Goal: Complete application form

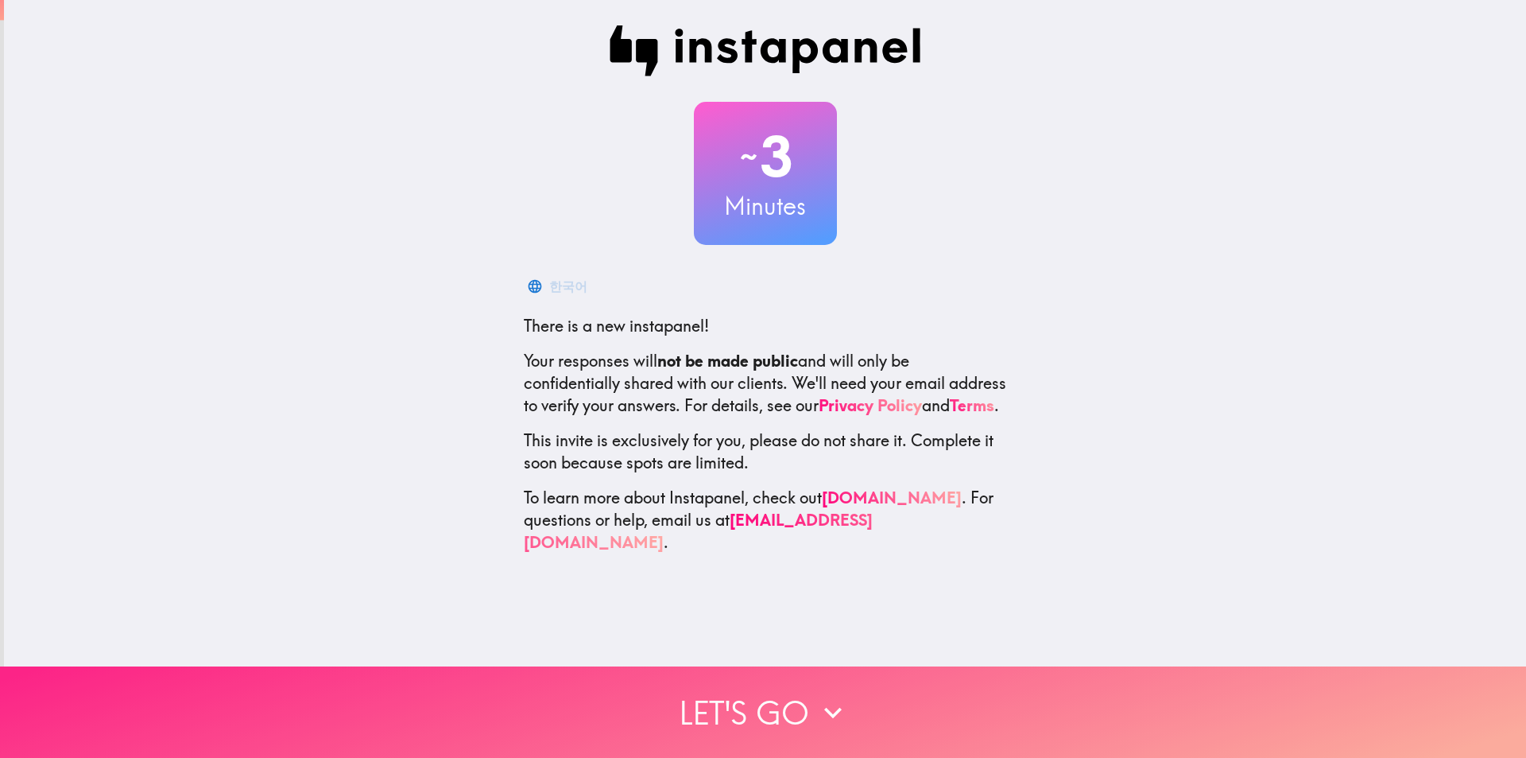
click at [791, 692] on button "Let's go" at bounding box center [763, 711] width 1526 height 91
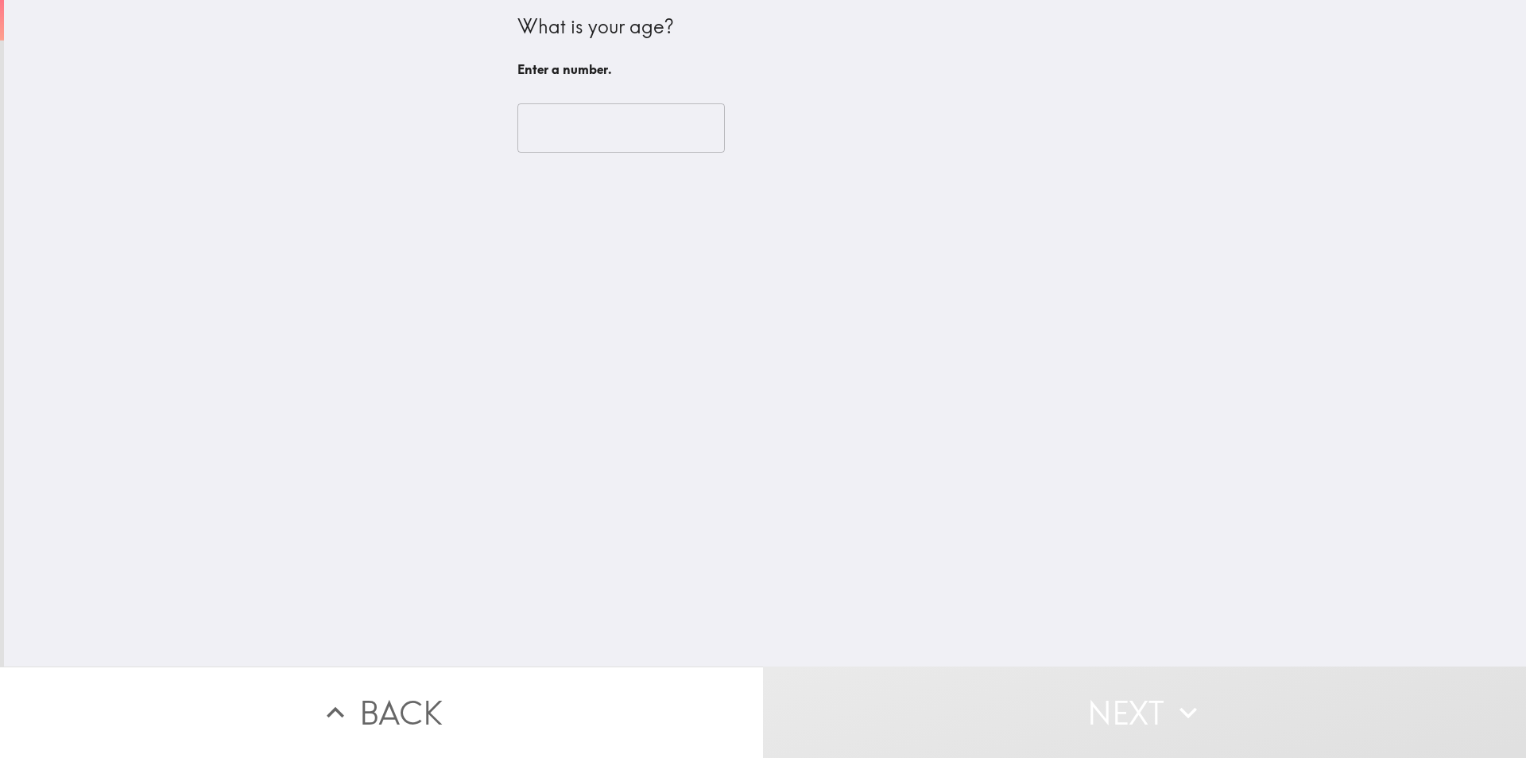
click at [605, 136] on input "number" at bounding box center [621, 127] width 207 height 49
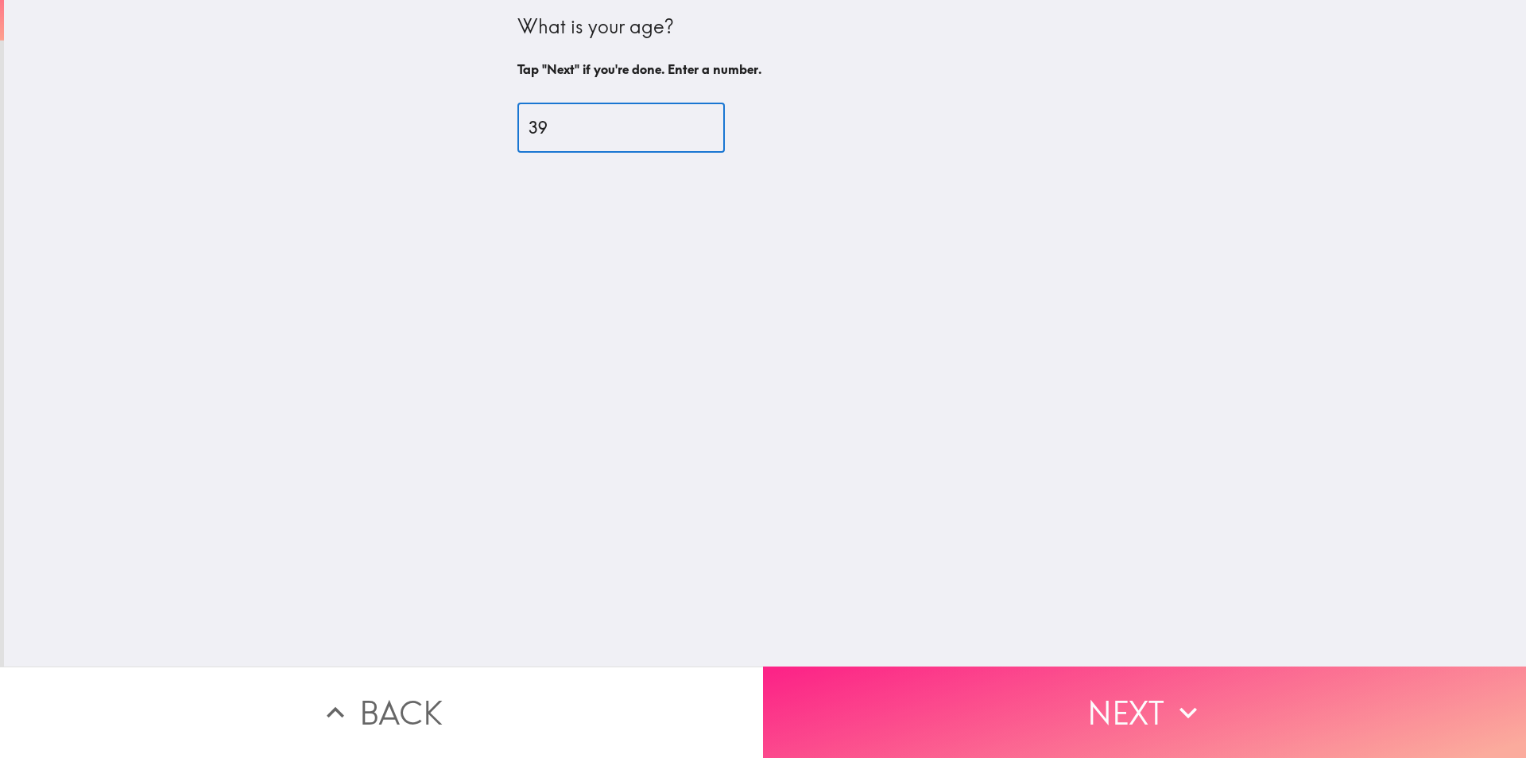
type input "39"
click at [1140, 628] on div "What is your age? Tap "Next" if you're done. Enter a number. 39 ​" at bounding box center [765, 333] width 1522 height 666
click at [1127, 686] on button "Next" at bounding box center [1144, 711] width 763 height 91
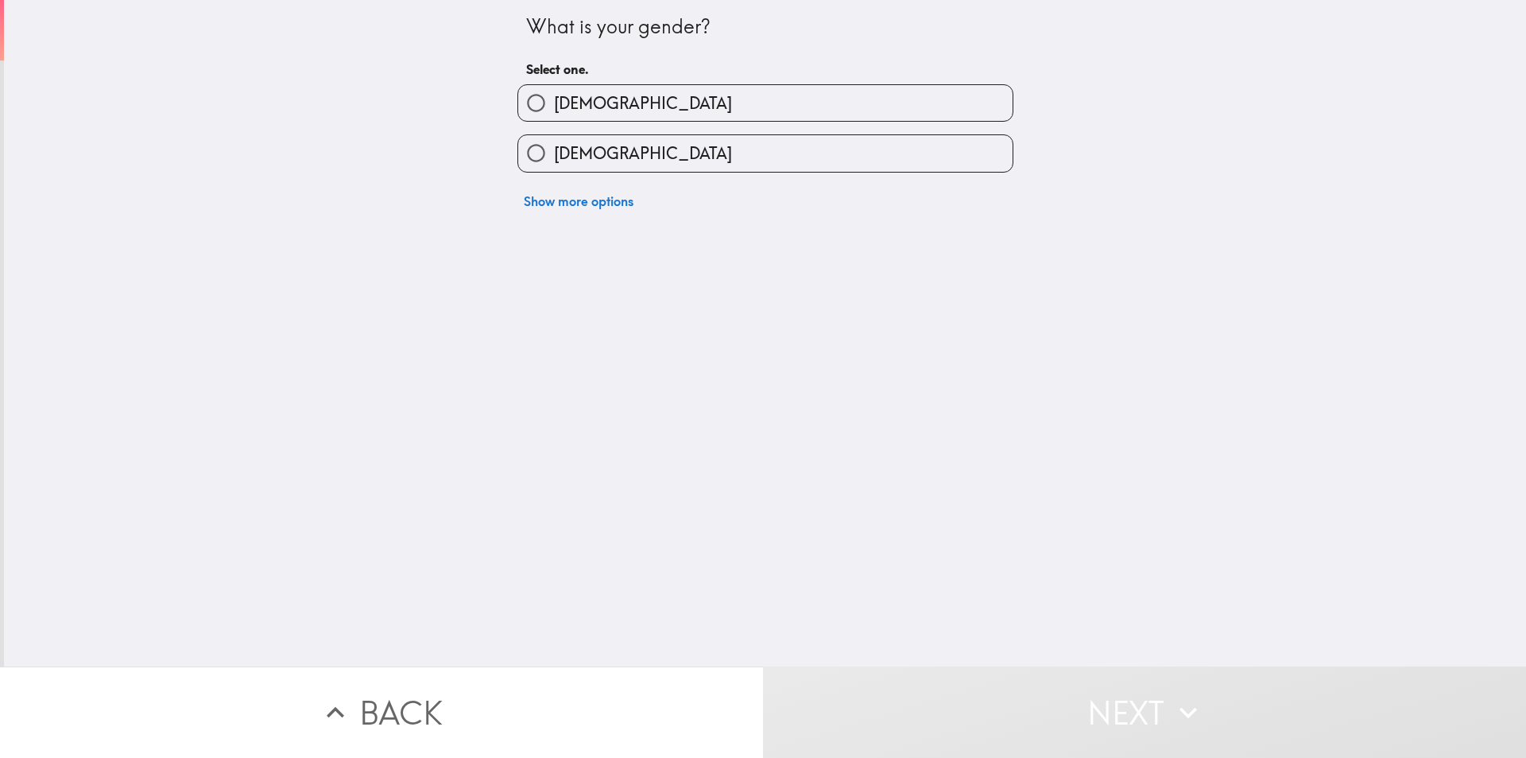
click at [579, 105] on span "[DEMOGRAPHIC_DATA]" at bounding box center [643, 103] width 178 height 22
click at [554, 105] on input "[DEMOGRAPHIC_DATA]" at bounding box center [536, 103] width 36 height 36
radio input "true"
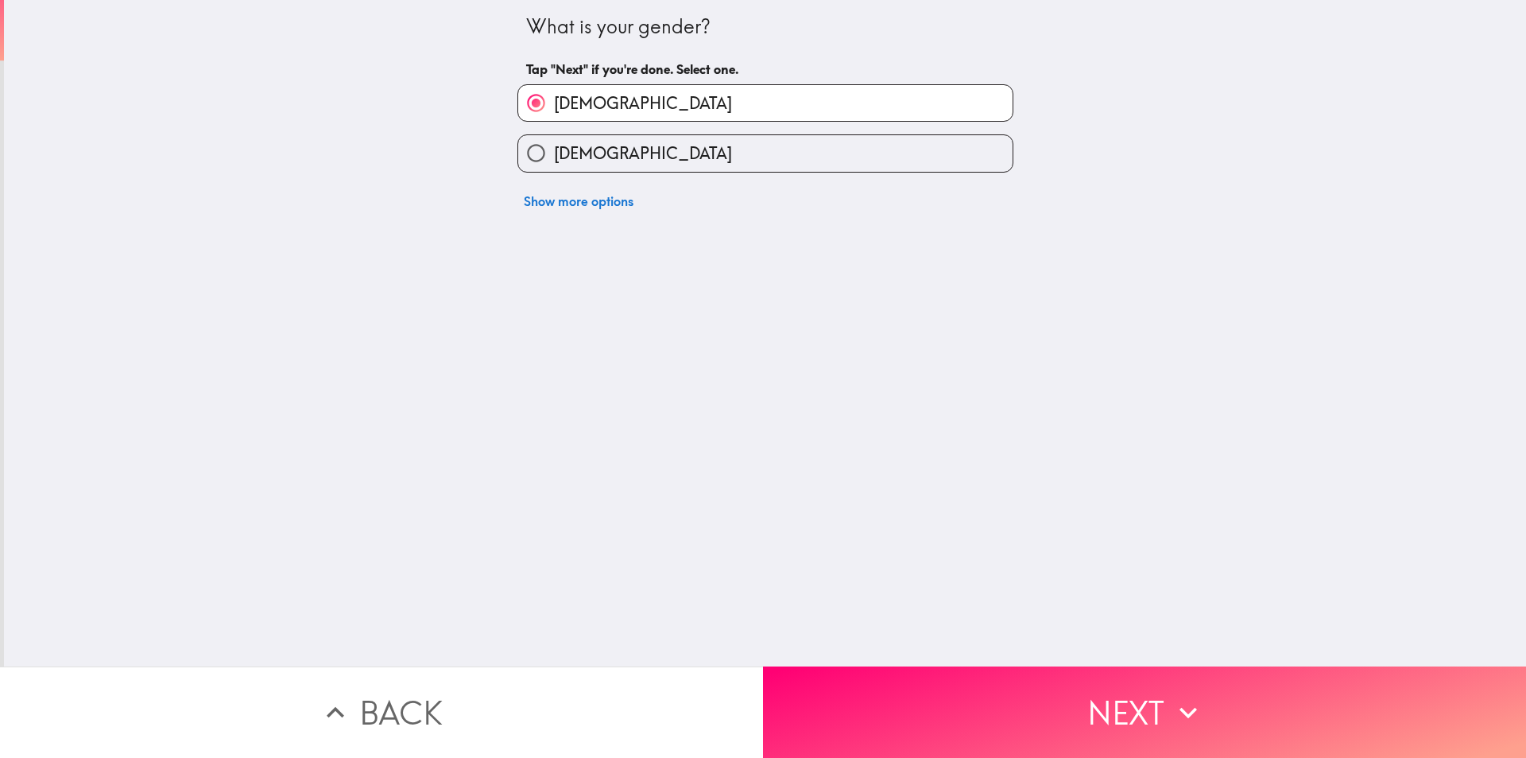
click at [1090, 677] on button "Next" at bounding box center [1144, 711] width 763 height 91
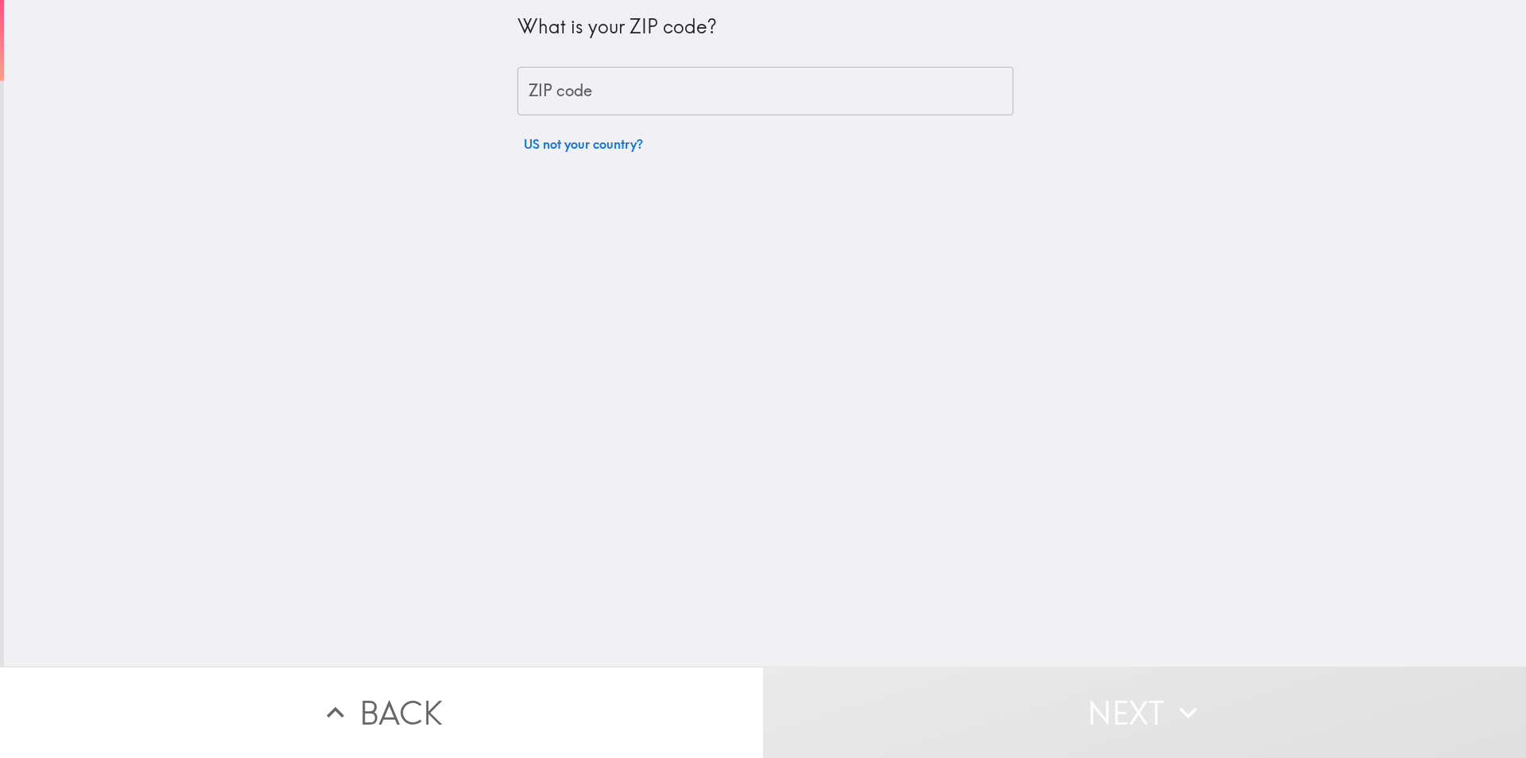
click at [604, 95] on input "ZIP code" at bounding box center [766, 91] width 496 height 49
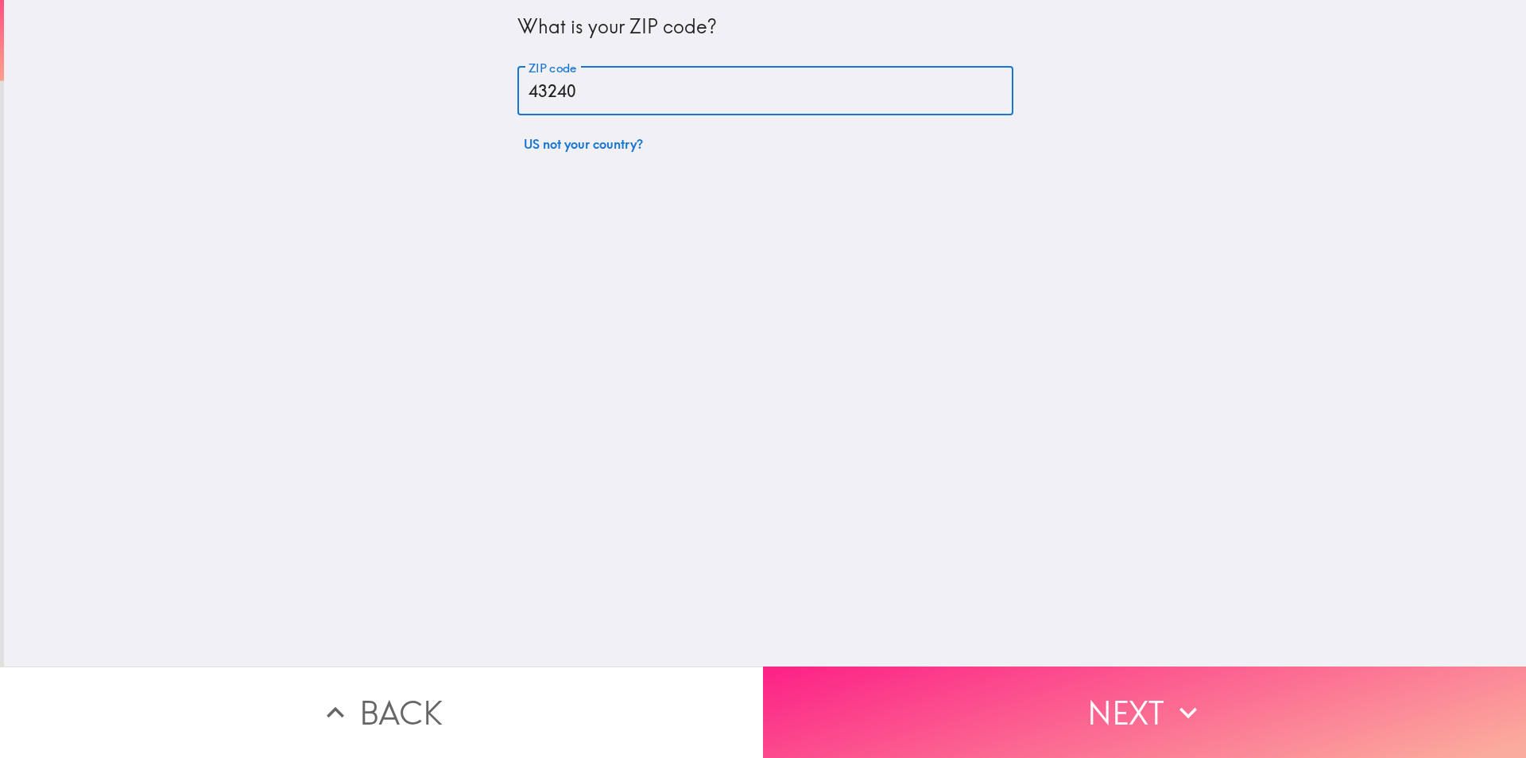
type input "43240"
click at [1009, 694] on button "Next" at bounding box center [1144, 711] width 763 height 91
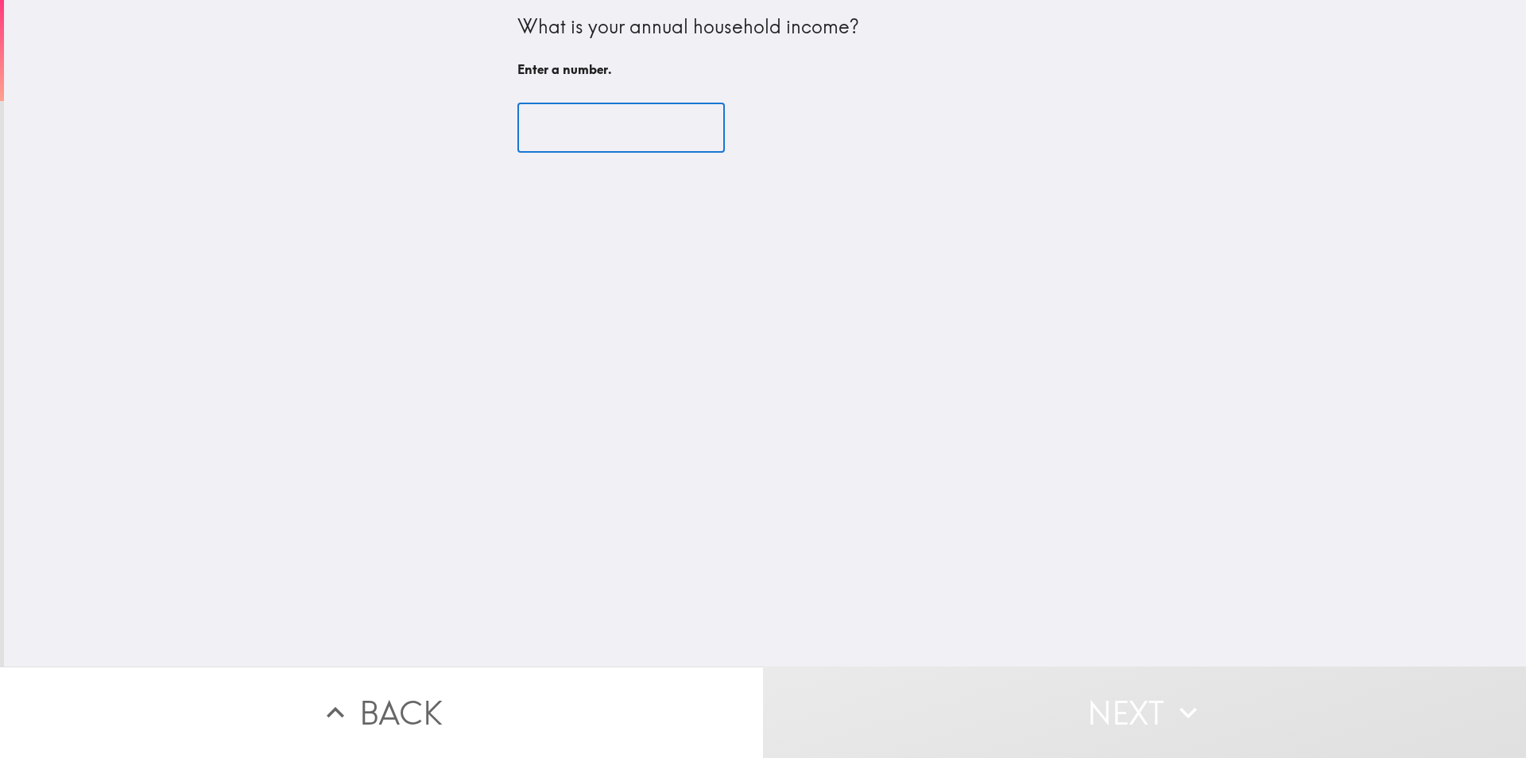
click at [608, 137] on input "number" at bounding box center [621, 127] width 207 height 49
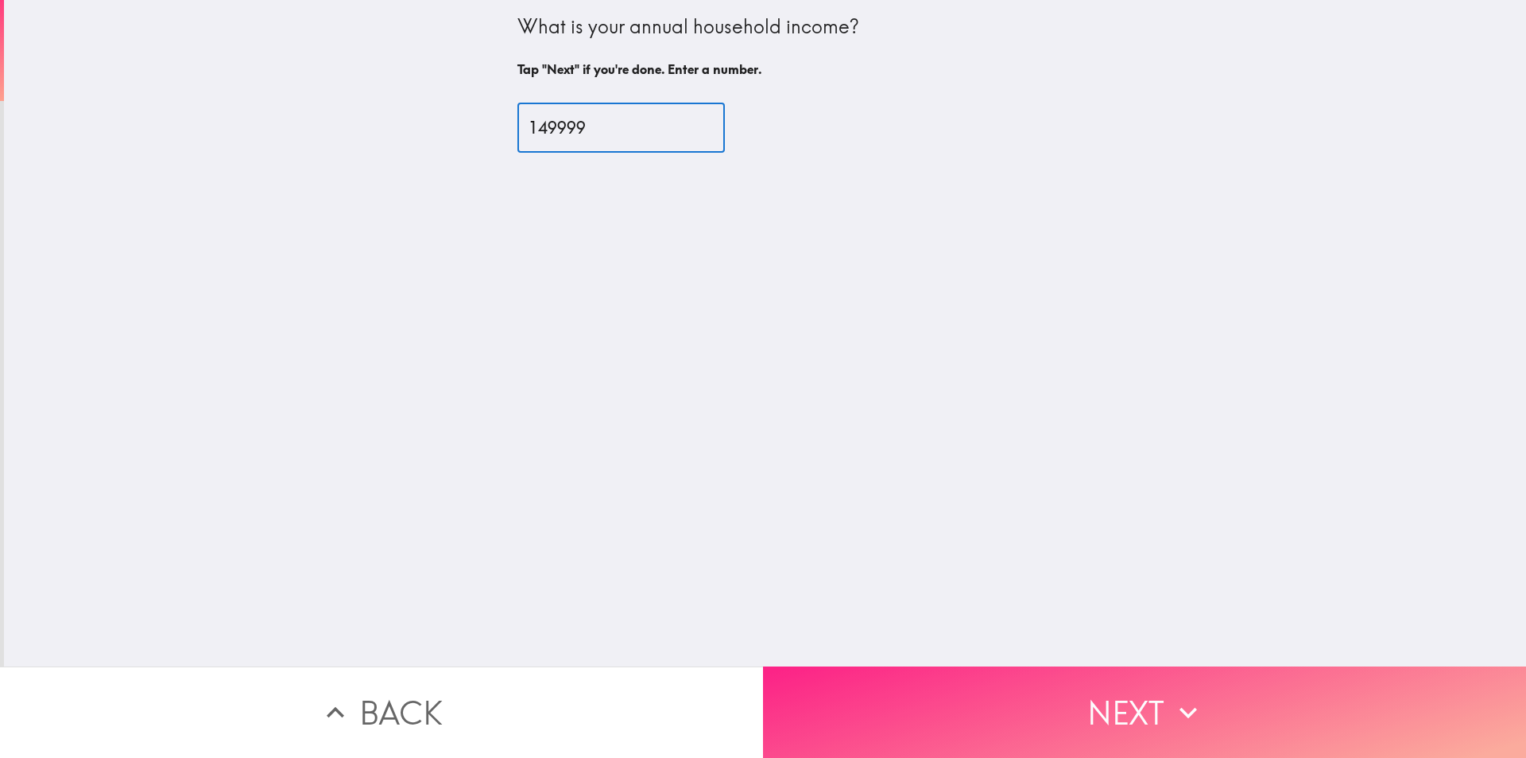
type input "149999"
click at [1035, 687] on button "Next" at bounding box center [1144, 711] width 763 height 91
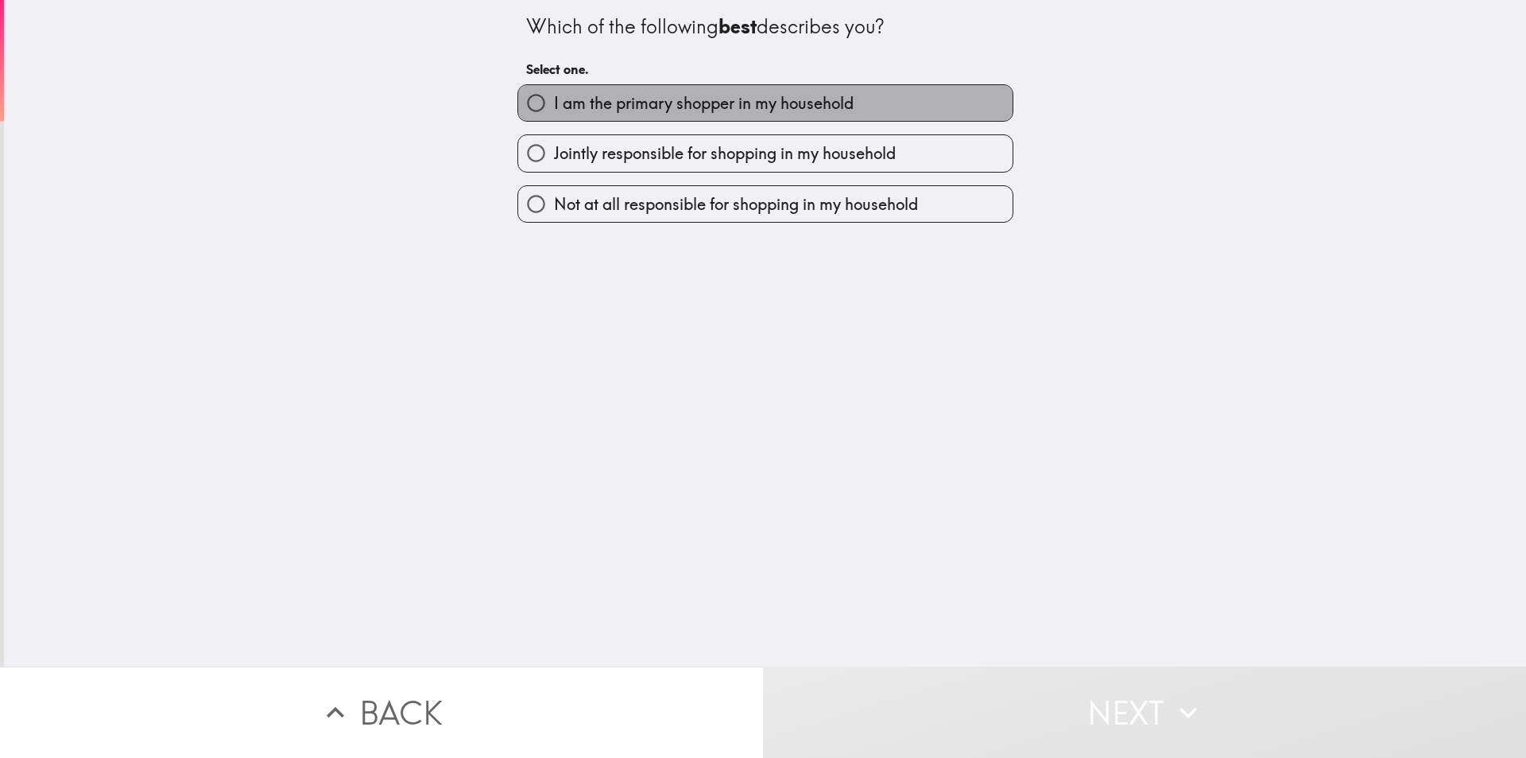
click at [628, 107] on span "I am the primary shopper in my household" at bounding box center [704, 103] width 300 height 22
click at [554, 107] on input "I am the primary shopper in my household" at bounding box center [536, 103] width 36 height 36
radio input "true"
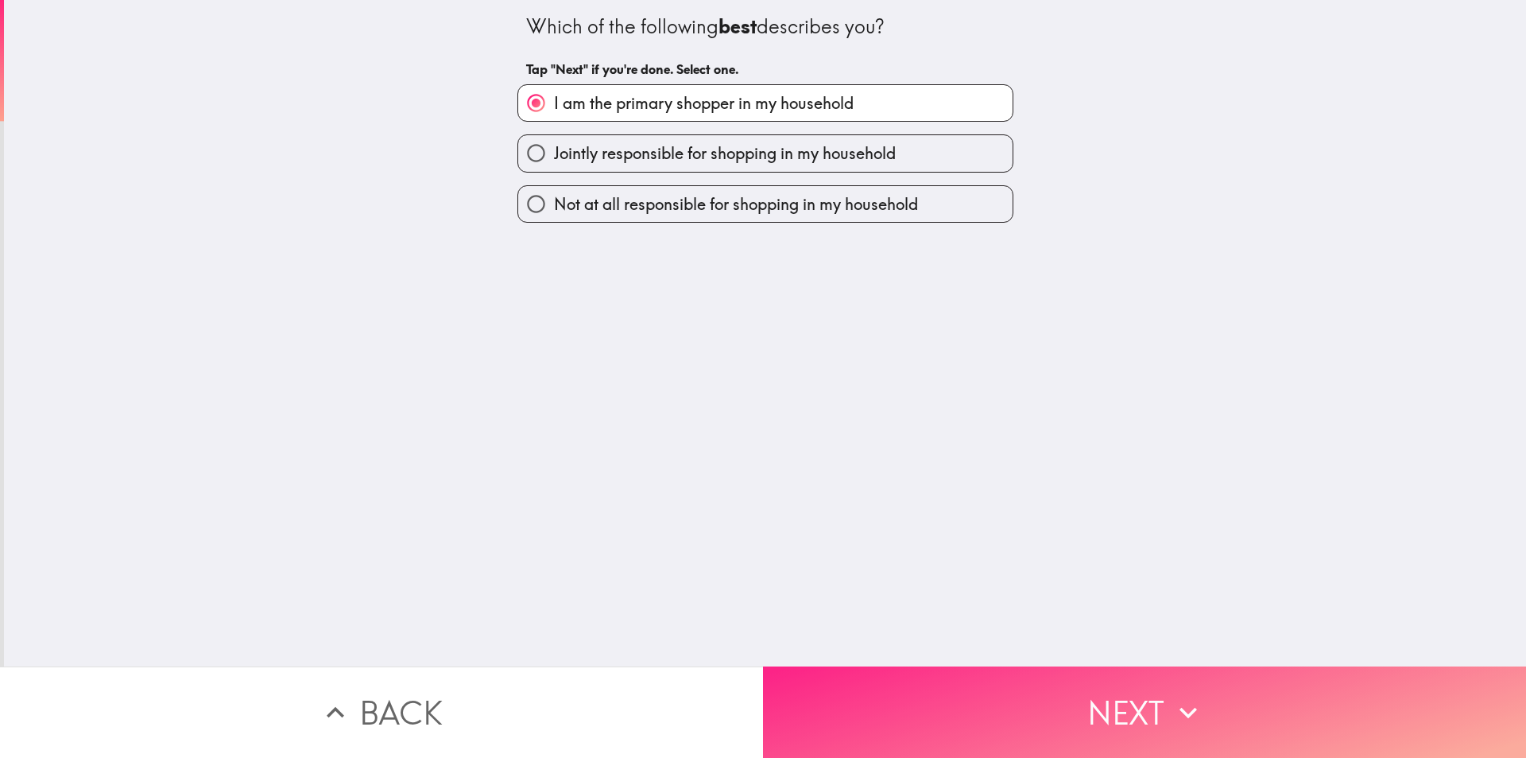
click at [1036, 683] on button "Next" at bounding box center [1144, 711] width 763 height 91
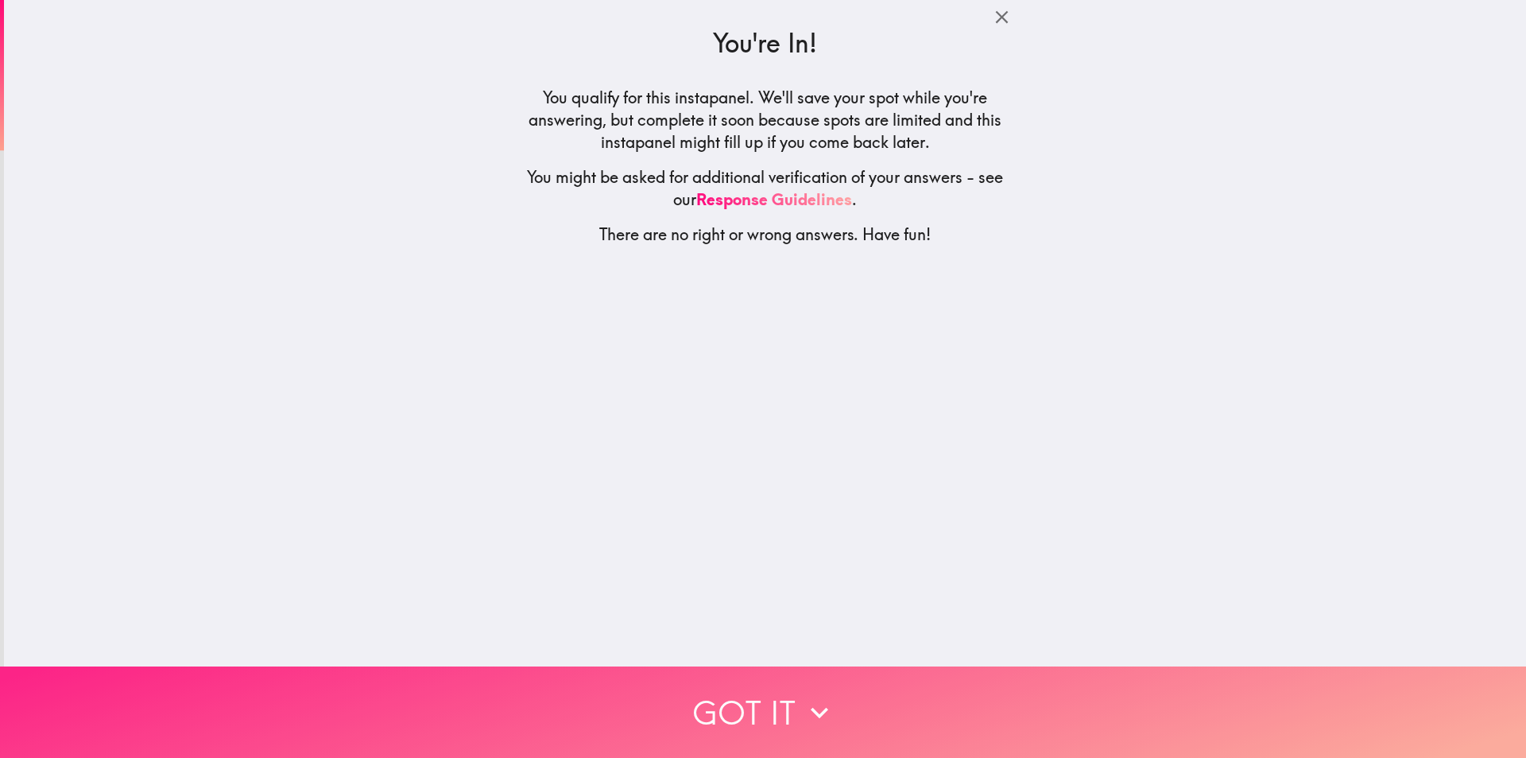
click at [787, 698] on button "Got it" at bounding box center [763, 711] width 1526 height 91
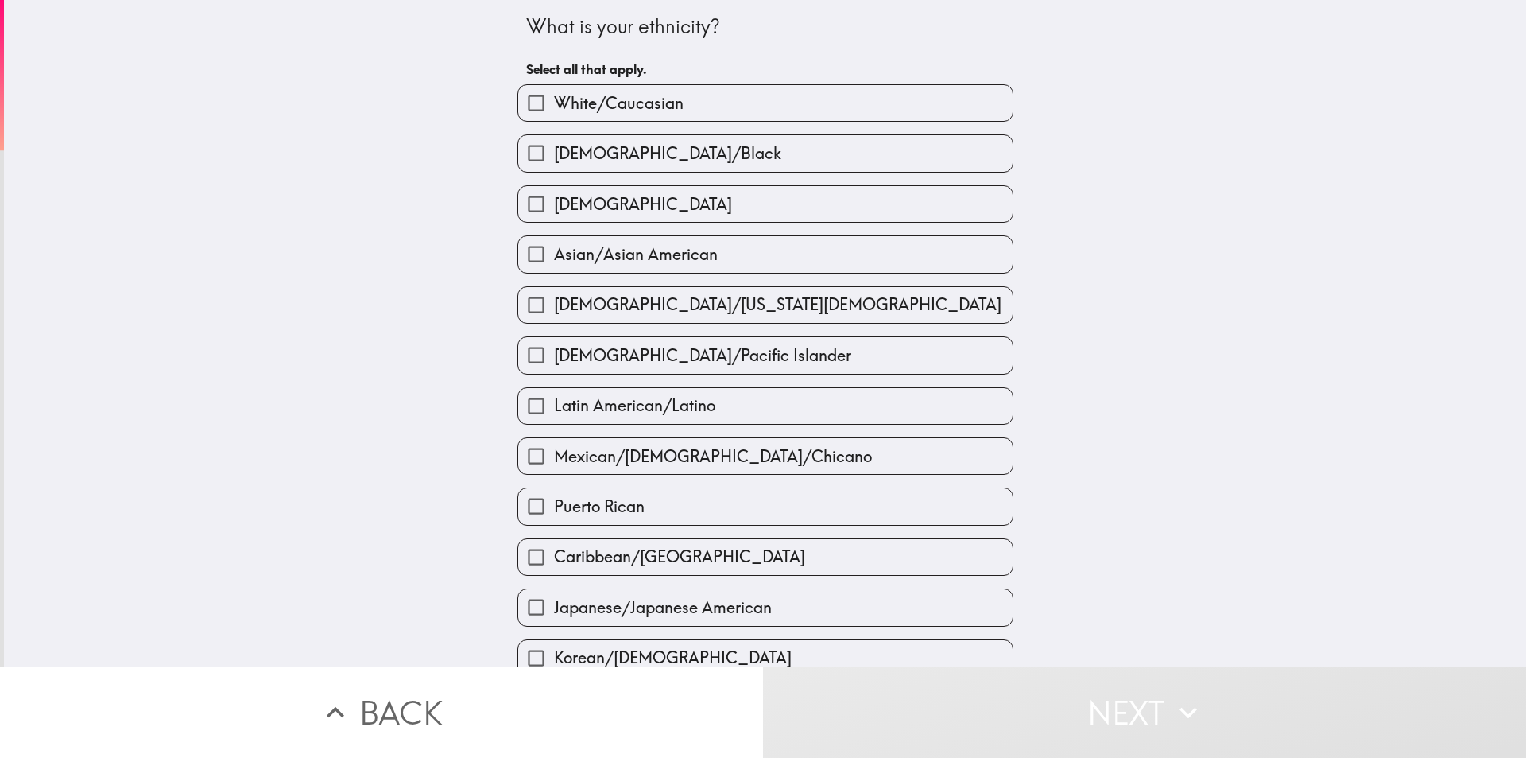
click at [605, 104] on span "White/Caucasian" at bounding box center [619, 103] width 130 height 22
click at [554, 104] on input "White/Caucasian" at bounding box center [536, 103] width 36 height 36
checkbox input "true"
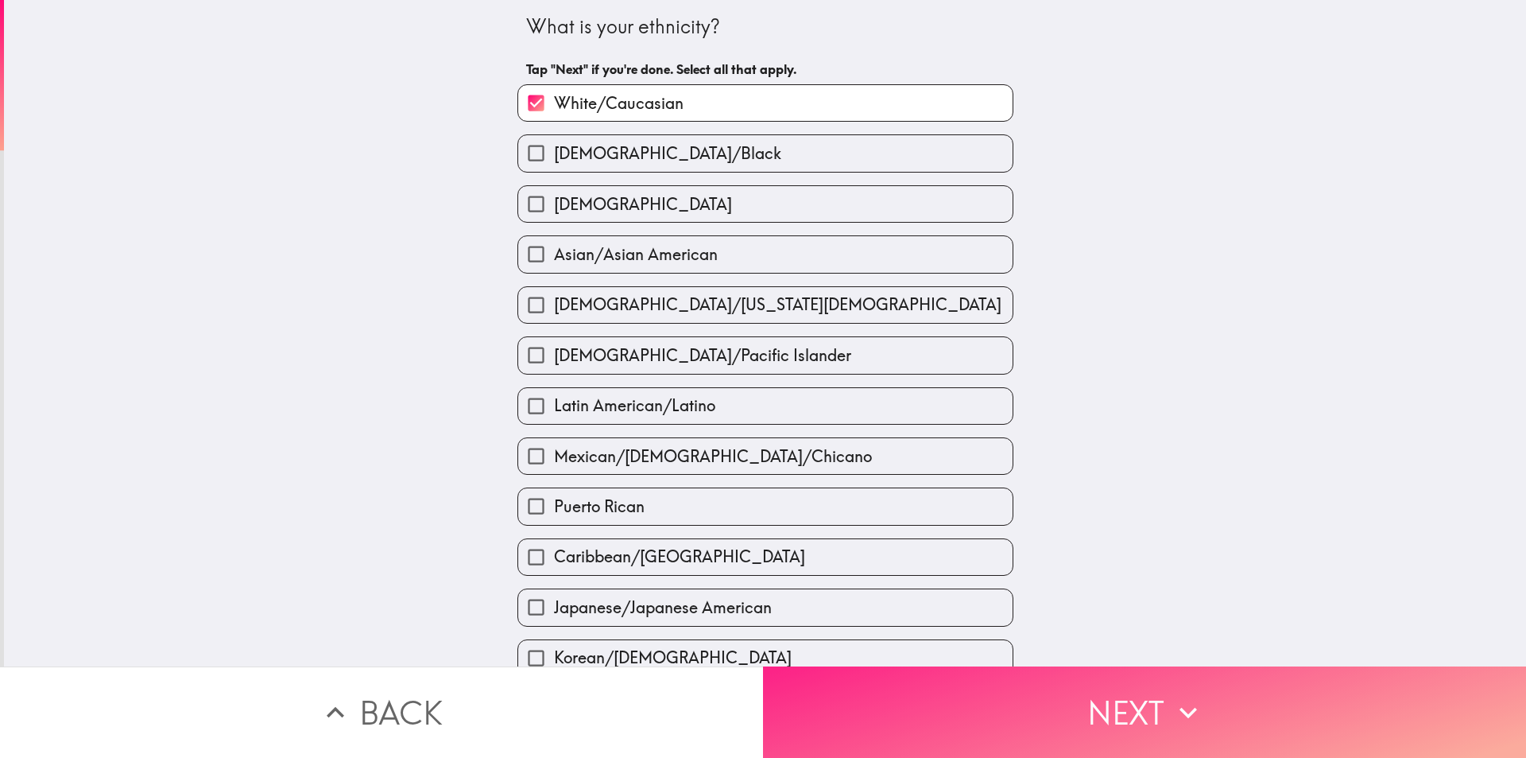
click at [1044, 734] on button "Next" at bounding box center [1144, 711] width 763 height 91
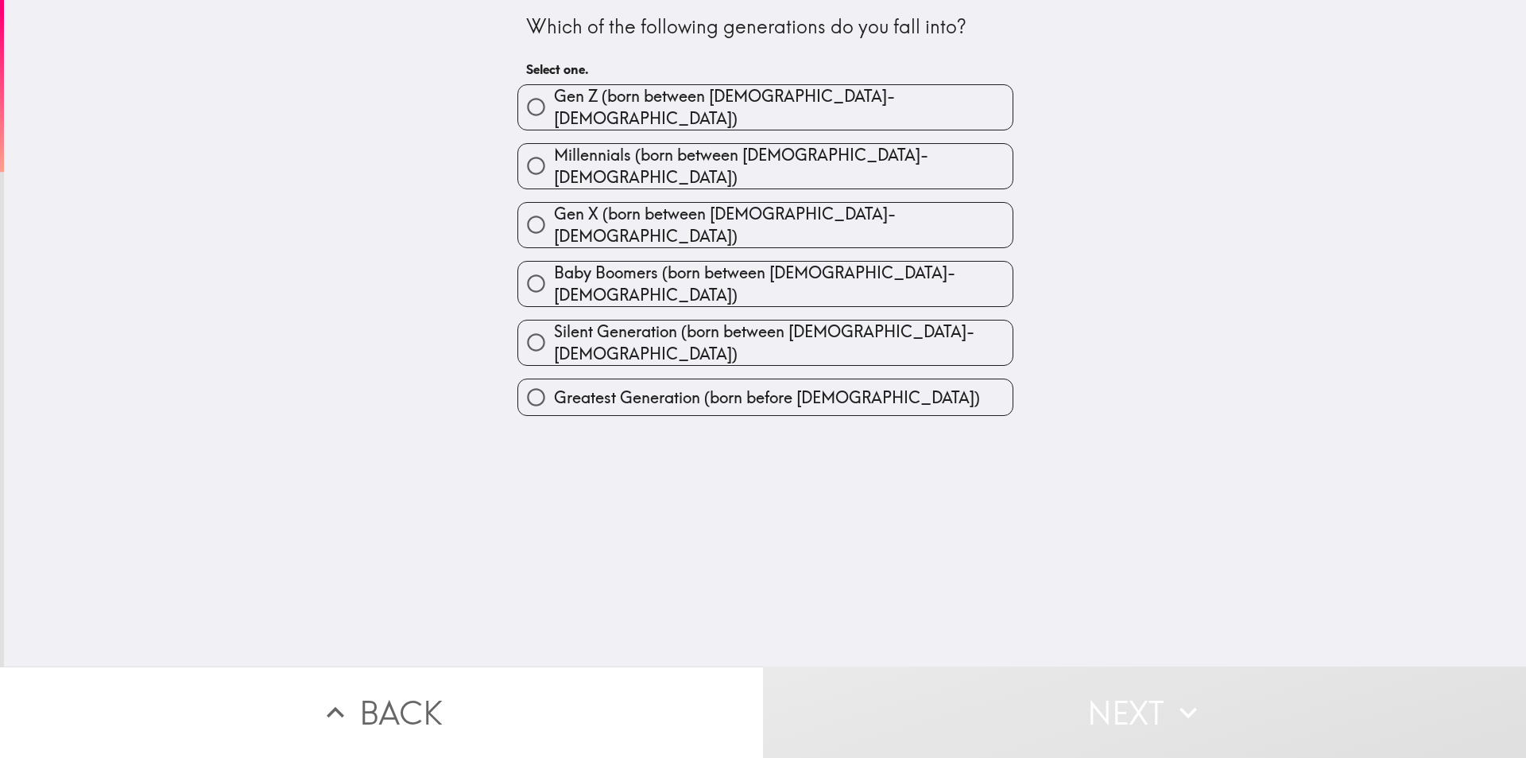
click at [726, 159] on span "Millennials (born between [DEMOGRAPHIC_DATA]-[DEMOGRAPHIC_DATA])" at bounding box center [783, 166] width 459 height 45
click at [554, 159] on input "Millennials (born between [DEMOGRAPHIC_DATA]-[DEMOGRAPHIC_DATA])" at bounding box center [536, 166] width 36 height 36
radio input "true"
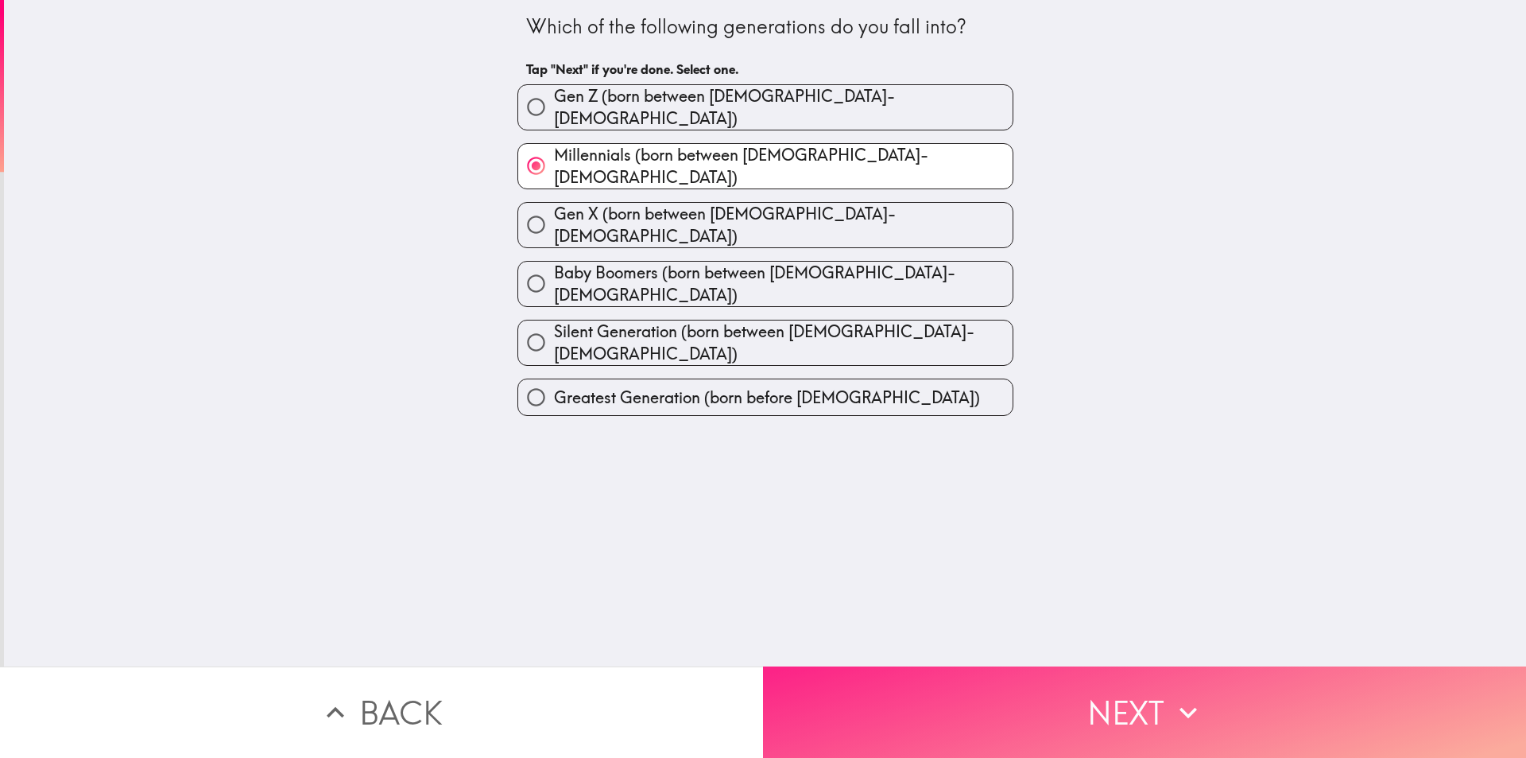
click at [1154, 697] on button "Next" at bounding box center [1144, 711] width 763 height 91
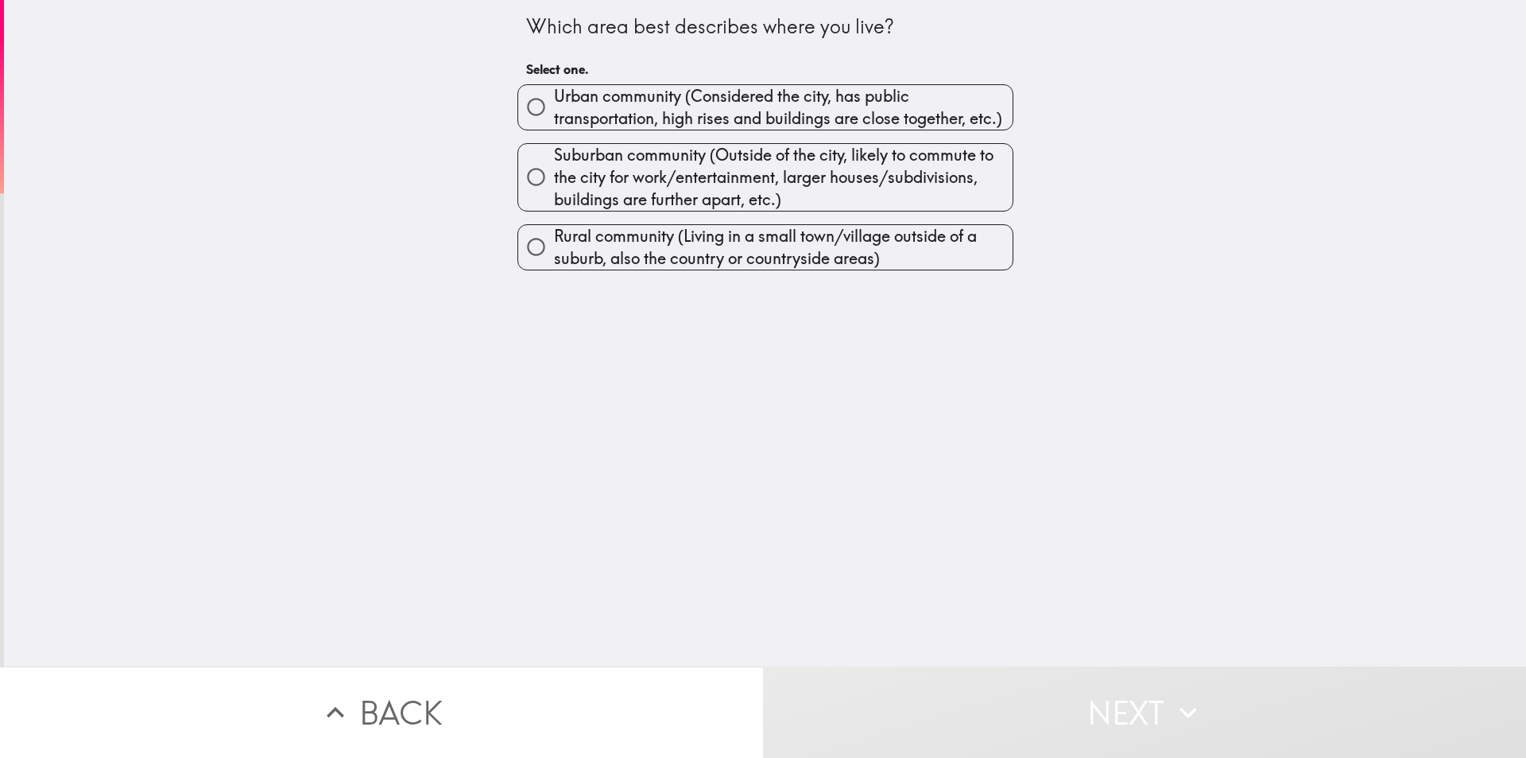
click at [598, 122] on span "Urban community (Considered the city, has public transportation, high rises and…" at bounding box center [783, 107] width 459 height 45
click at [554, 122] on input "Urban community (Considered the city, has public transportation, high rises and…" at bounding box center [536, 107] width 36 height 36
radio input "true"
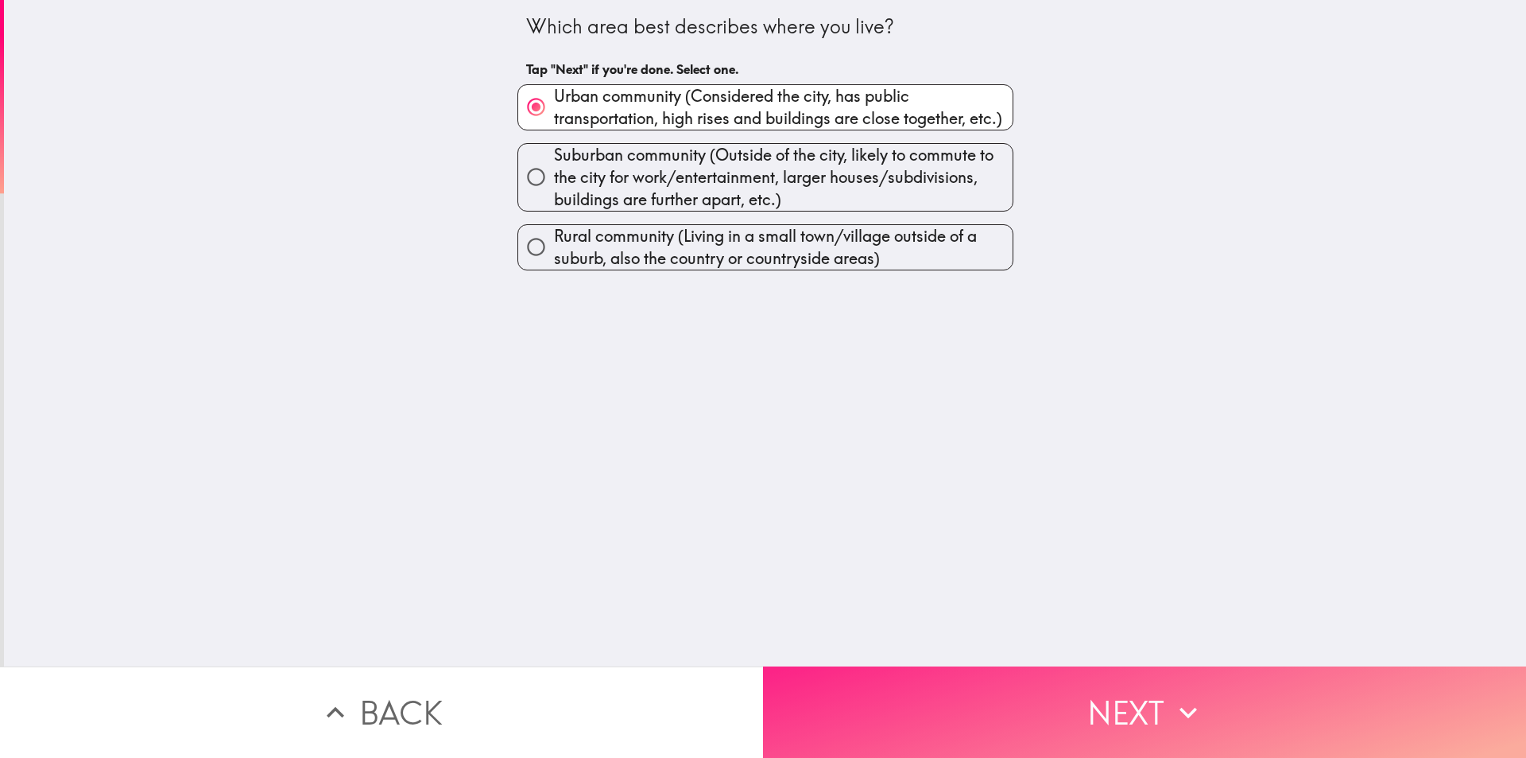
click at [1301, 691] on button "Next" at bounding box center [1144, 711] width 763 height 91
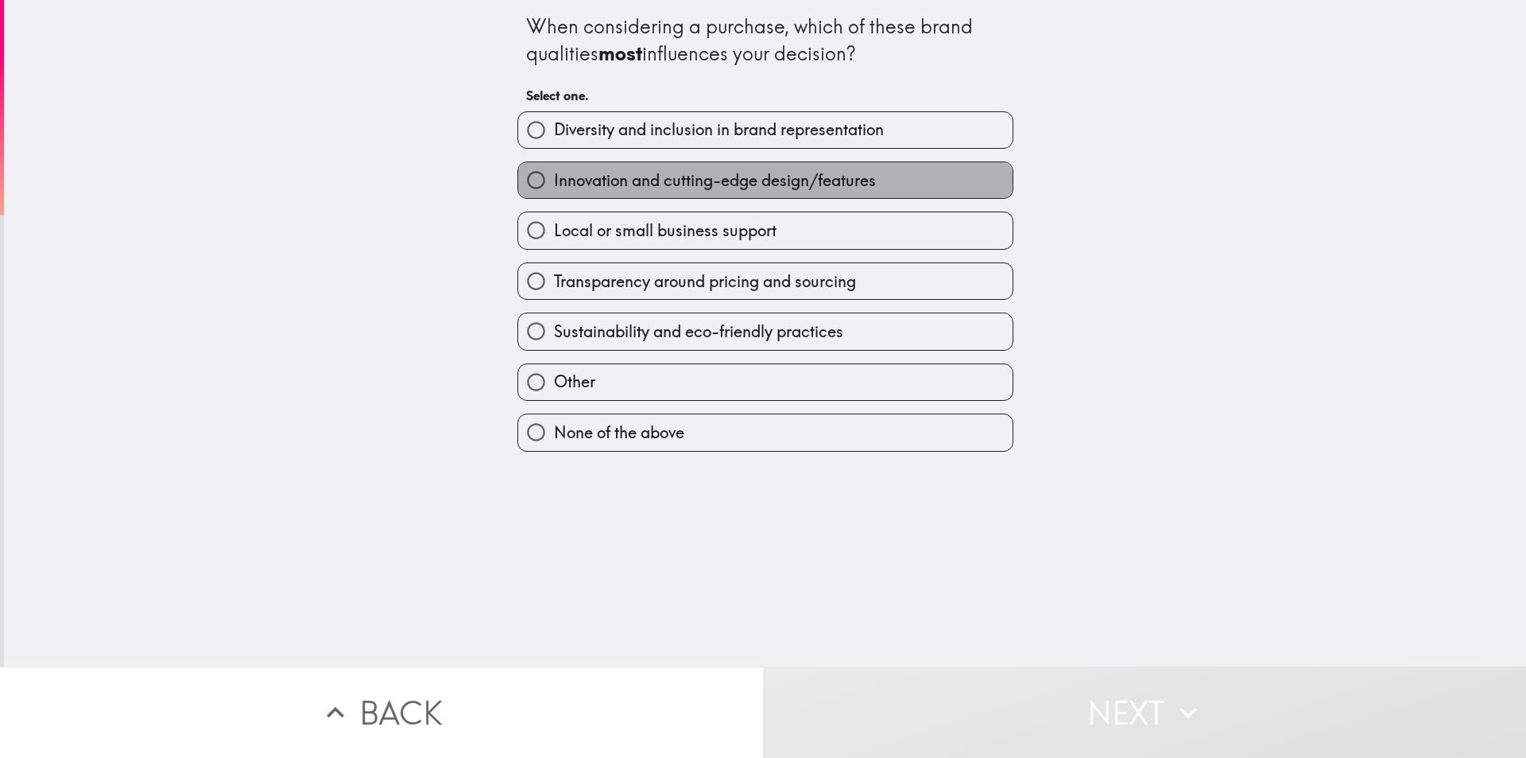
click at [607, 180] on span "Innovation and cutting-edge design/features" at bounding box center [715, 180] width 322 height 22
click at [554, 180] on input "Innovation and cutting-edge design/features" at bounding box center [536, 180] width 36 height 36
radio input "true"
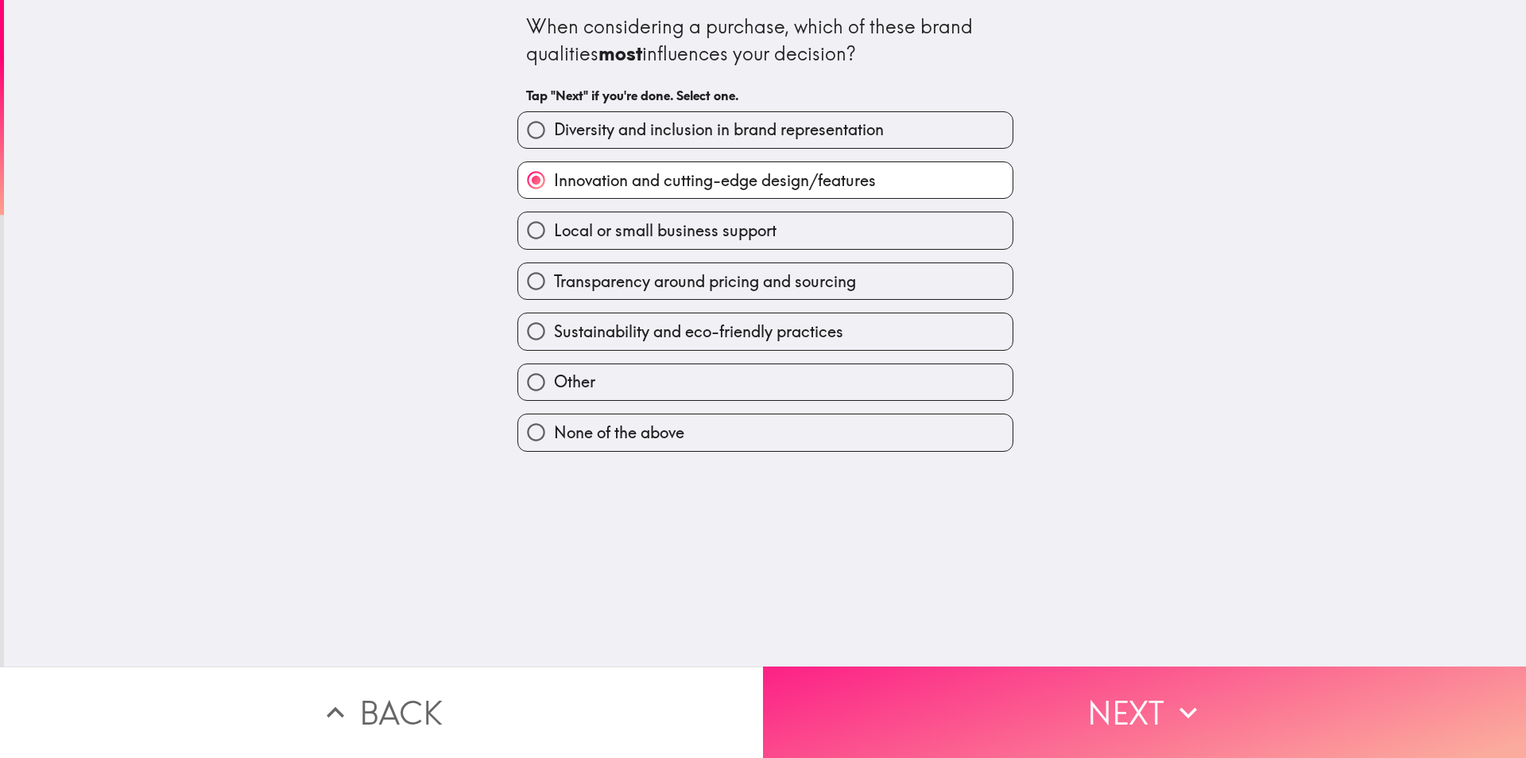
click at [1216, 674] on button "Next" at bounding box center [1144, 711] width 763 height 91
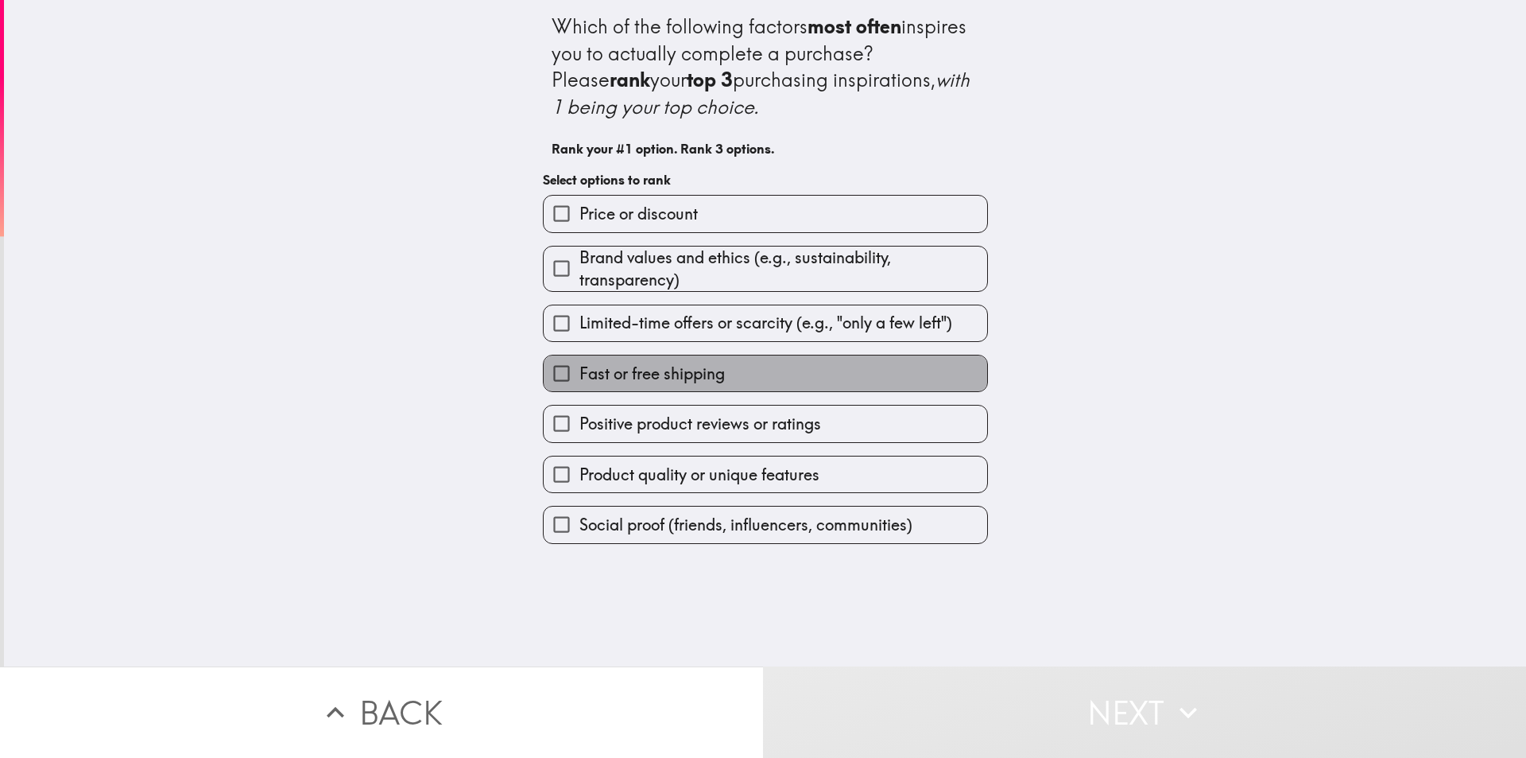
click at [628, 374] on span "Fast or free shipping" at bounding box center [652, 374] width 145 height 22
click at [580, 374] on input "Fast or free shipping" at bounding box center [562, 373] width 36 height 36
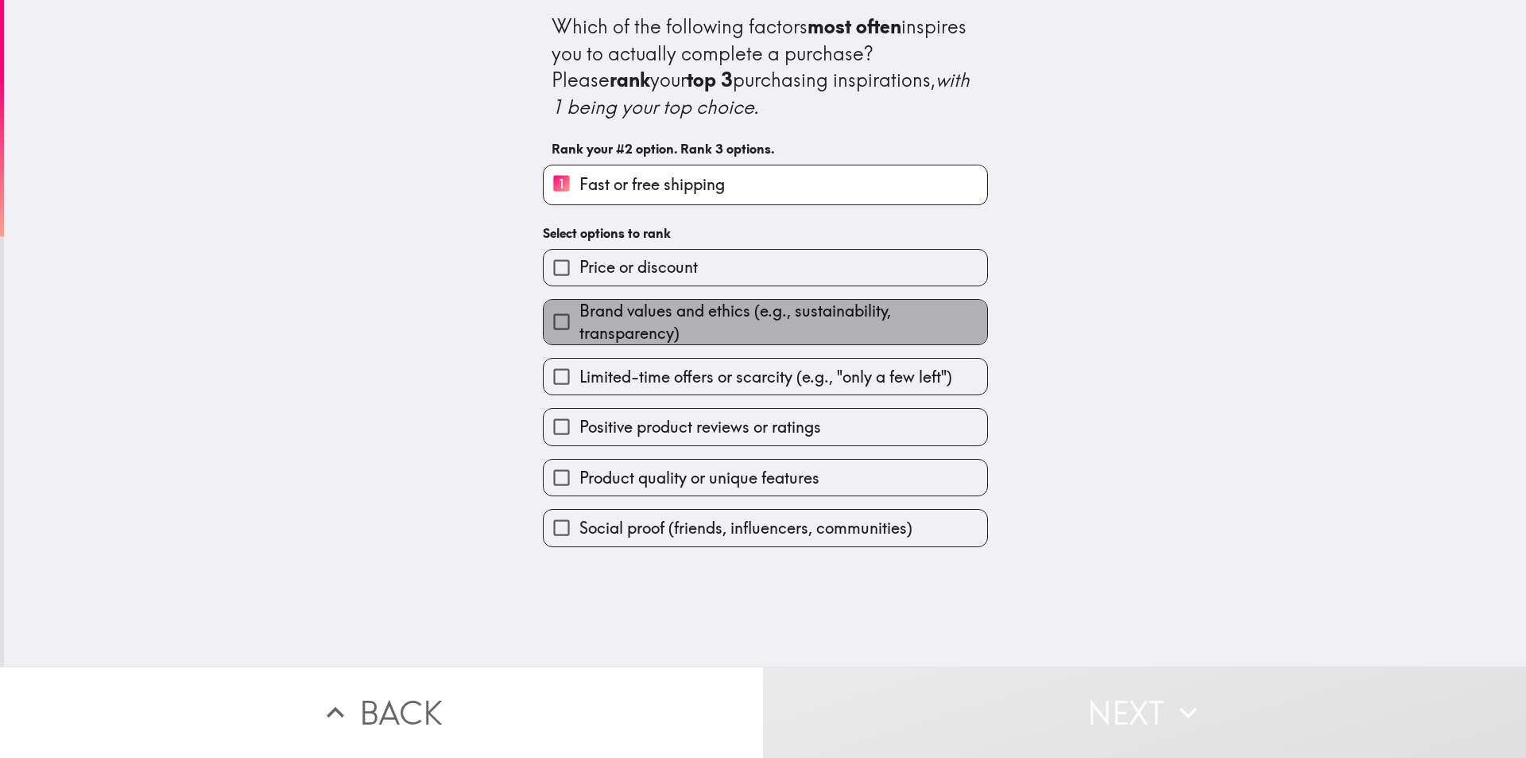
click at [603, 326] on span "Brand values and ethics (e.g., sustainability, transparency)" at bounding box center [784, 322] width 408 height 45
click at [580, 326] on input "Brand values and ethics (e.g., sustainability, transparency)" at bounding box center [562, 322] width 36 height 36
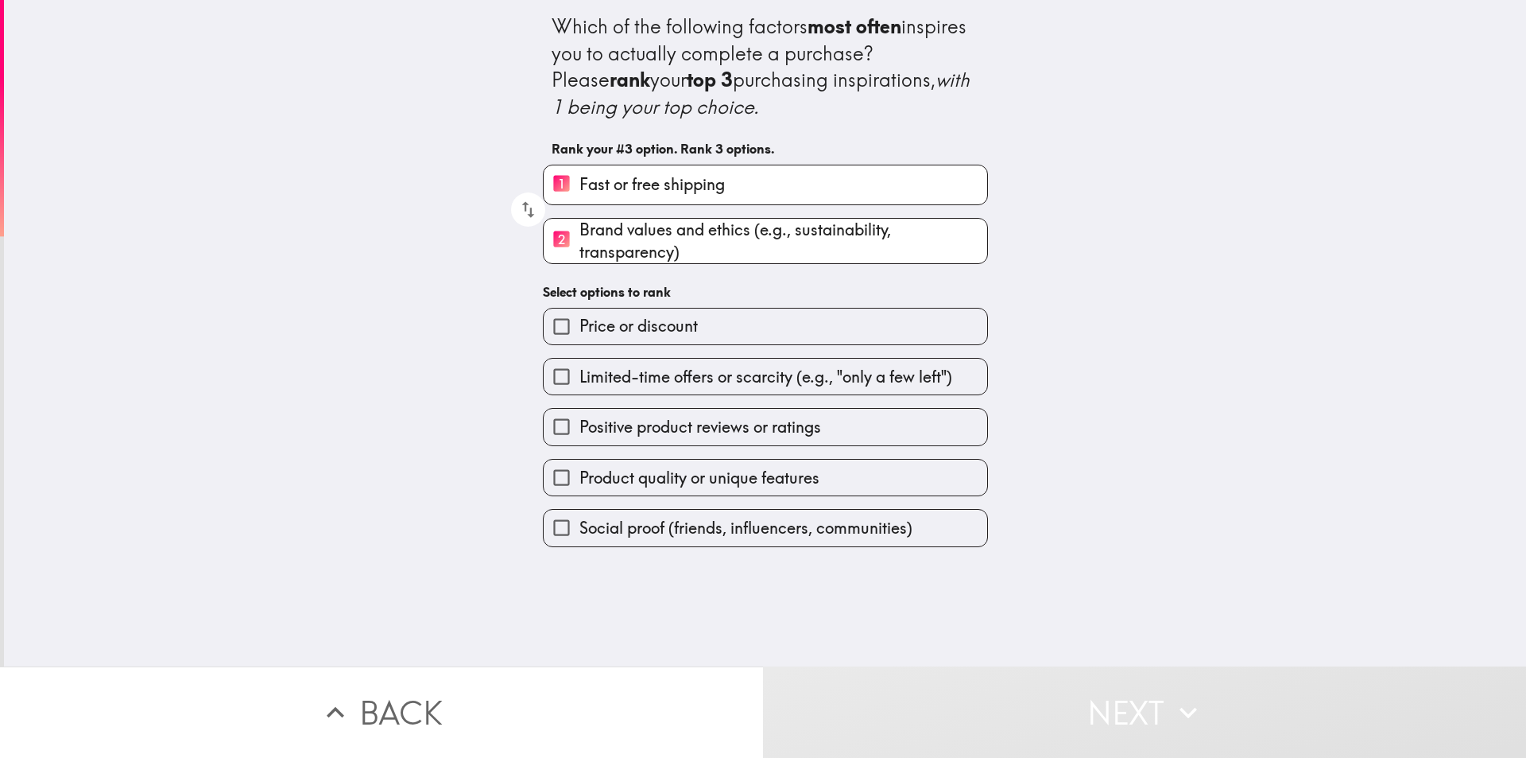
click at [607, 479] on span "Product quality or unique features" at bounding box center [700, 478] width 240 height 22
click at [580, 479] on input "Product quality or unique features" at bounding box center [562, 477] width 36 height 36
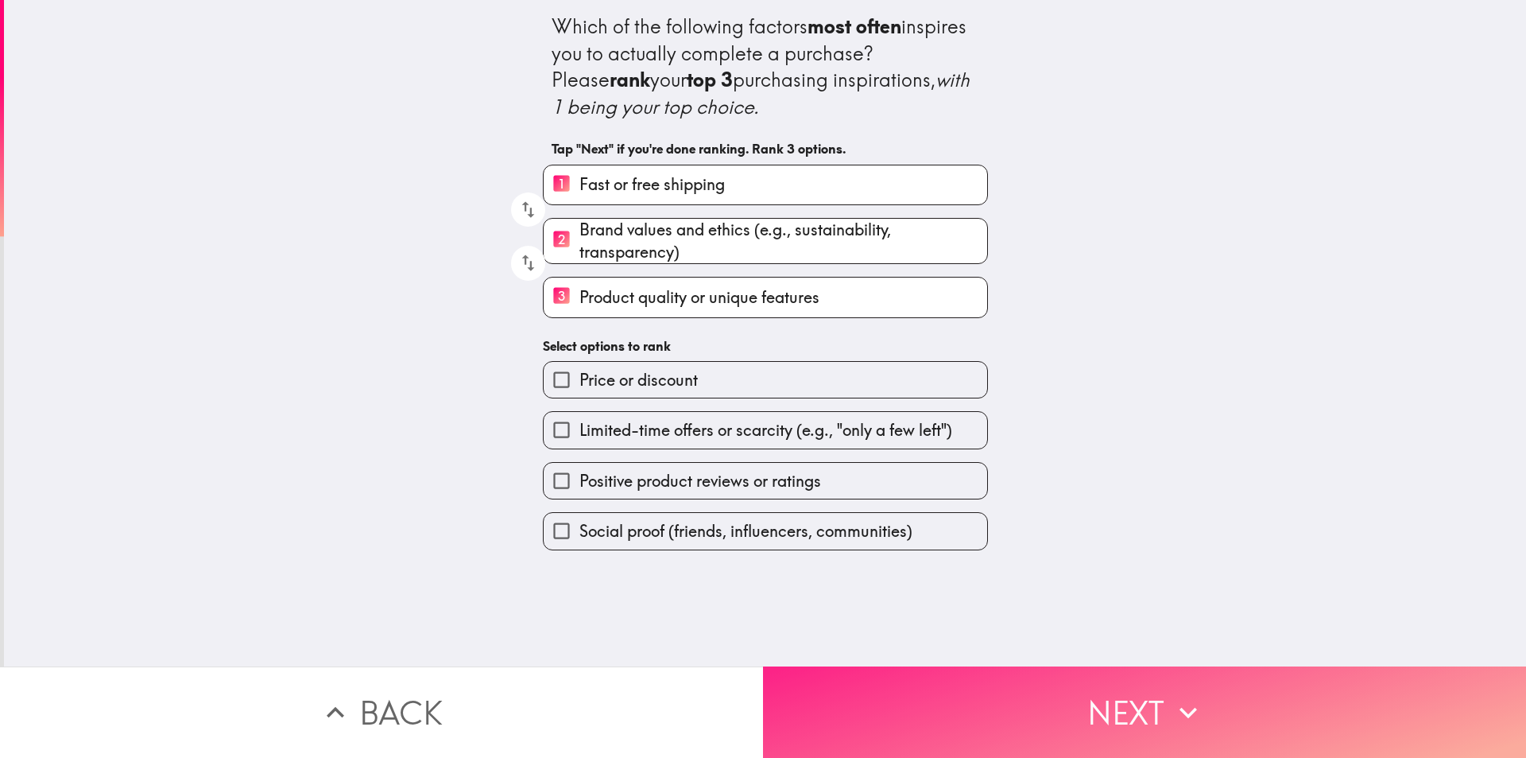
click at [1134, 670] on button "Next" at bounding box center [1144, 711] width 763 height 91
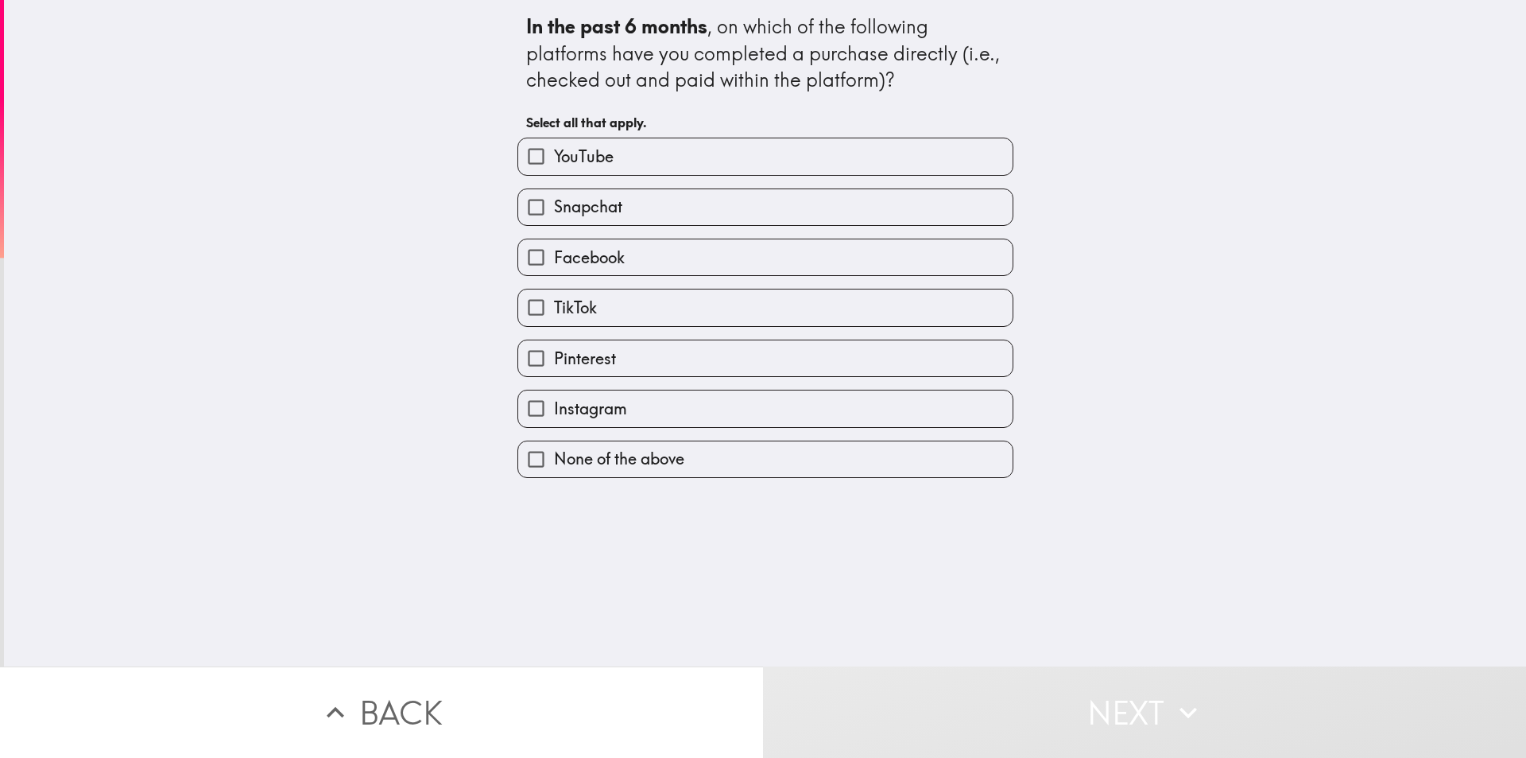
drag, startPoint x: 572, startPoint y: 157, endPoint x: 580, endPoint y: 183, distance: 26.7
click at [573, 157] on span "YouTube" at bounding box center [584, 156] width 60 height 22
click at [554, 157] on input "YouTube" at bounding box center [536, 156] width 36 height 36
checkbox input "true"
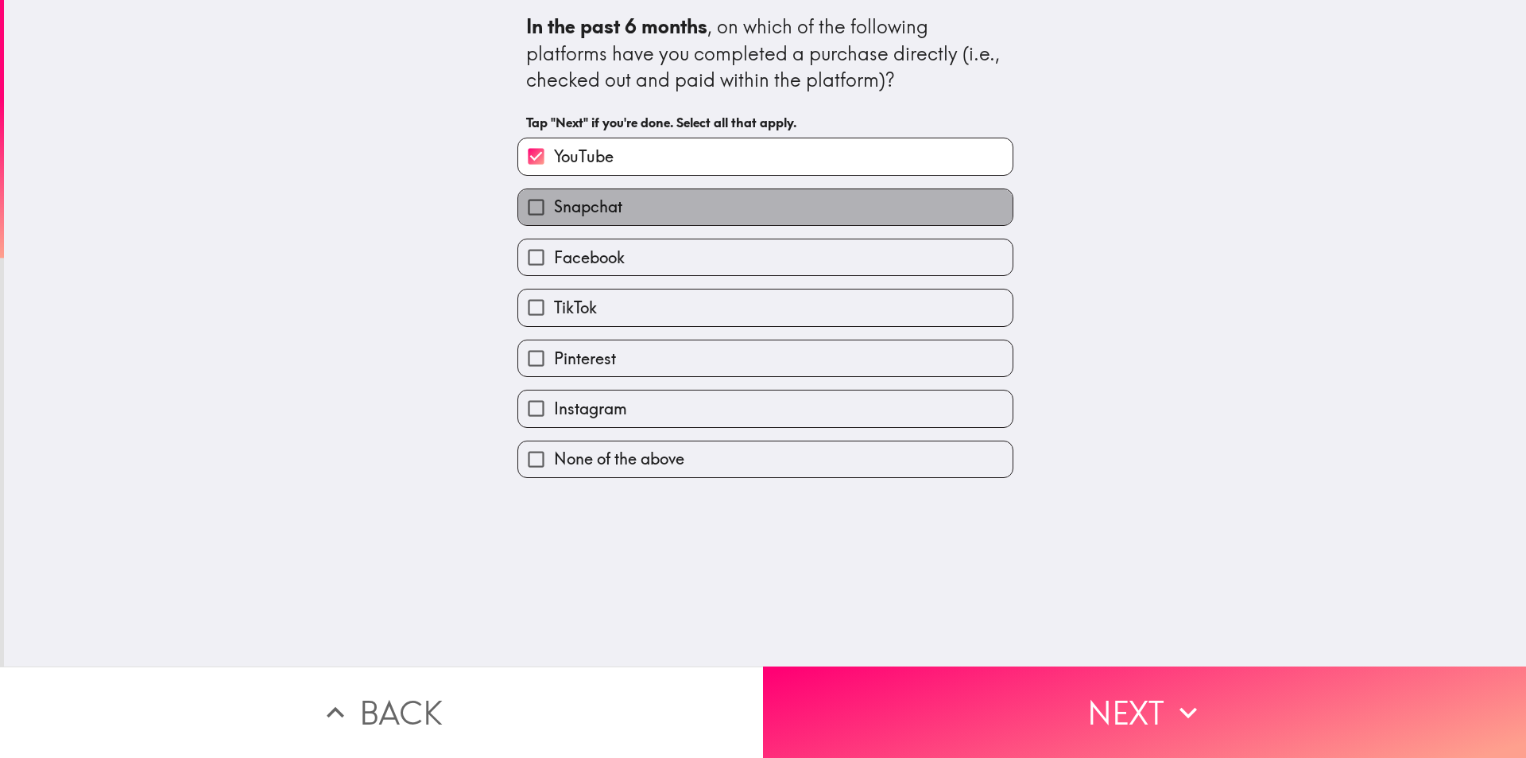
click at [584, 205] on span "Snapchat" at bounding box center [588, 207] width 68 height 22
click at [554, 205] on input "Snapchat" at bounding box center [536, 207] width 36 height 36
checkbox input "true"
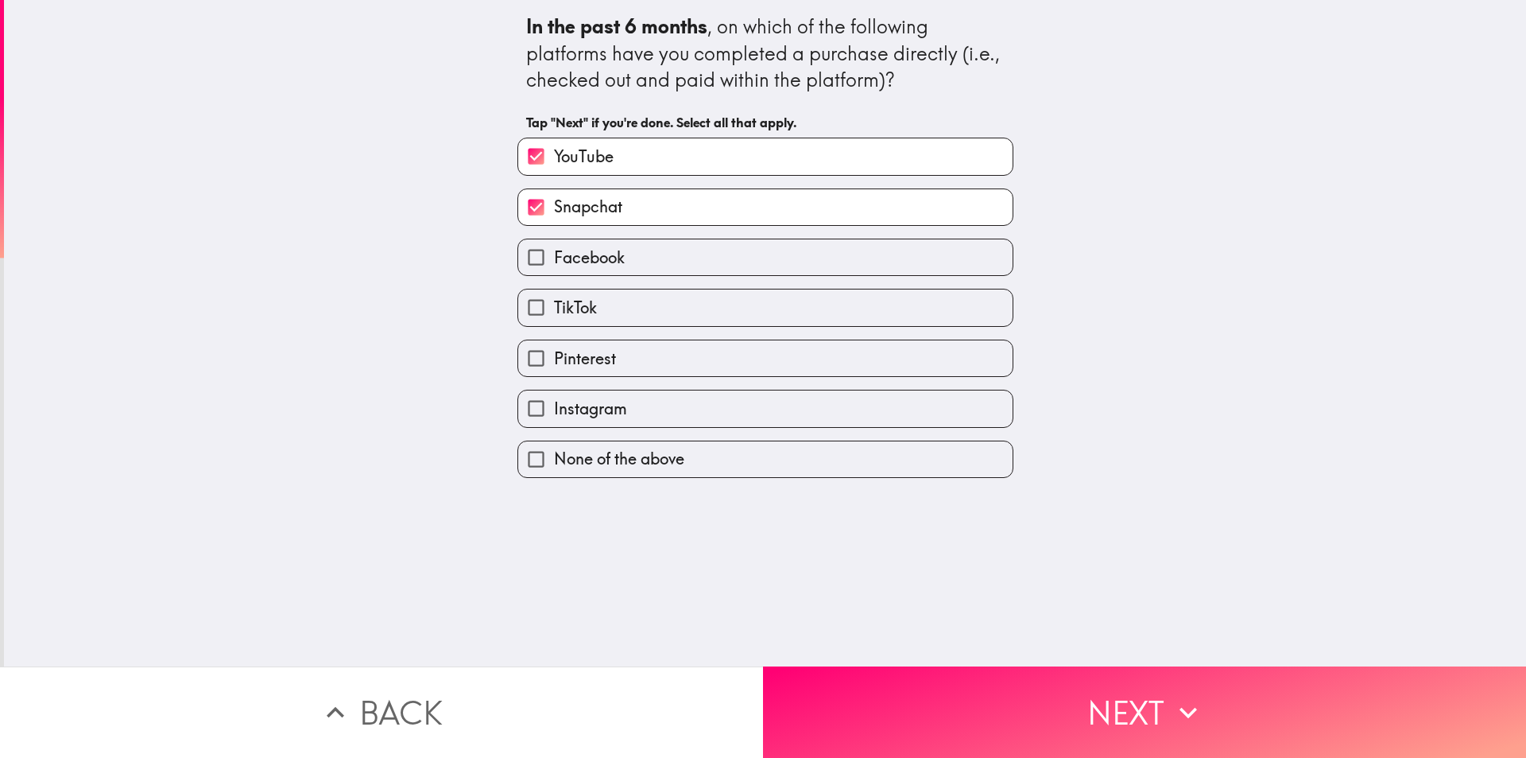
click at [591, 250] on span "Facebook" at bounding box center [589, 257] width 71 height 22
click at [554, 250] on input "Facebook" at bounding box center [536, 257] width 36 height 36
checkbox input "true"
drag, startPoint x: 600, startPoint y: 303, endPoint x: 614, endPoint y: 342, distance: 41.2
click at [603, 312] on label "TikTok" at bounding box center [765, 307] width 494 height 36
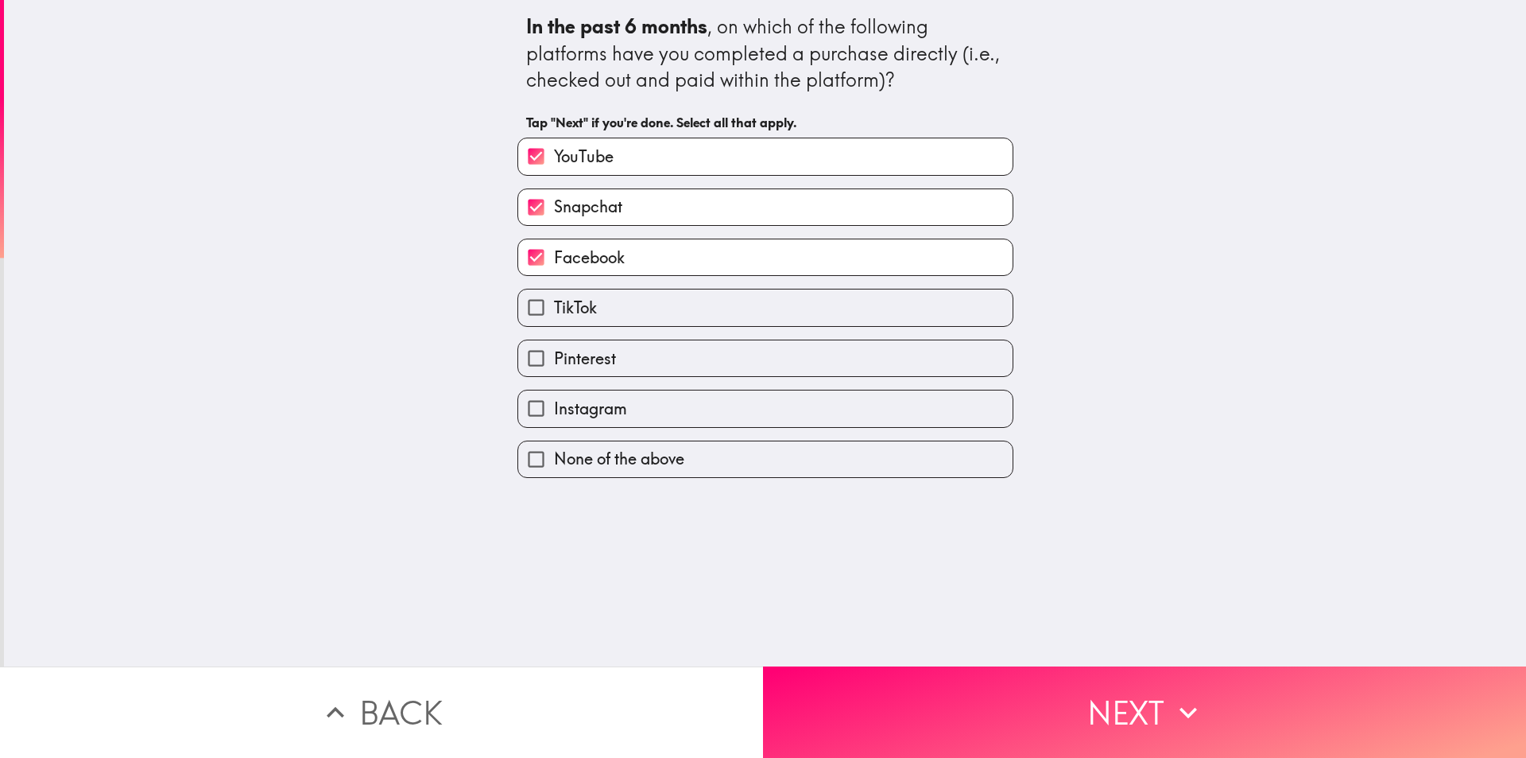
click at [554, 312] on input "TikTok" at bounding box center [536, 307] width 36 height 36
checkbox input "true"
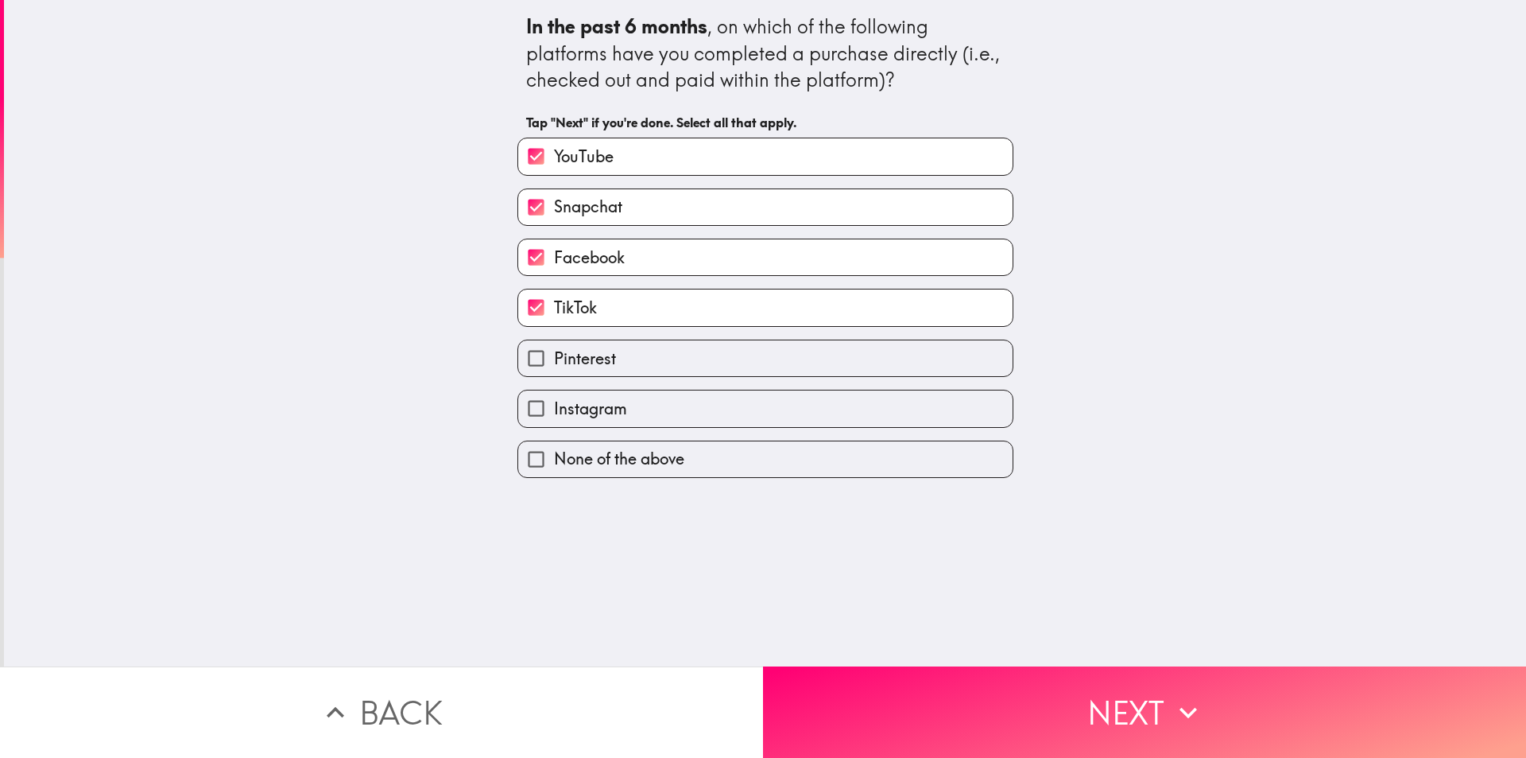
click at [630, 413] on label "Instagram" at bounding box center [765, 408] width 494 height 36
click at [554, 413] on input "Instagram" at bounding box center [536, 408] width 36 height 36
checkbox input "true"
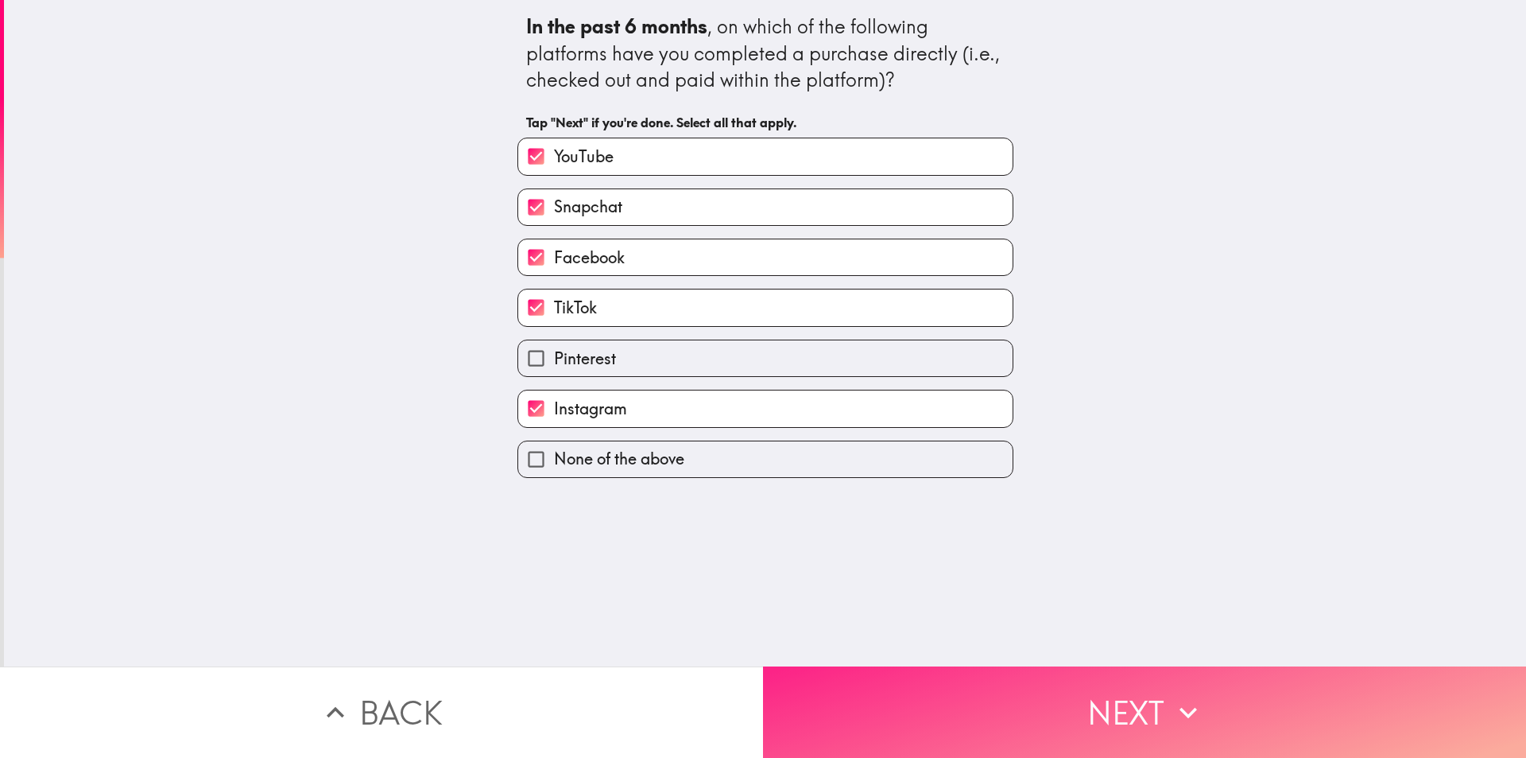
click at [1085, 666] on button "Next" at bounding box center [1144, 711] width 763 height 91
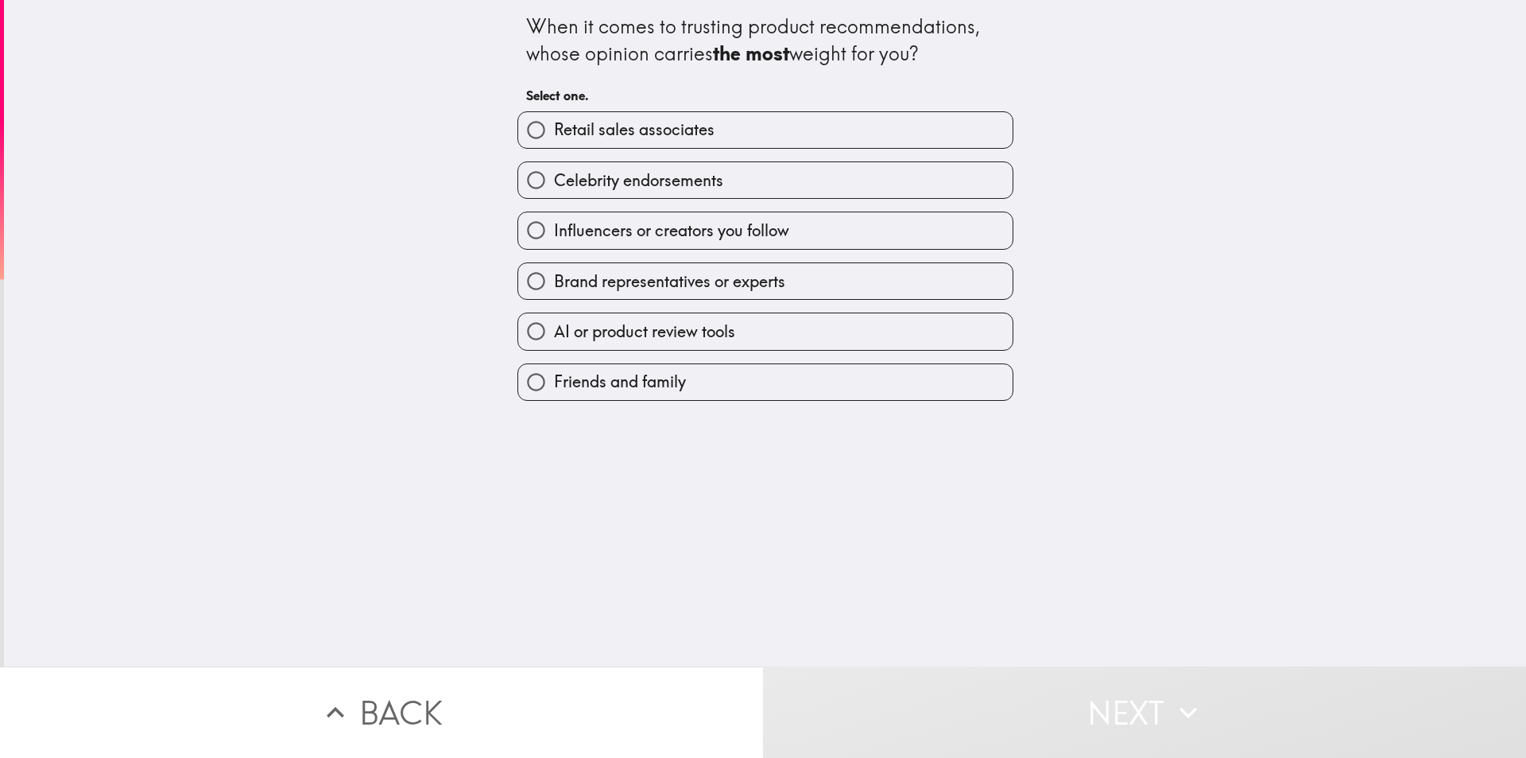
click at [598, 130] on span "Retail sales associates" at bounding box center [634, 129] width 161 height 22
click at [554, 130] on input "Retail sales associates" at bounding box center [536, 130] width 36 height 36
radio input "true"
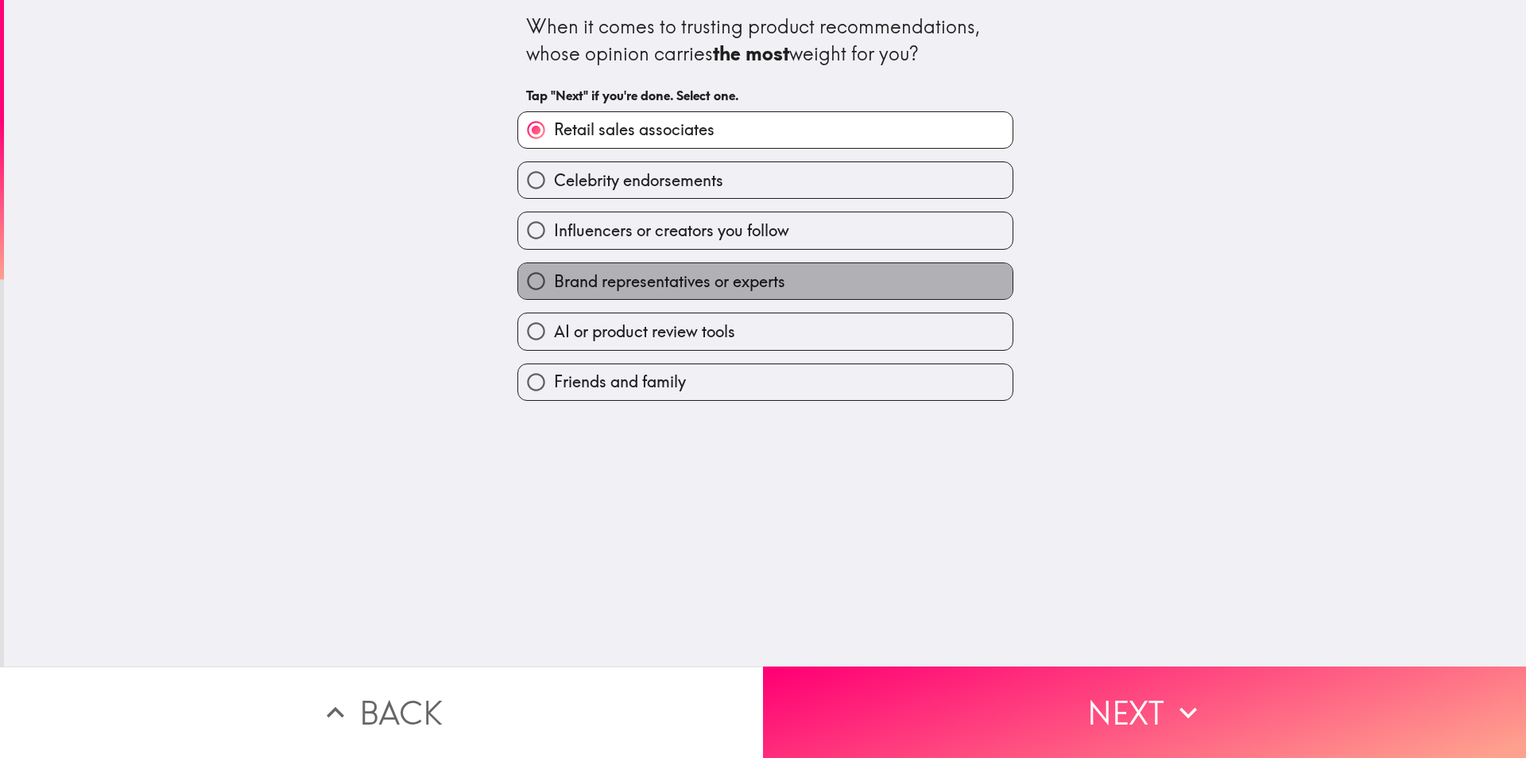
click at [569, 277] on span "Brand representatives or experts" at bounding box center [669, 281] width 231 height 22
click at [554, 277] on input "Brand representatives or experts" at bounding box center [536, 281] width 36 height 36
radio input "true"
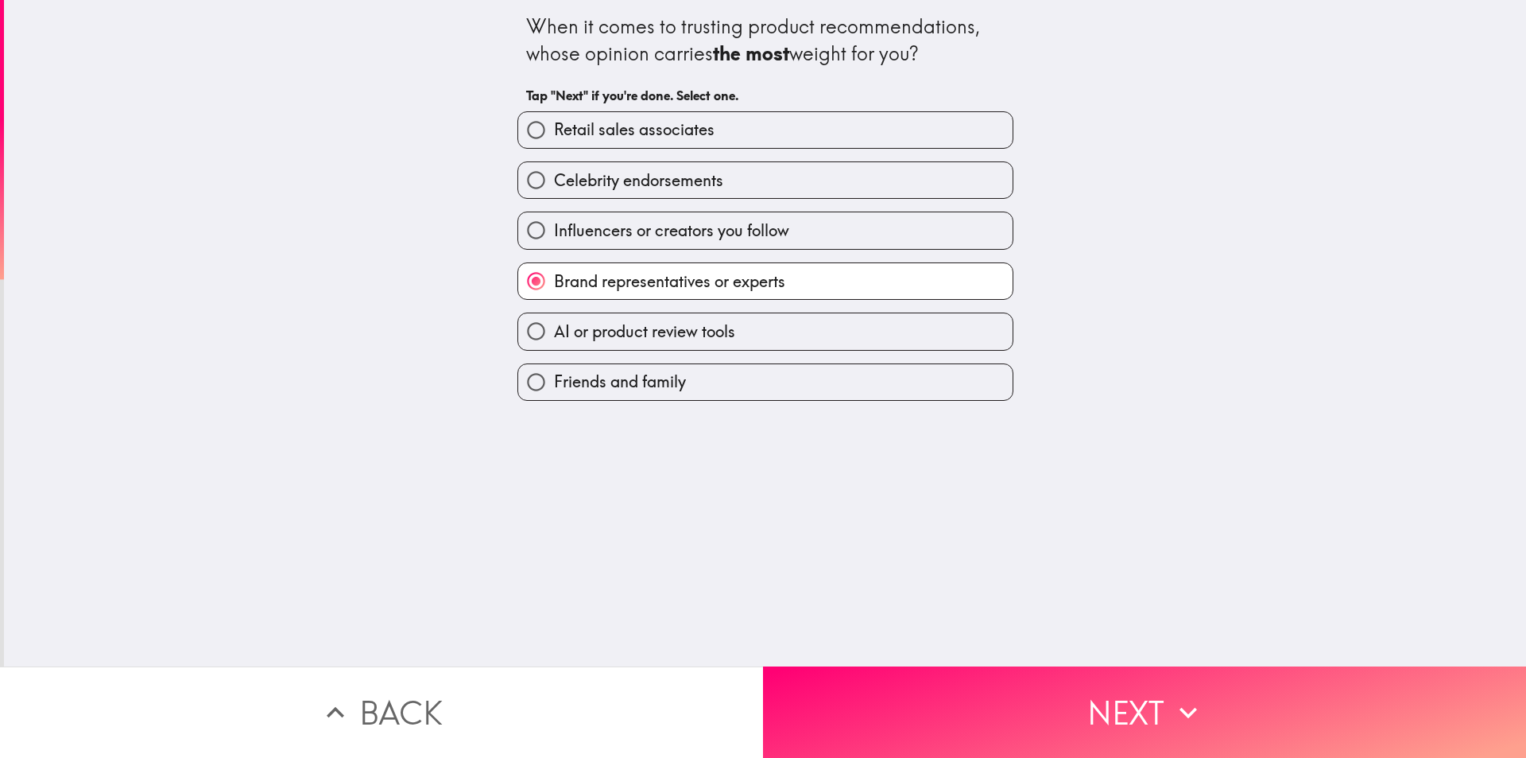
click at [651, 391] on span "Friends and family" at bounding box center [620, 381] width 132 height 22
click at [554, 391] on input "Friends and family" at bounding box center [536, 382] width 36 height 36
radio input "true"
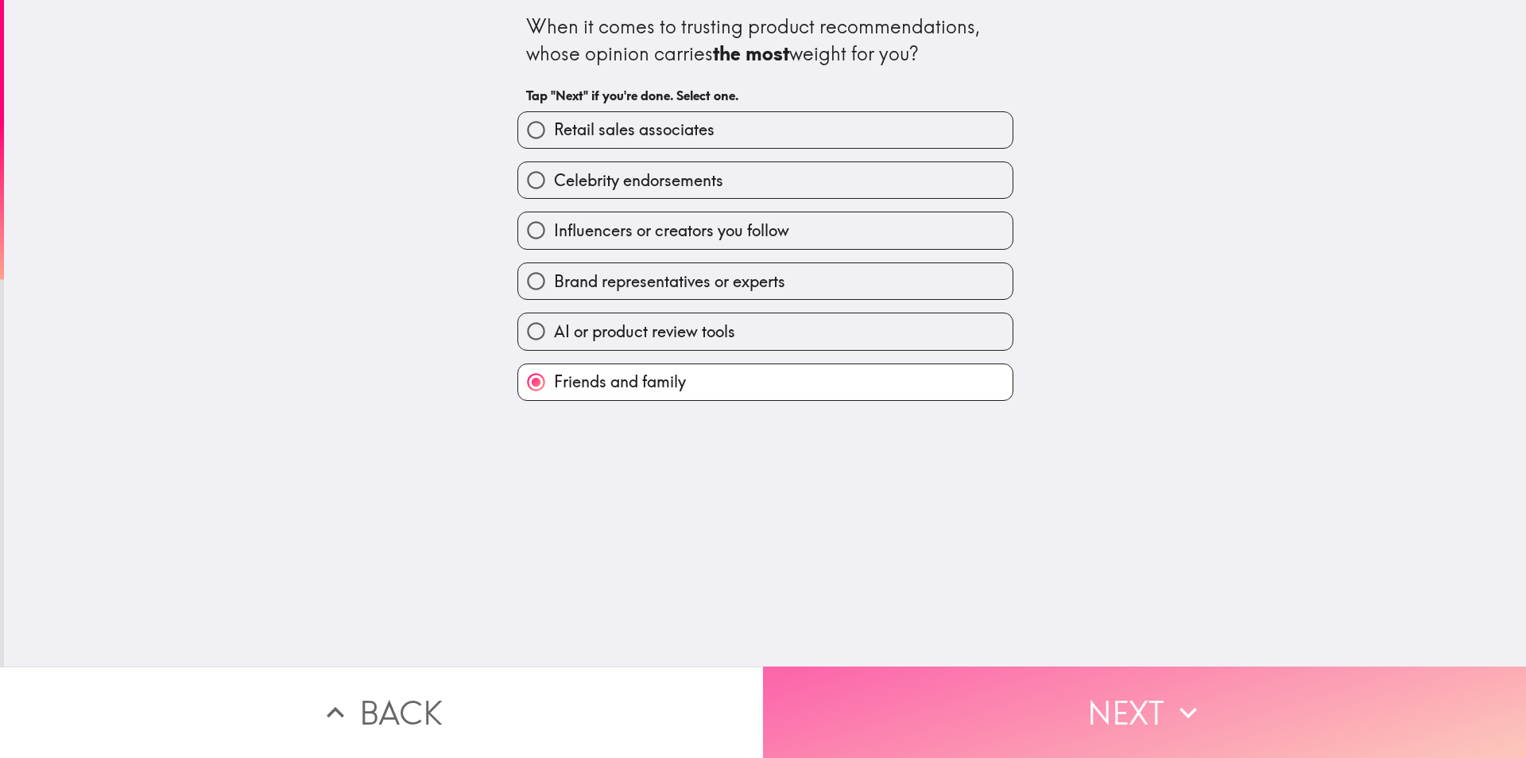
click at [1151, 680] on button "Next" at bounding box center [1144, 711] width 763 height 91
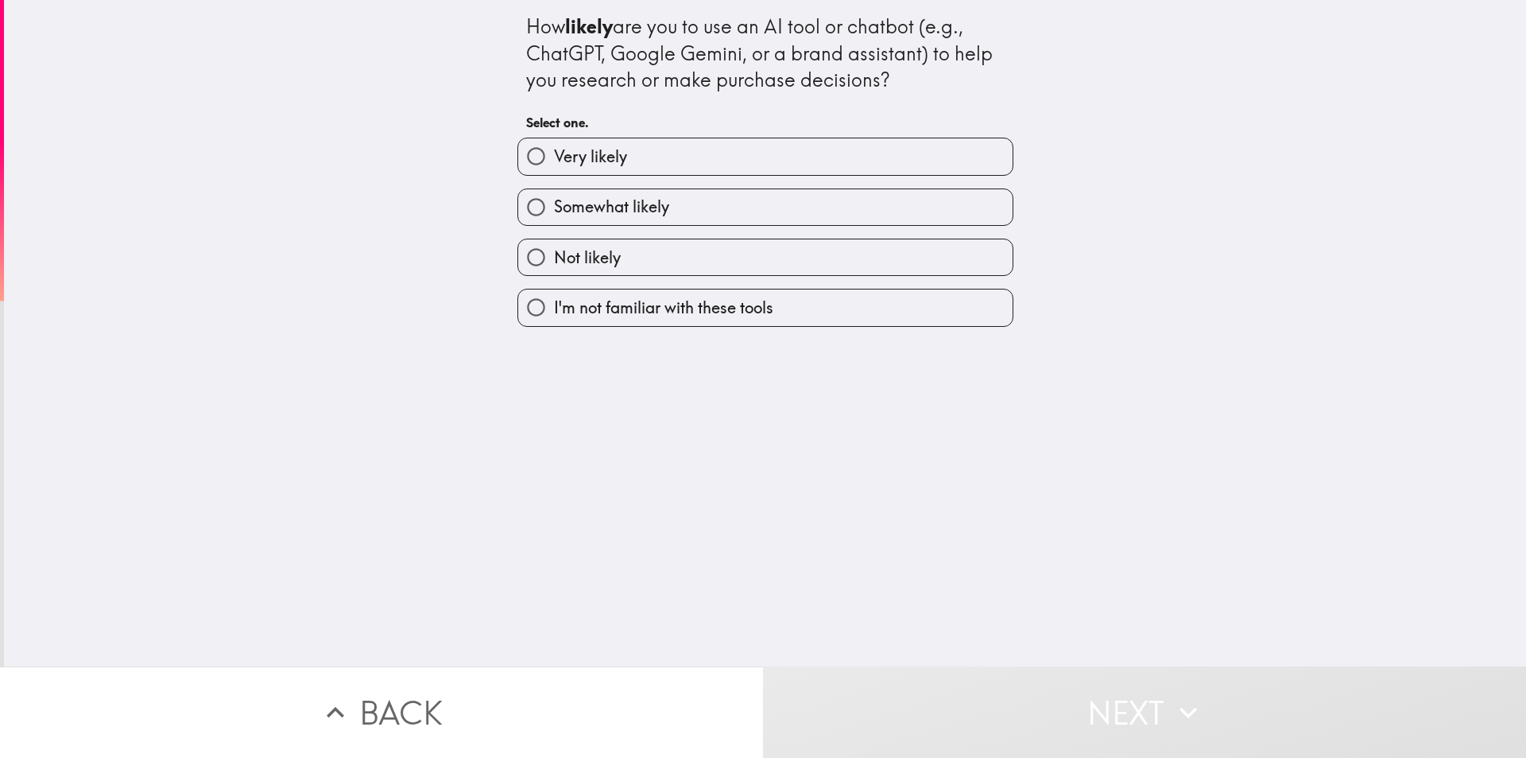
click at [640, 166] on label "Very likely" at bounding box center [765, 156] width 494 height 36
click at [554, 166] on input "Very likely" at bounding box center [536, 156] width 36 height 36
radio input "true"
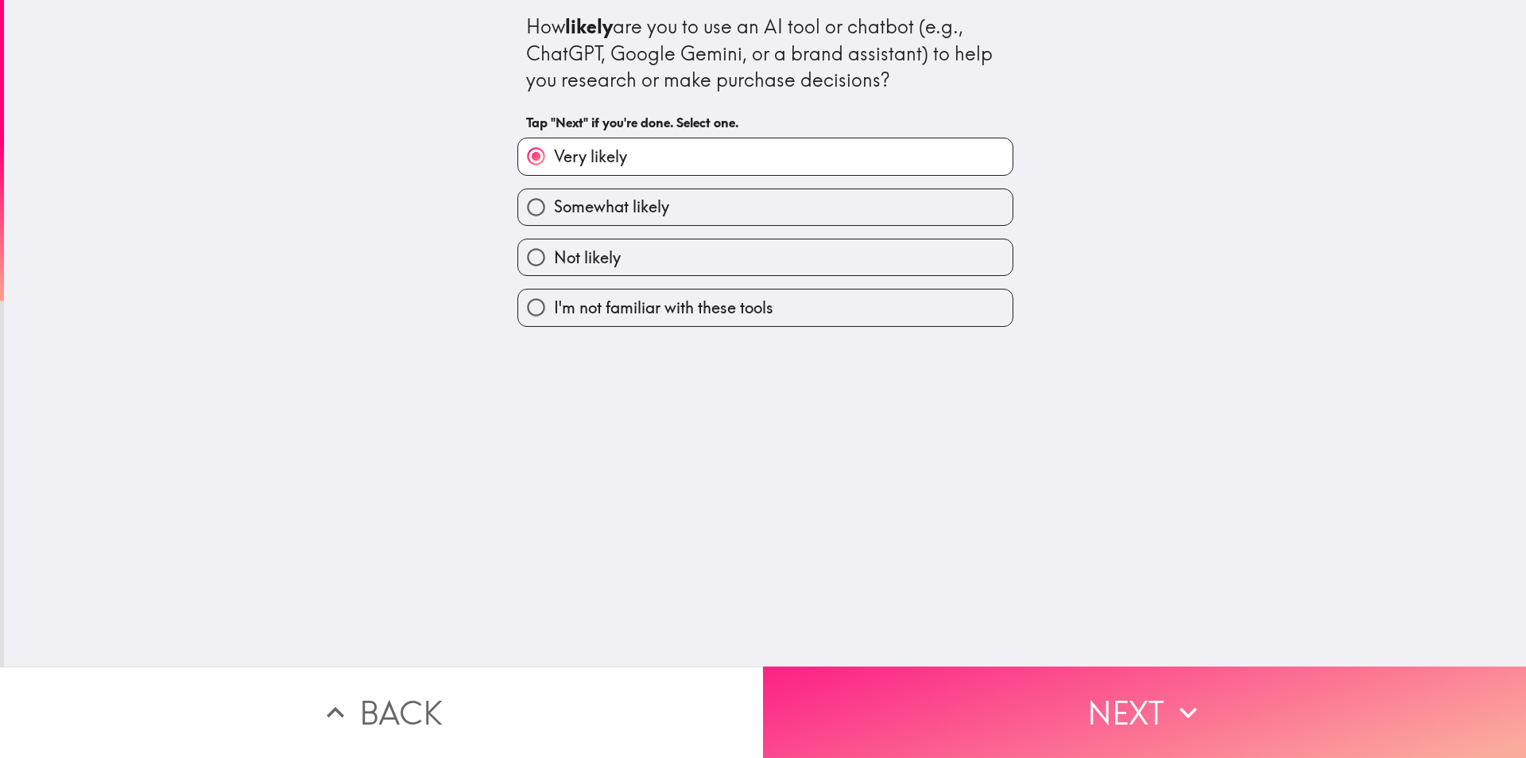
click at [1089, 705] on button "Next" at bounding box center [1144, 711] width 763 height 91
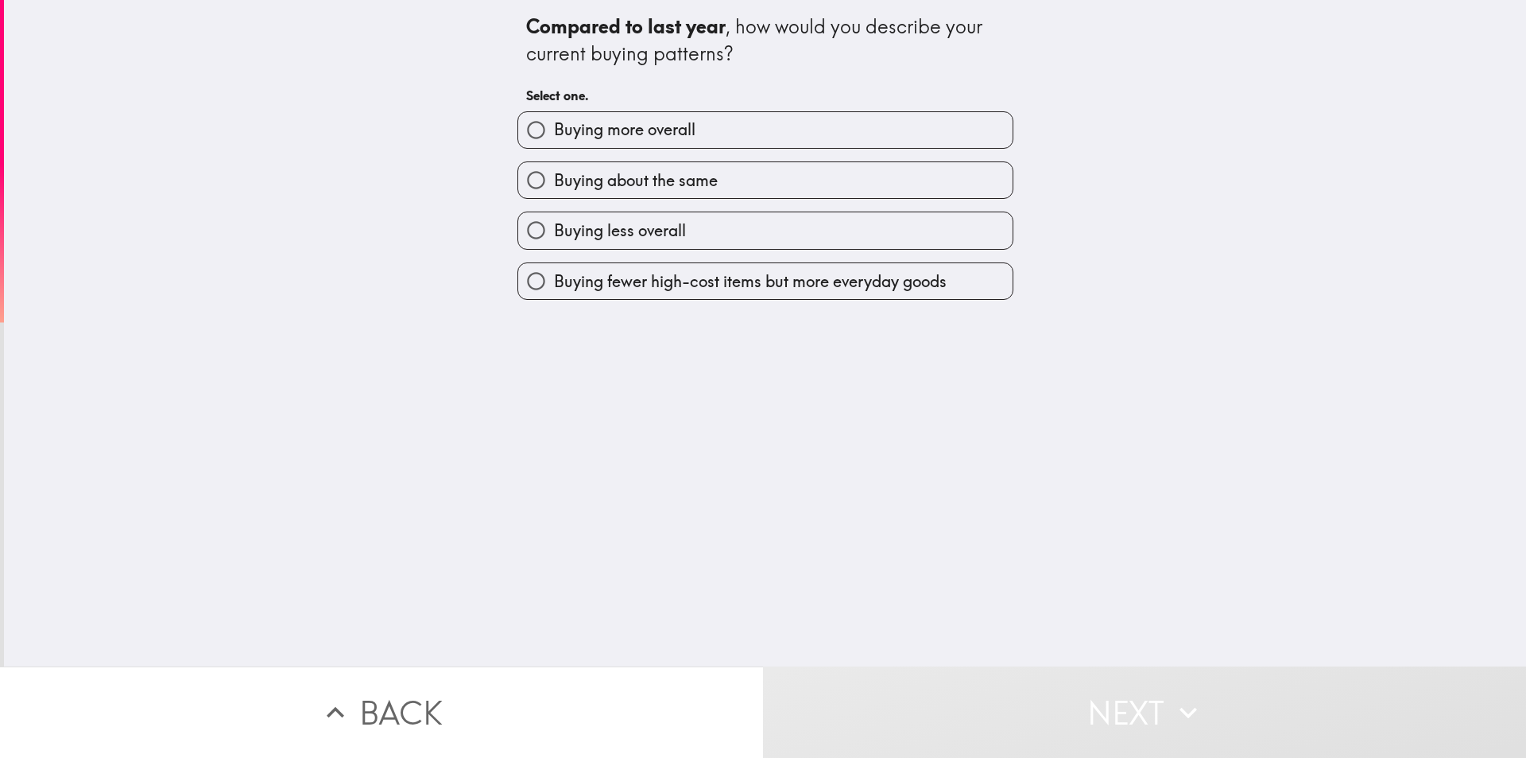
click at [627, 138] on span "Buying more overall" at bounding box center [625, 129] width 142 height 22
click at [554, 138] on input "Buying more overall" at bounding box center [536, 130] width 36 height 36
radio input "true"
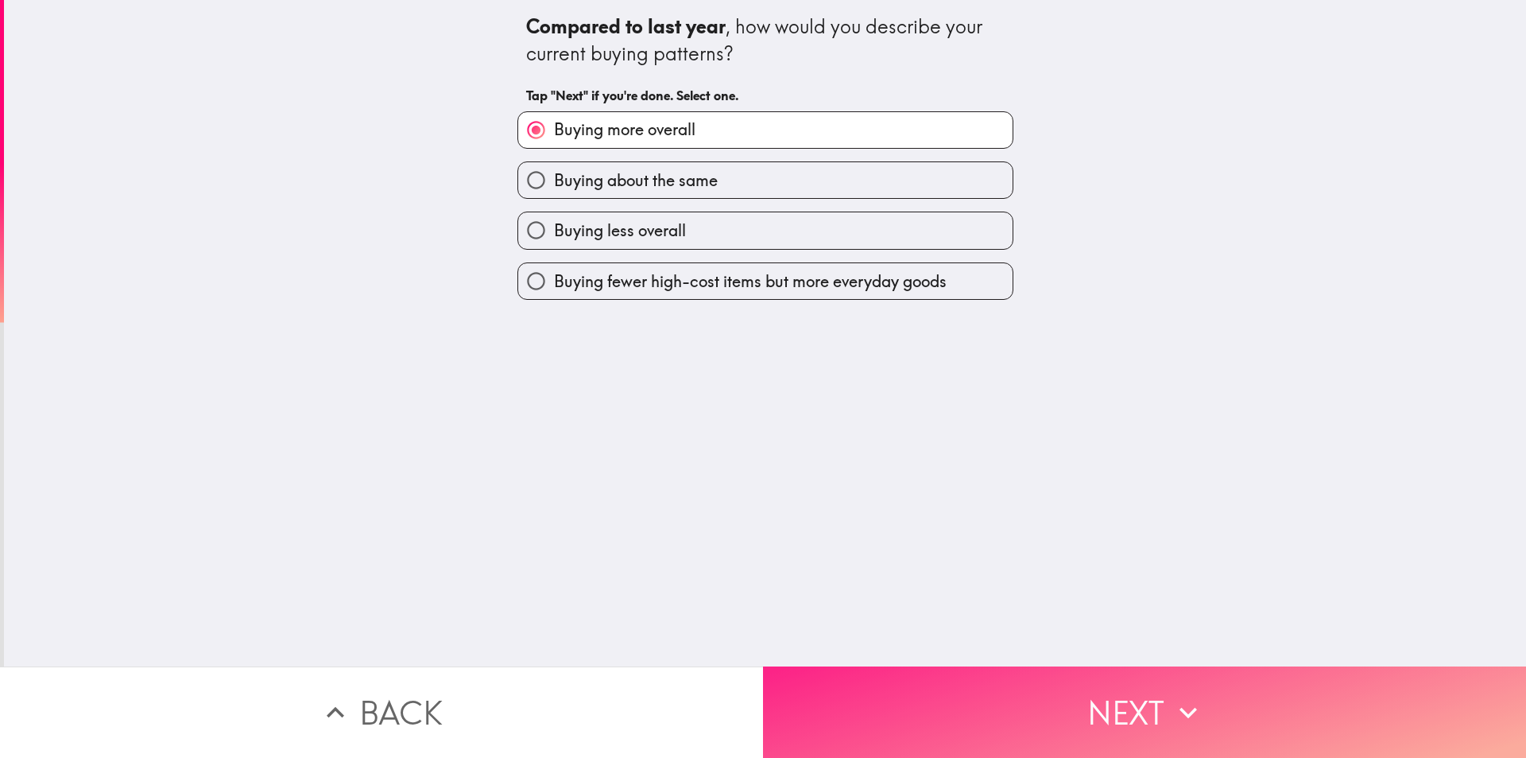
click at [1175, 695] on icon "button" at bounding box center [1188, 712] width 35 height 35
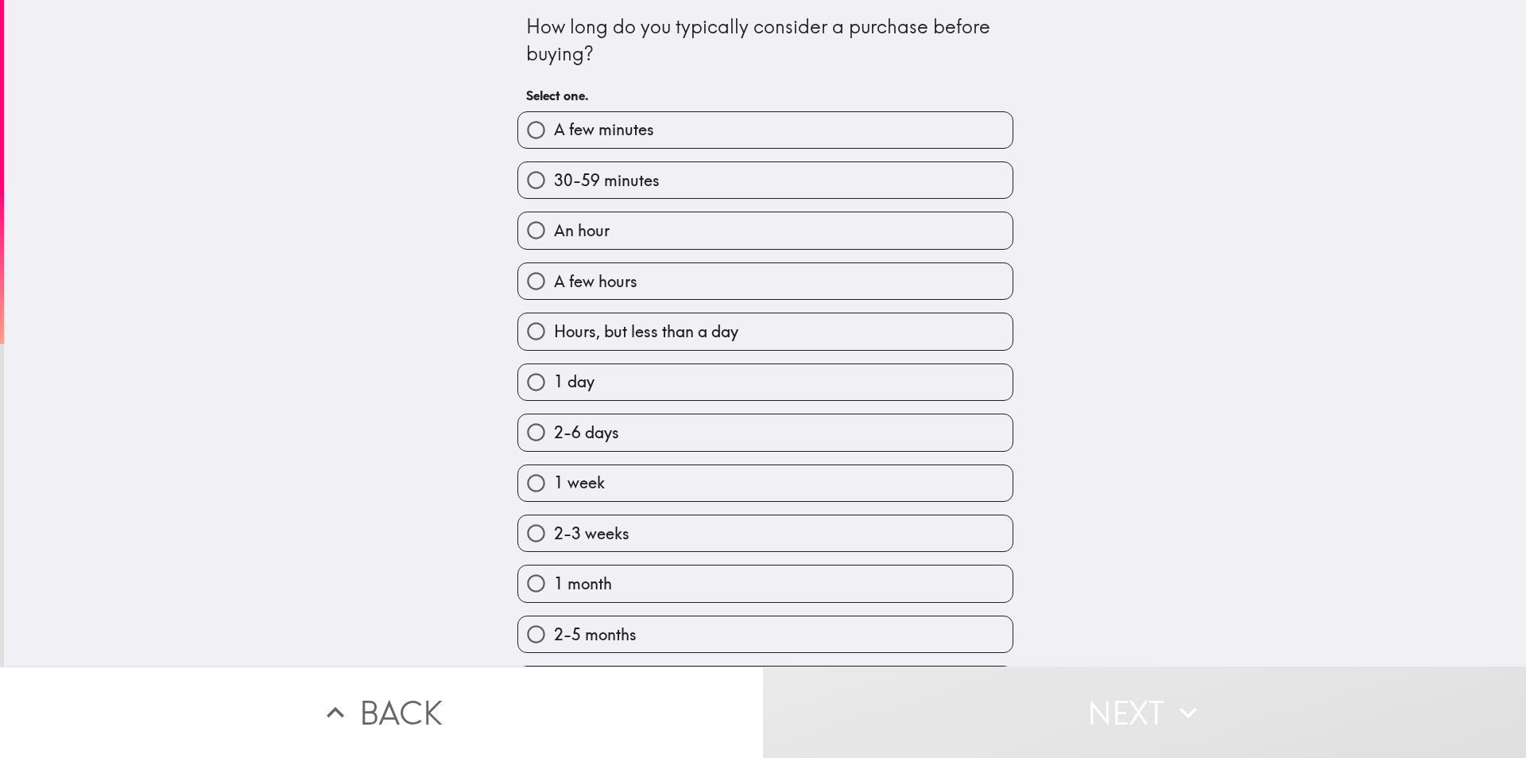
click at [741, 134] on label "A few minutes" at bounding box center [765, 130] width 494 height 36
click at [554, 134] on input "A few minutes" at bounding box center [536, 130] width 36 height 36
radio input "true"
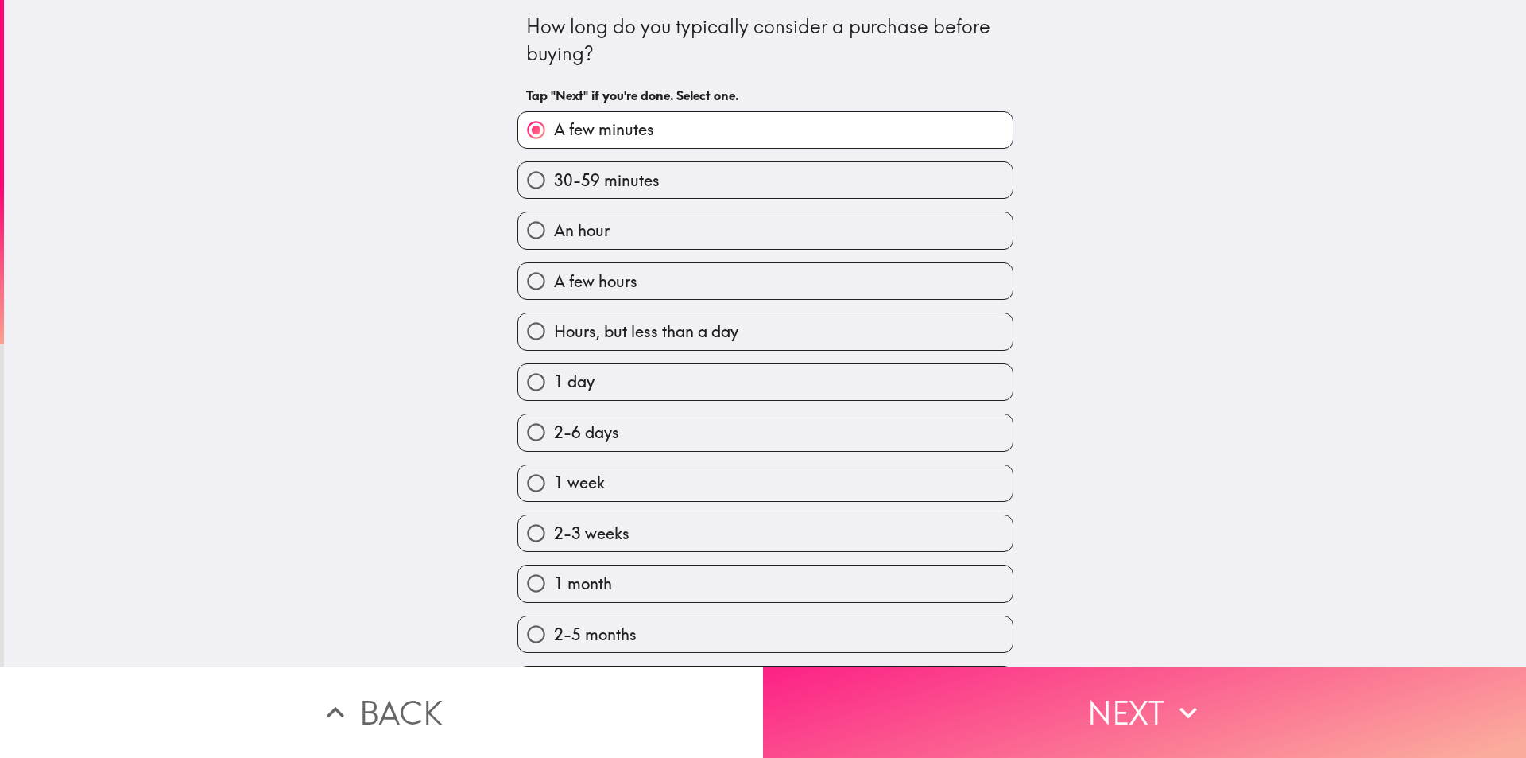
click at [1114, 704] on button "Next" at bounding box center [1144, 711] width 763 height 91
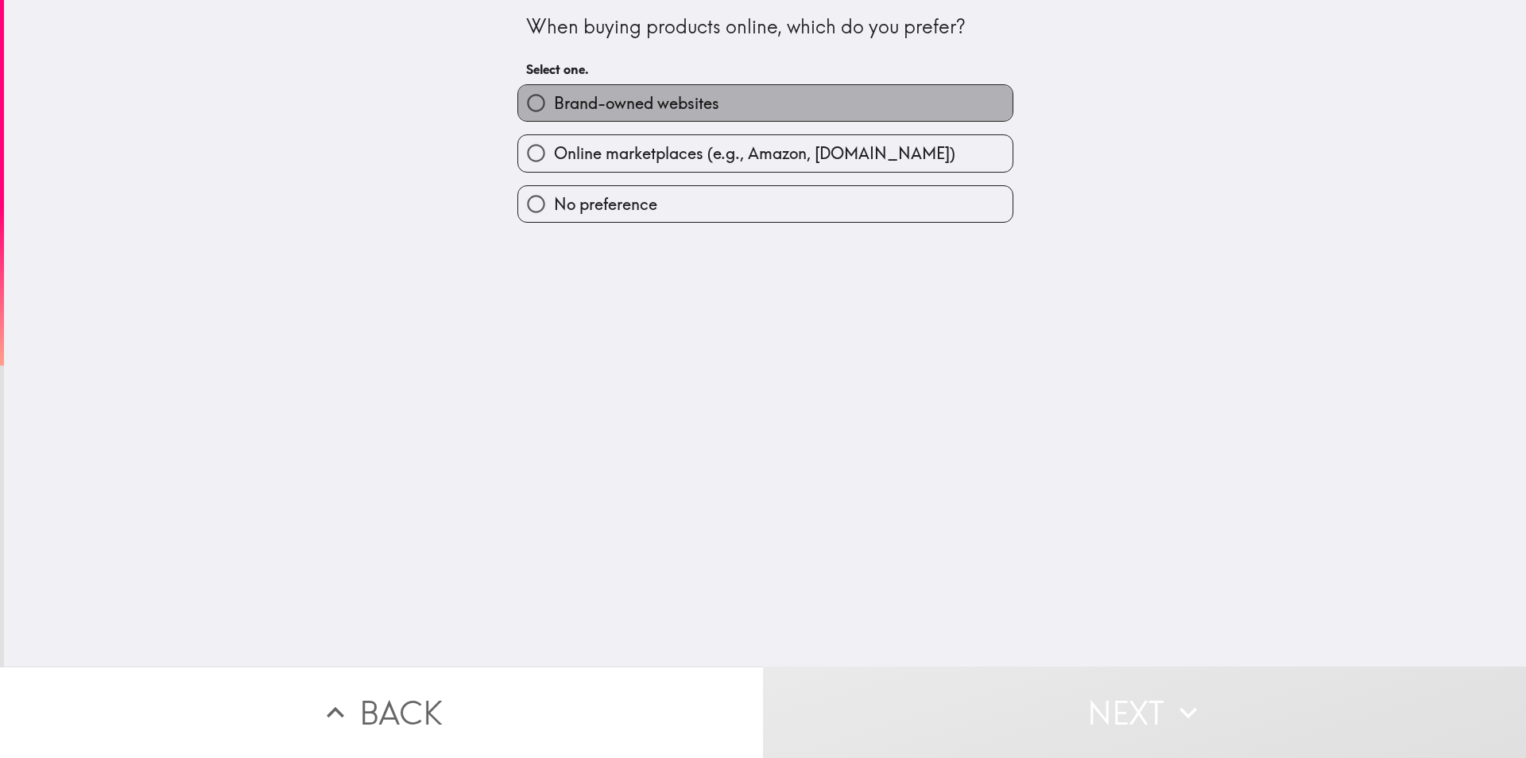
click at [703, 105] on span "Brand-owned websites" at bounding box center [636, 103] width 165 height 22
click at [554, 105] on input "Brand-owned websites" at bounding box center [536, 103] width 36 height 36
radio input "true"
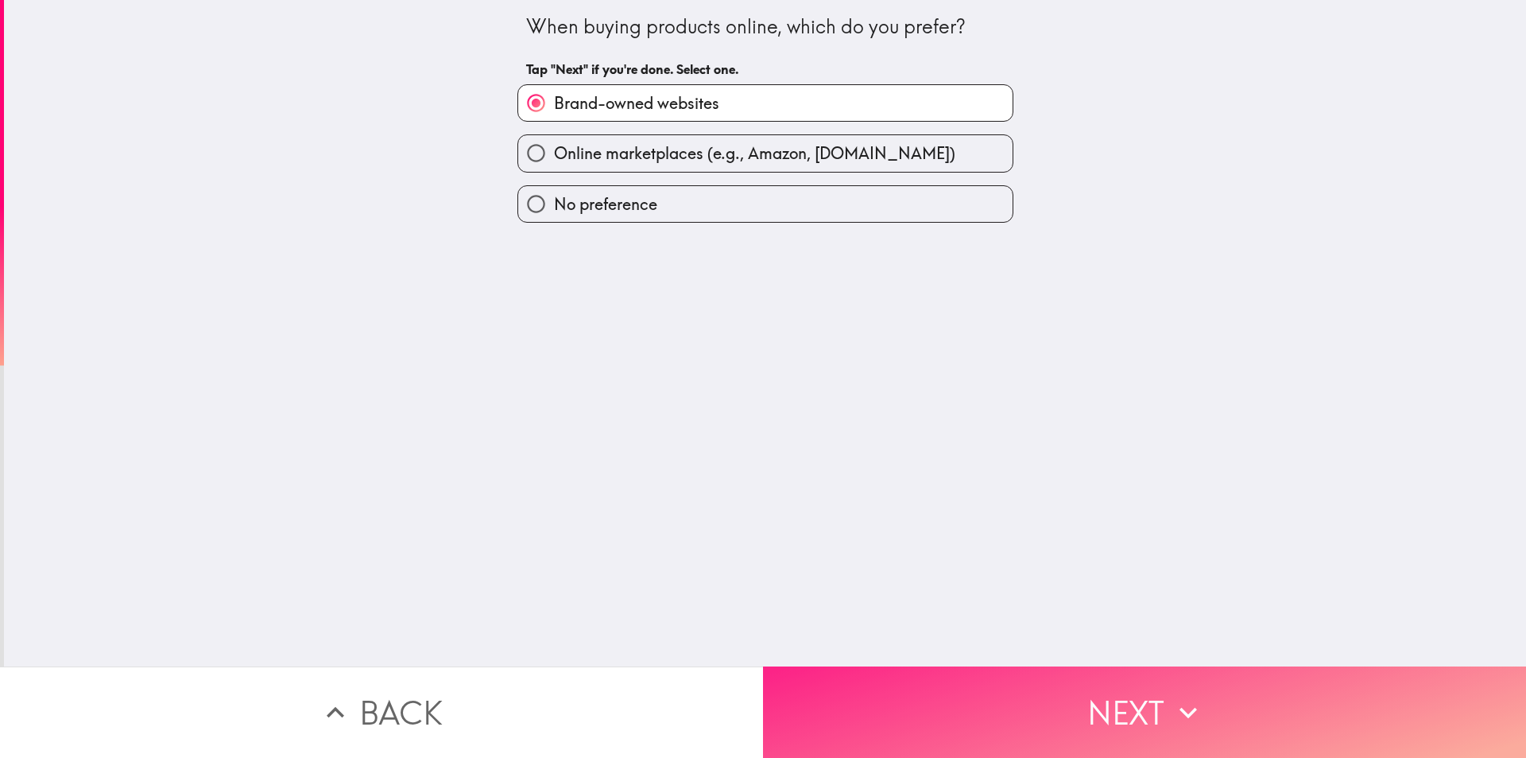
click at [1207, 687] on button "Next" at bounding box center [1144, 711] width 763 height 91
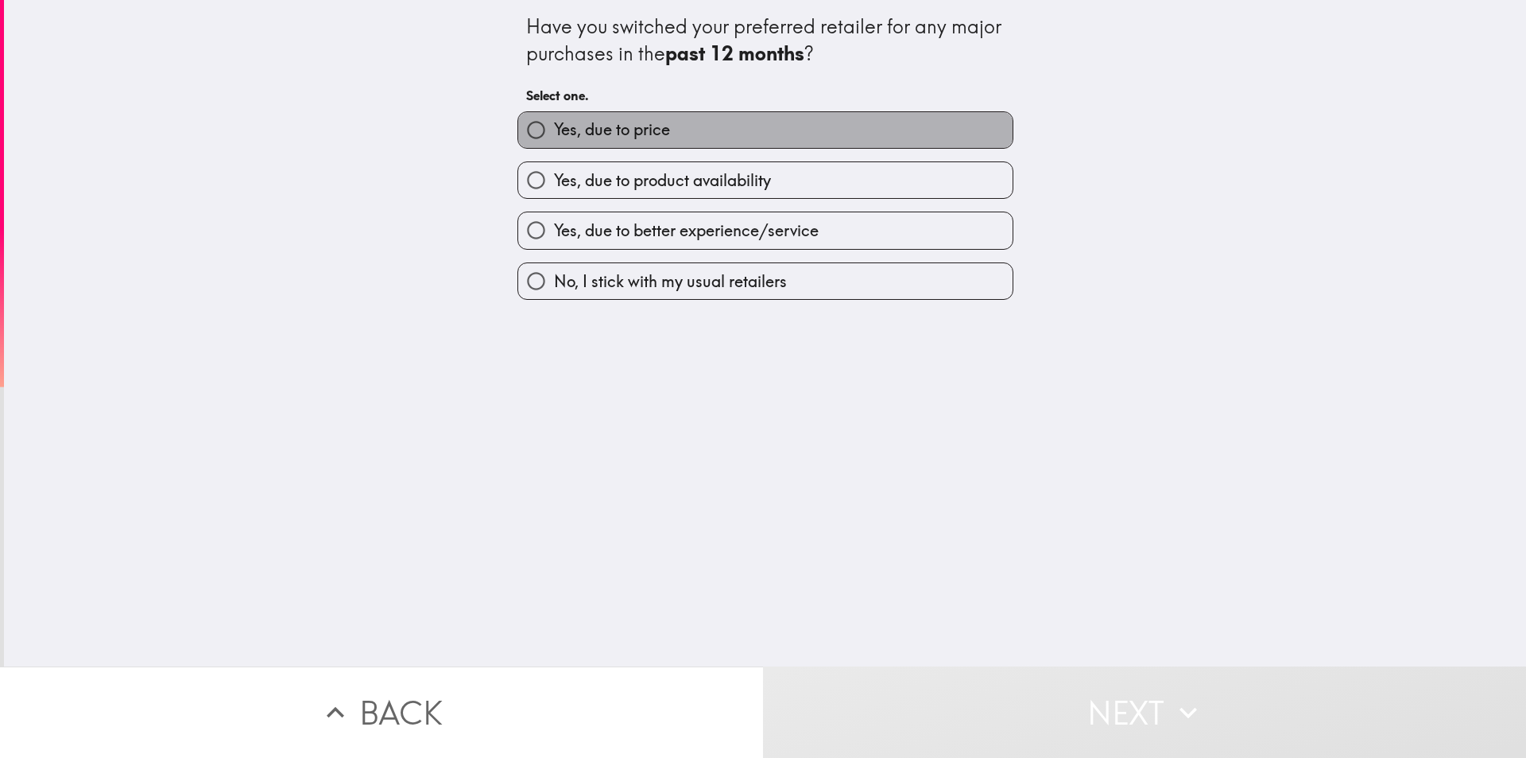
click at [618, 131] on span "Yes, due to price" at bounding box center [612, 129] width 116 height 22
click at [554, 131] on input "Yes, due to price" at bounding box center [536, 130] width 36 height 36
radio input "true"
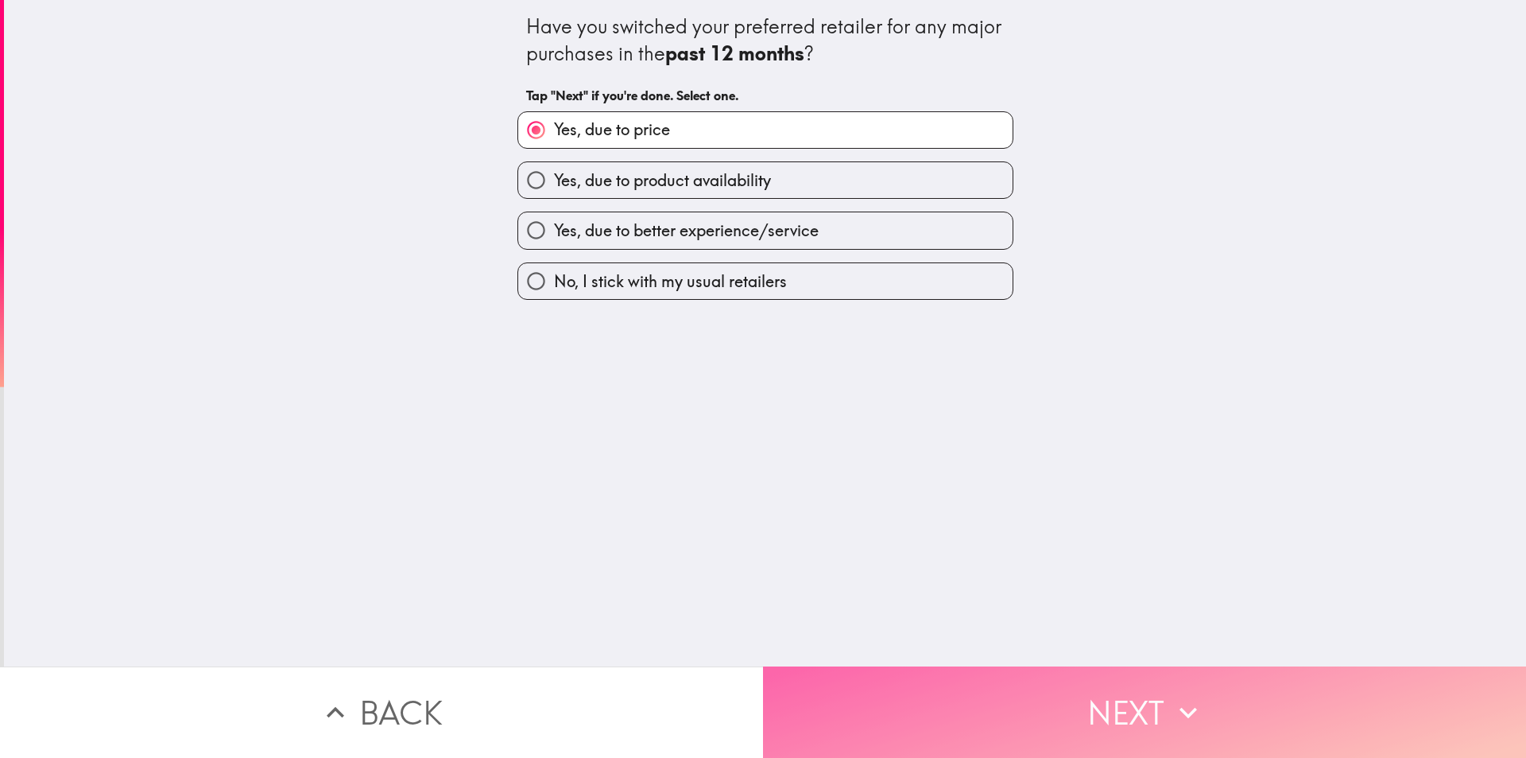
click at [1184, 695] on icon "button" at bounding box center [1188, 712] width 35 height 35
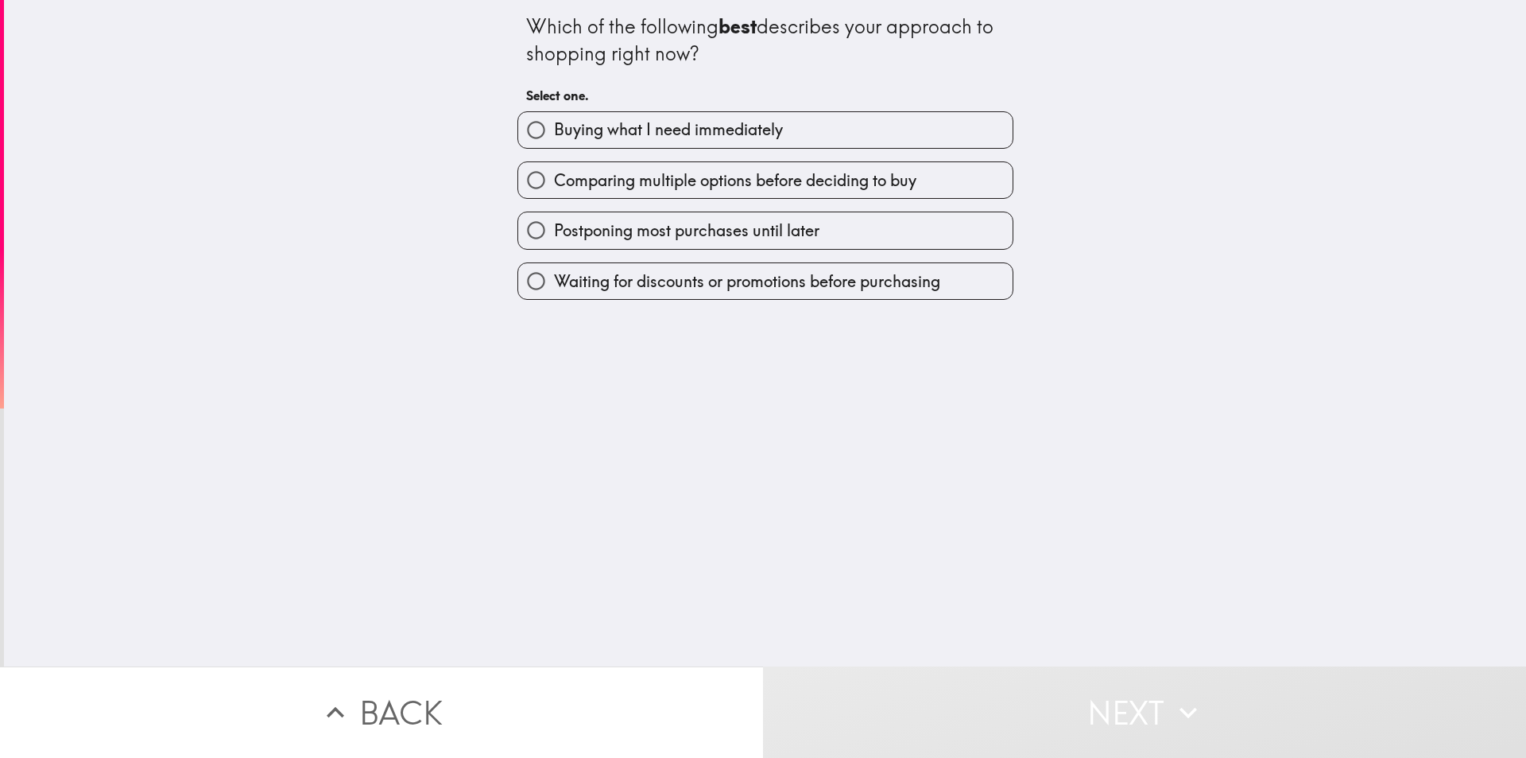
click at [677, 129] on span "Buying what I need immediately" at bounding box center [668, 129] width 229 height 22
click at [554, 129] on input "Buying what I need immediately" at bounding box center [536, 130] width 36 height 36
radio input "true"
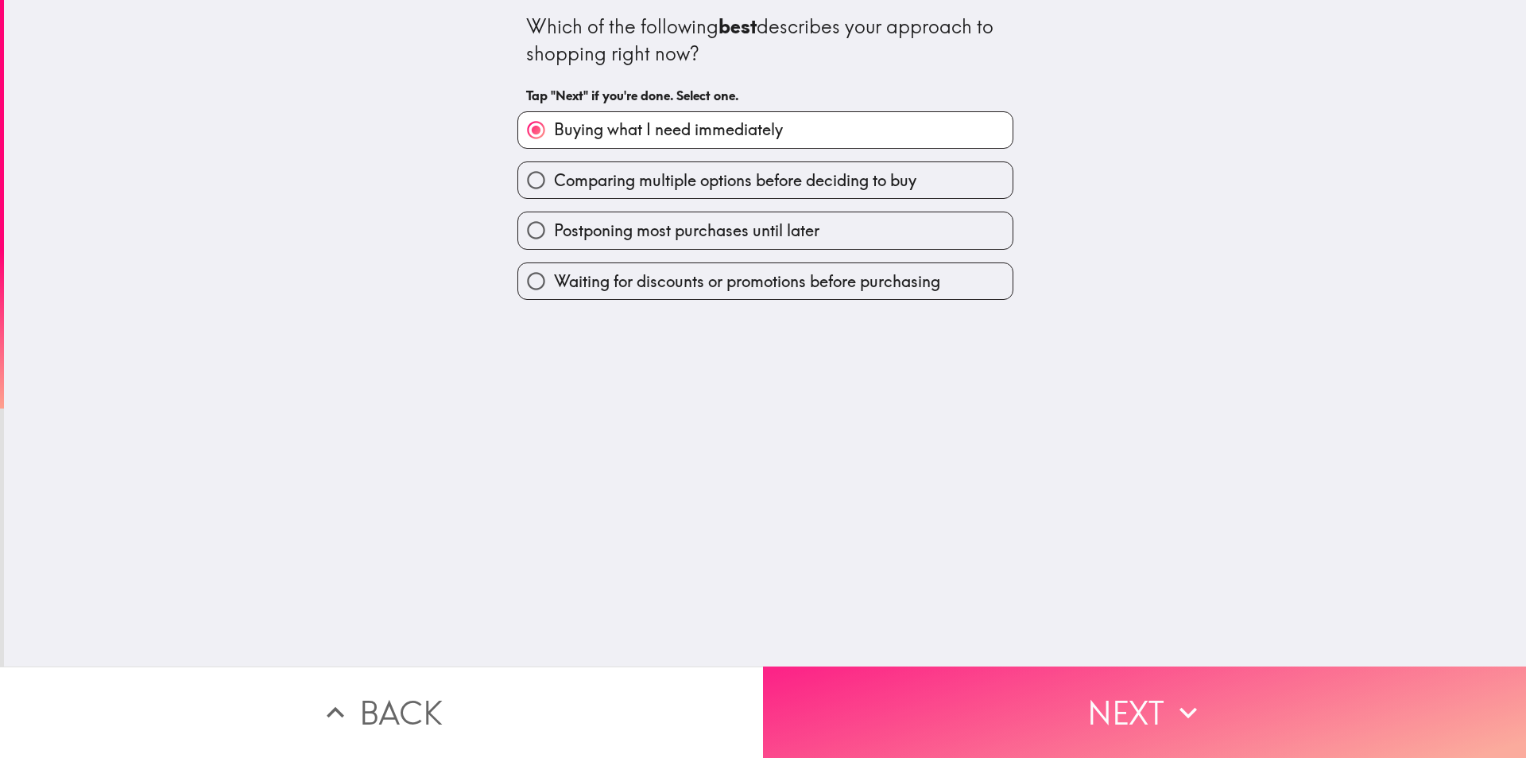
click at [1213, 706] on button "Next" at bounding box center [1144, 711] width 763 height 91
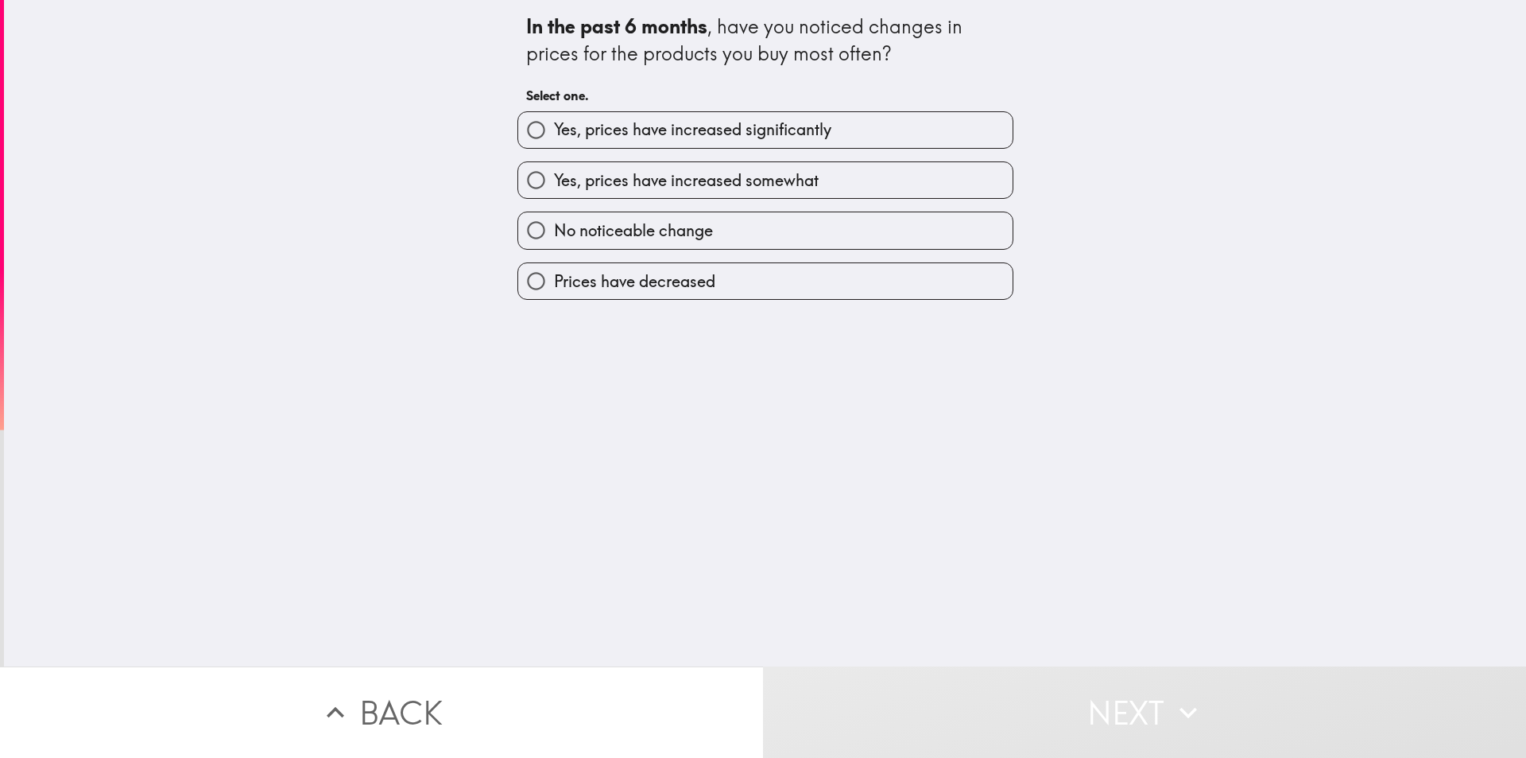
click at [579, 128] on span "Yes, prices have increased significantly" at bounding box center [692, 129] width 277 height 22
click at [554, 128] on input "Yes, prices have increased significantly" at bounding box center [536, 130] width 36 height 36
radio input "true"
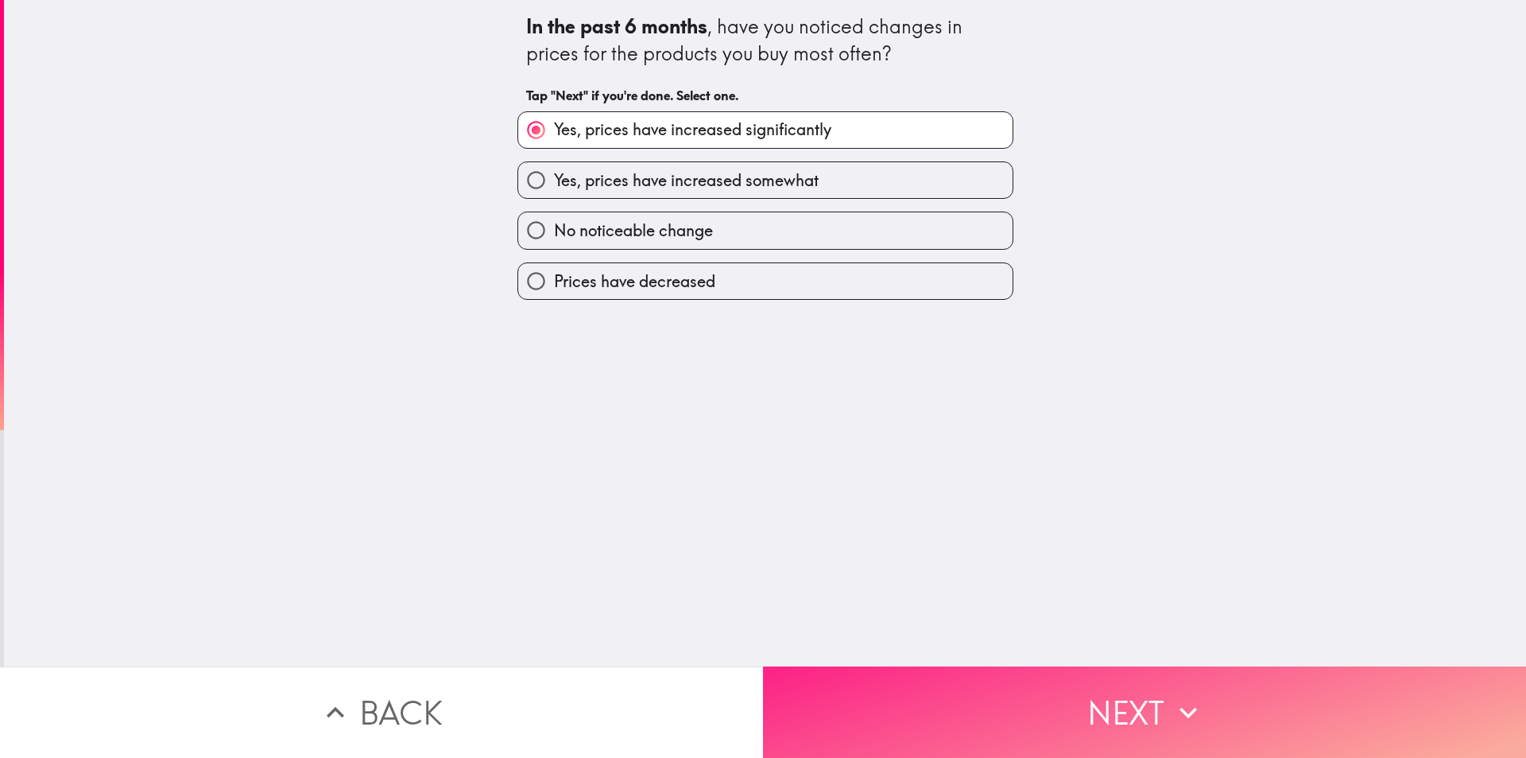
click at [1220, 673] on button "Next" at bounding box center [1144, 711] width 763 height 91
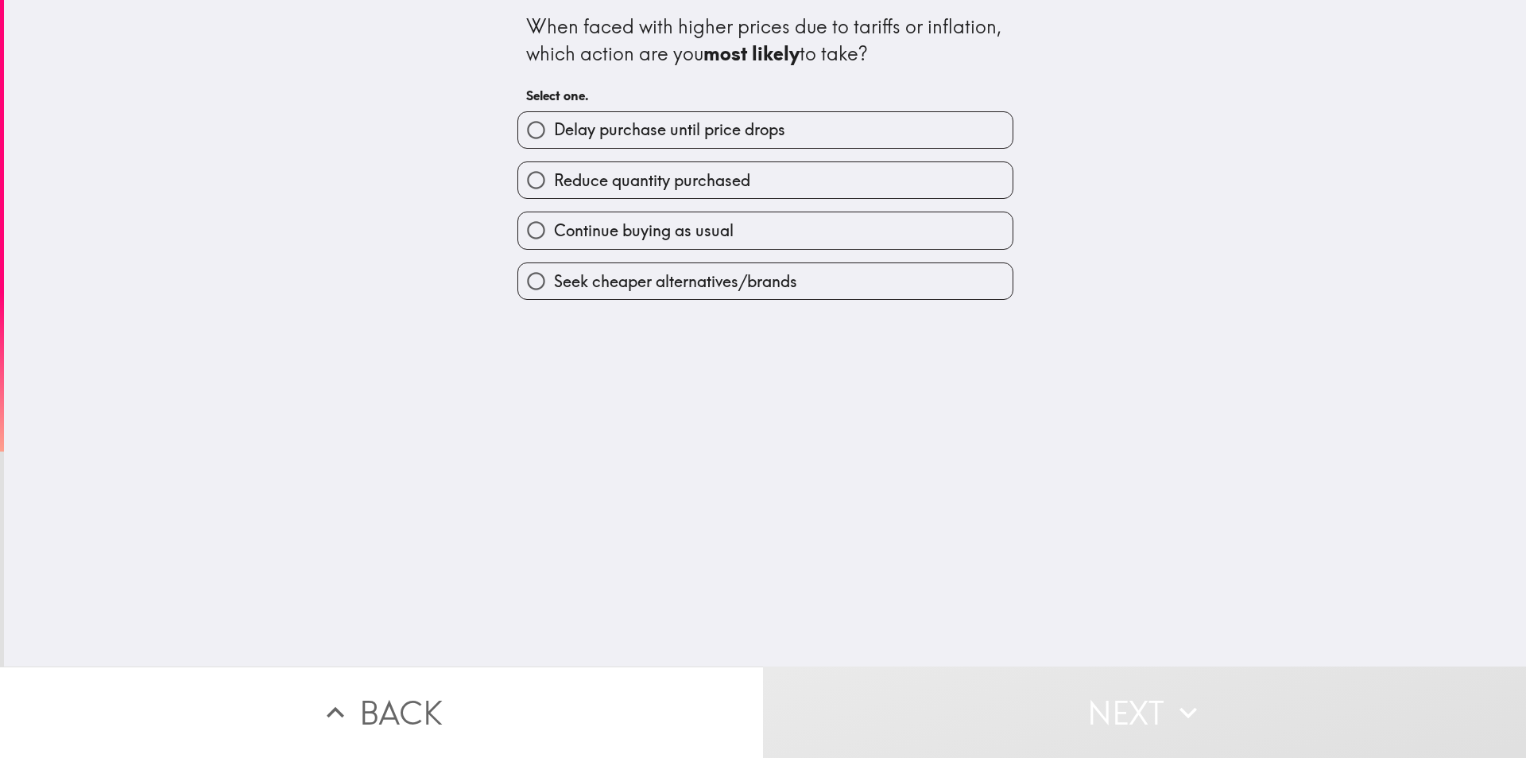
click at [643, 135] on span "Delay purchase until price drops" at bounding box center [669, 129] width 231 height 22
click at [554, 135] on input "Delay purchase until price drops" at bounding box center [536, 130] width 36 height 36
radio input "true"
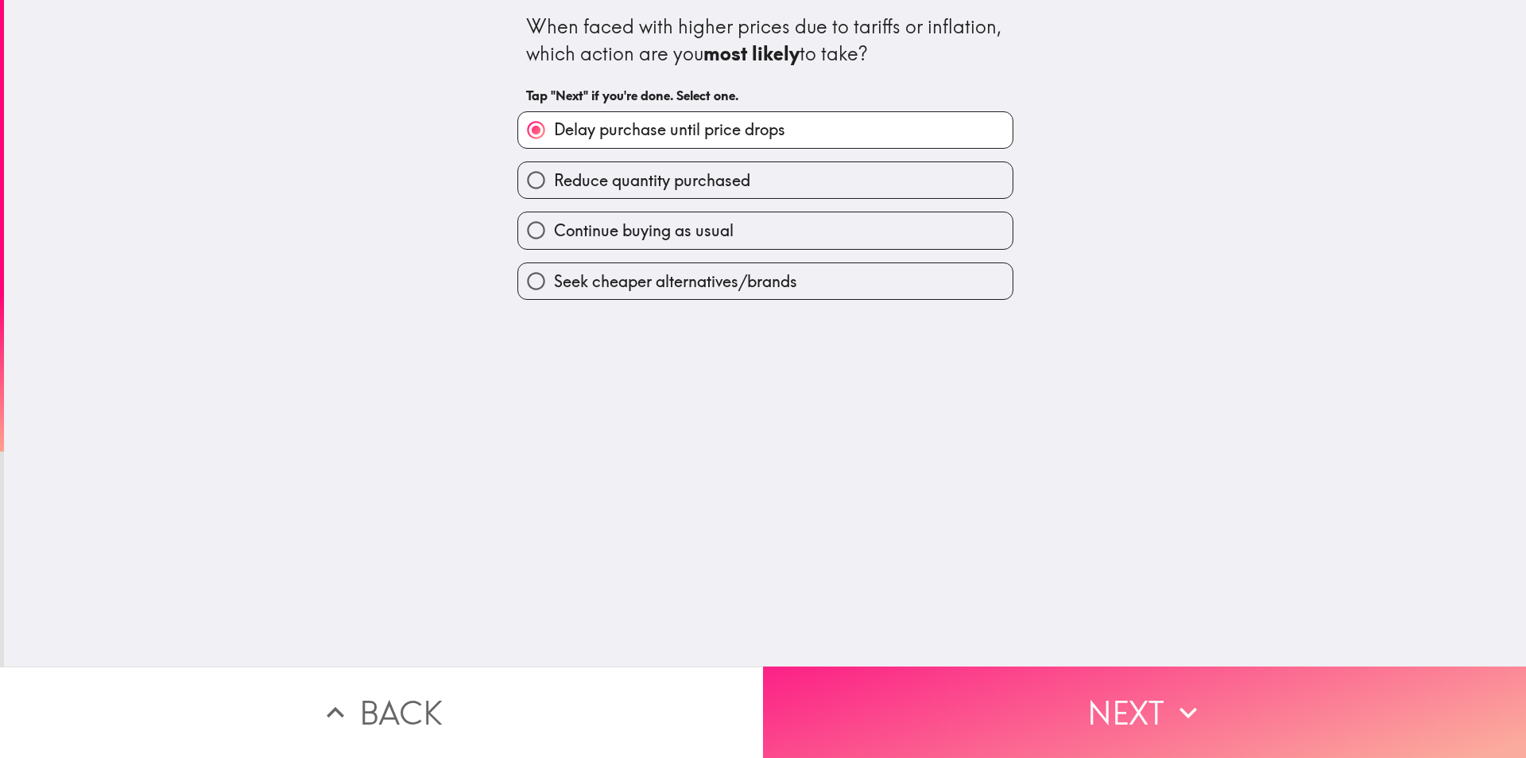
click at [1162, 666] on button "Next" at bounding box center [1144, 711] width 763 height 91
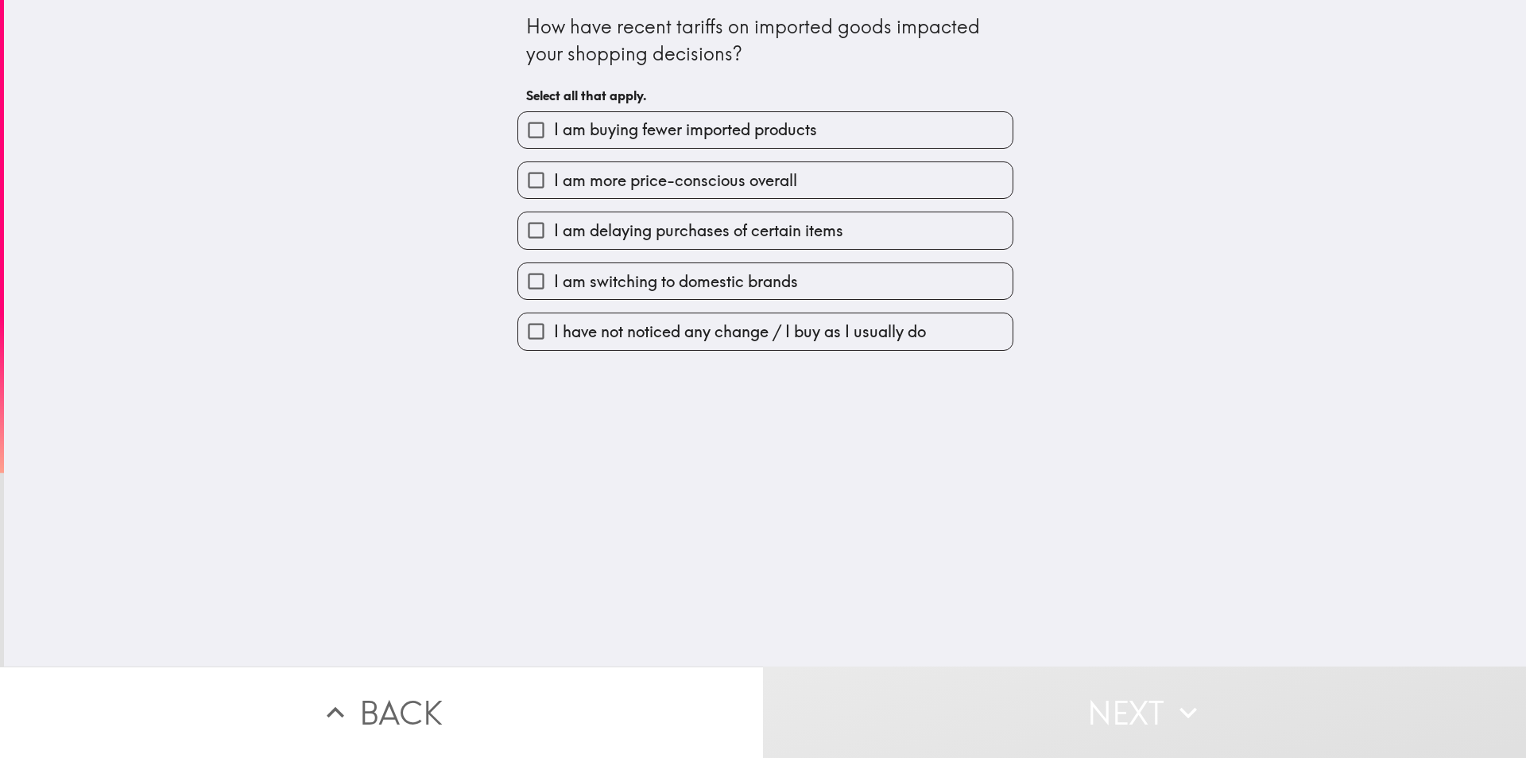
click at [644, 158] on div "I am more price-conscious overall" at bounding box center [759, 174] width 509 height 50
click at [631, 139] on span "I am buying fewer imported products" at bounding box center [685, 129] width 263 height 22
click at [554, 139] on input "I am buying fewer imported products" at bounding box center [536, 130] width 36 height 36
checkbox input "true"
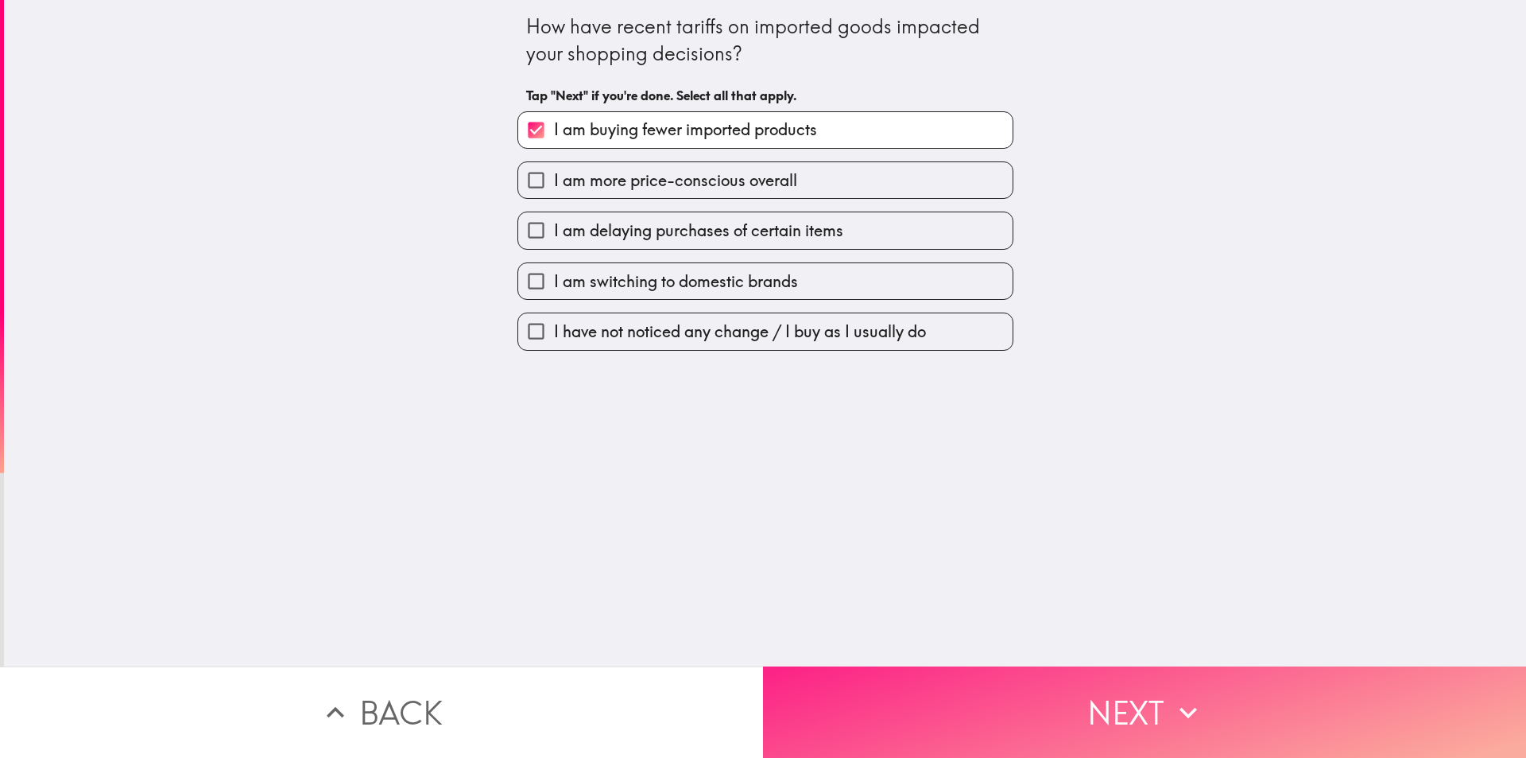
click at [1177, 727] on button "Next" at bounding box center [1144, 711] width 763 height 91
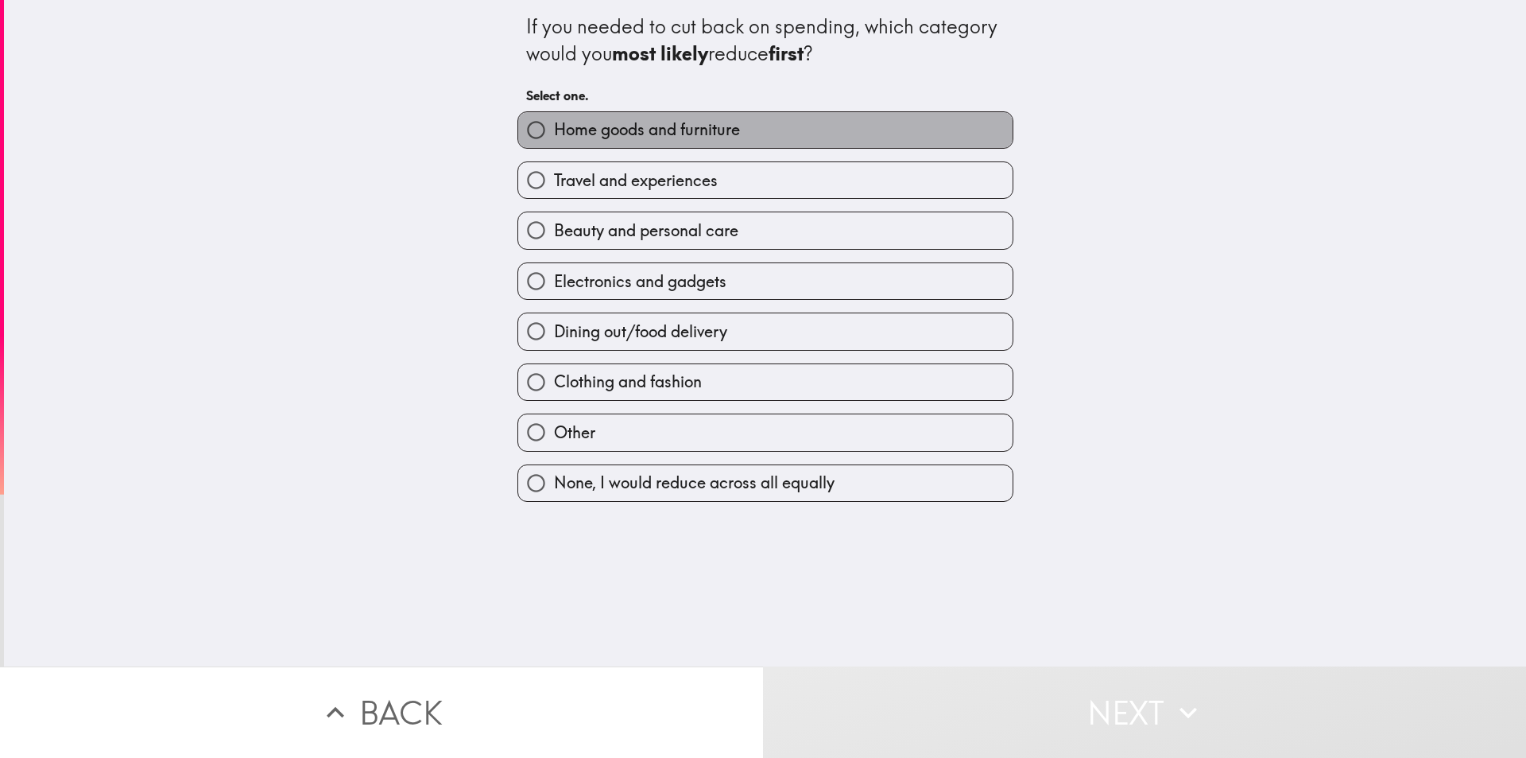
click at [580, 134] on span "Home goods and furniture" at bounding box center [647, 129] width 186 height 22
click at [554, 134] on input "Home goods and furniture" at bounding box center [536, 130] width 36 height 36
radio input "true"
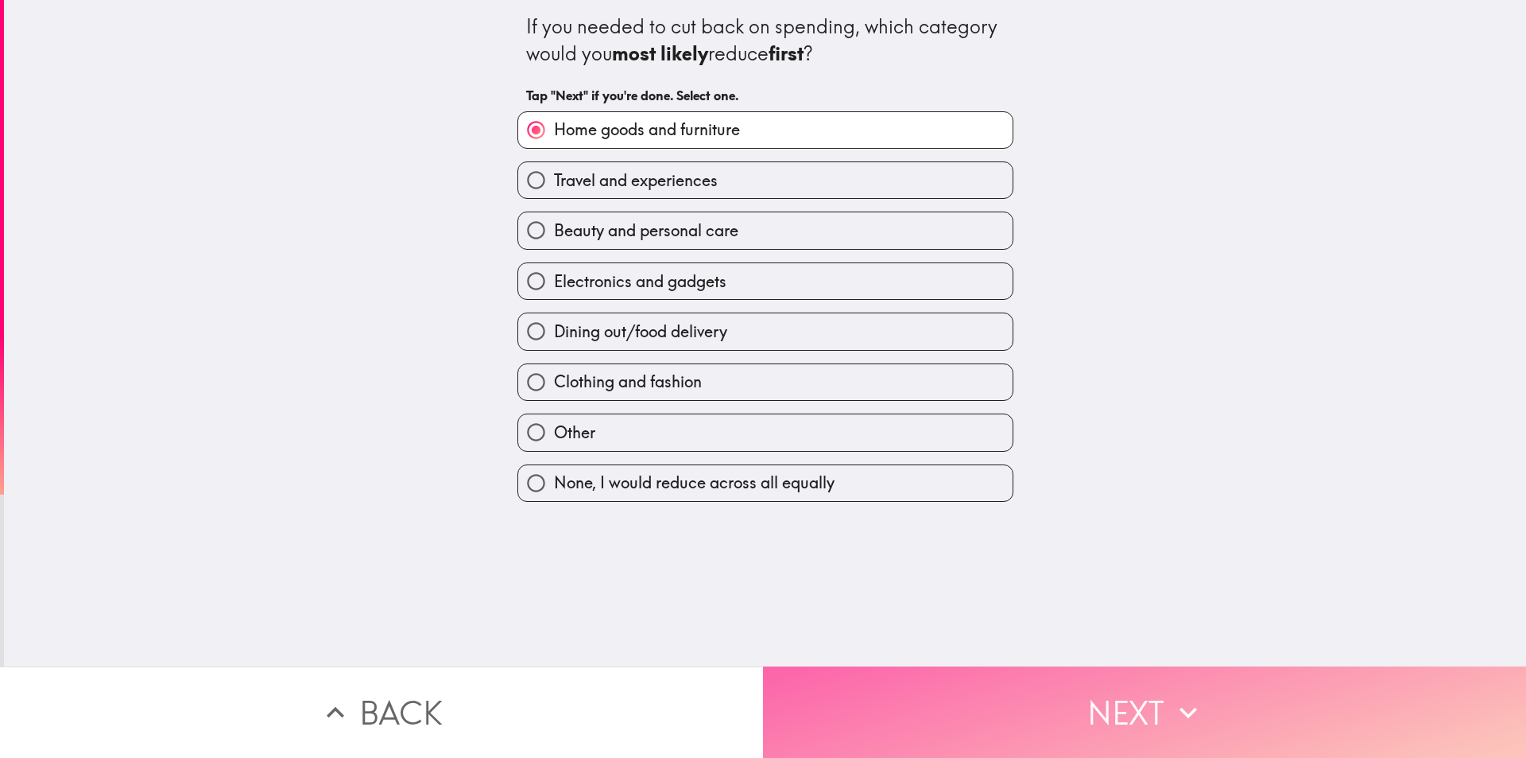
click at [1204, 727] on button "Next" at bounding box center [1144, 711] width 763 height 91
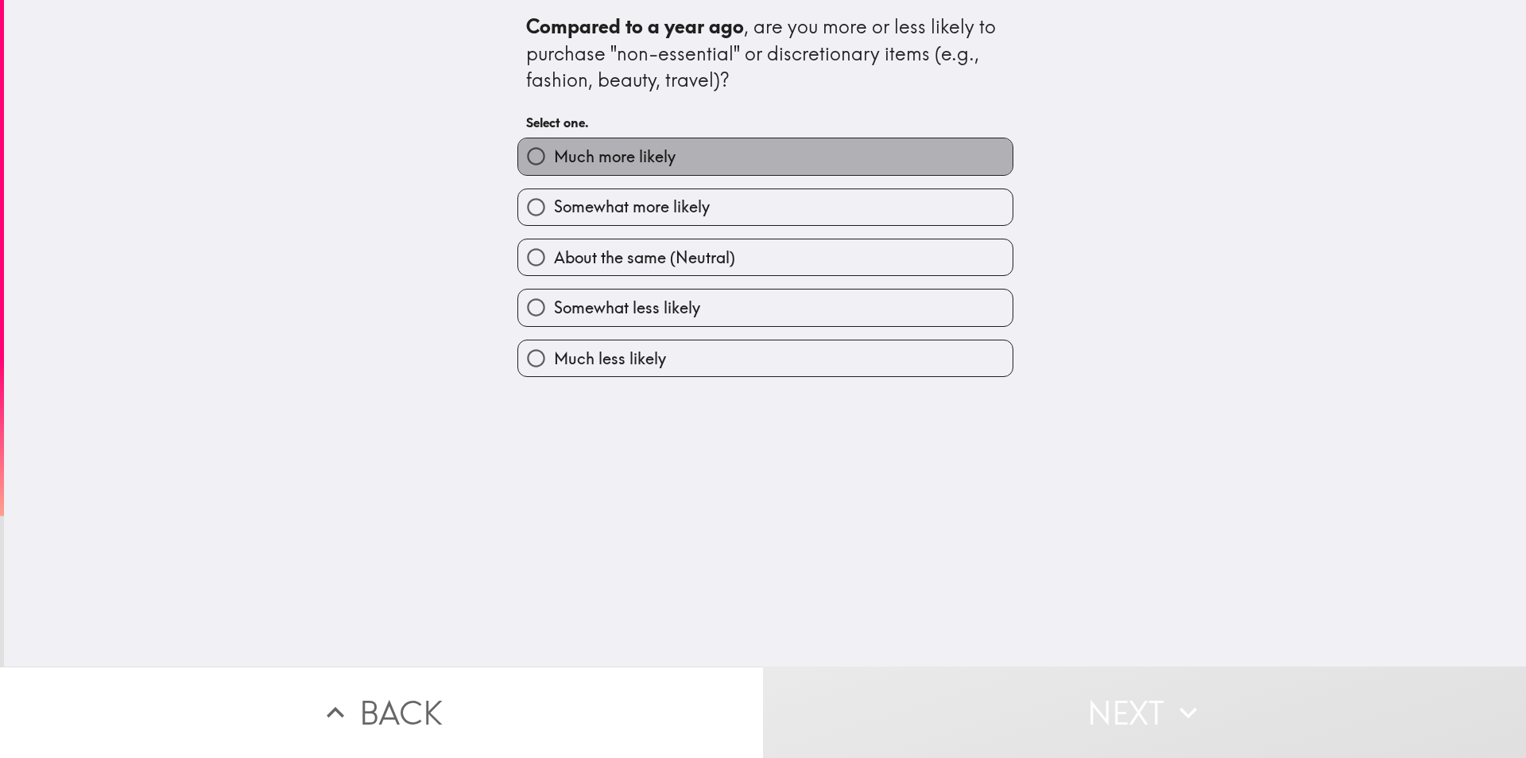
click at [614, 156] on span "Much more likely" at bounding box center [615, 156] width 122 height 22
click at [554, 156] on input "Much more likely" at bounding box center [536, 156] width 36 height 36
radio input "true"
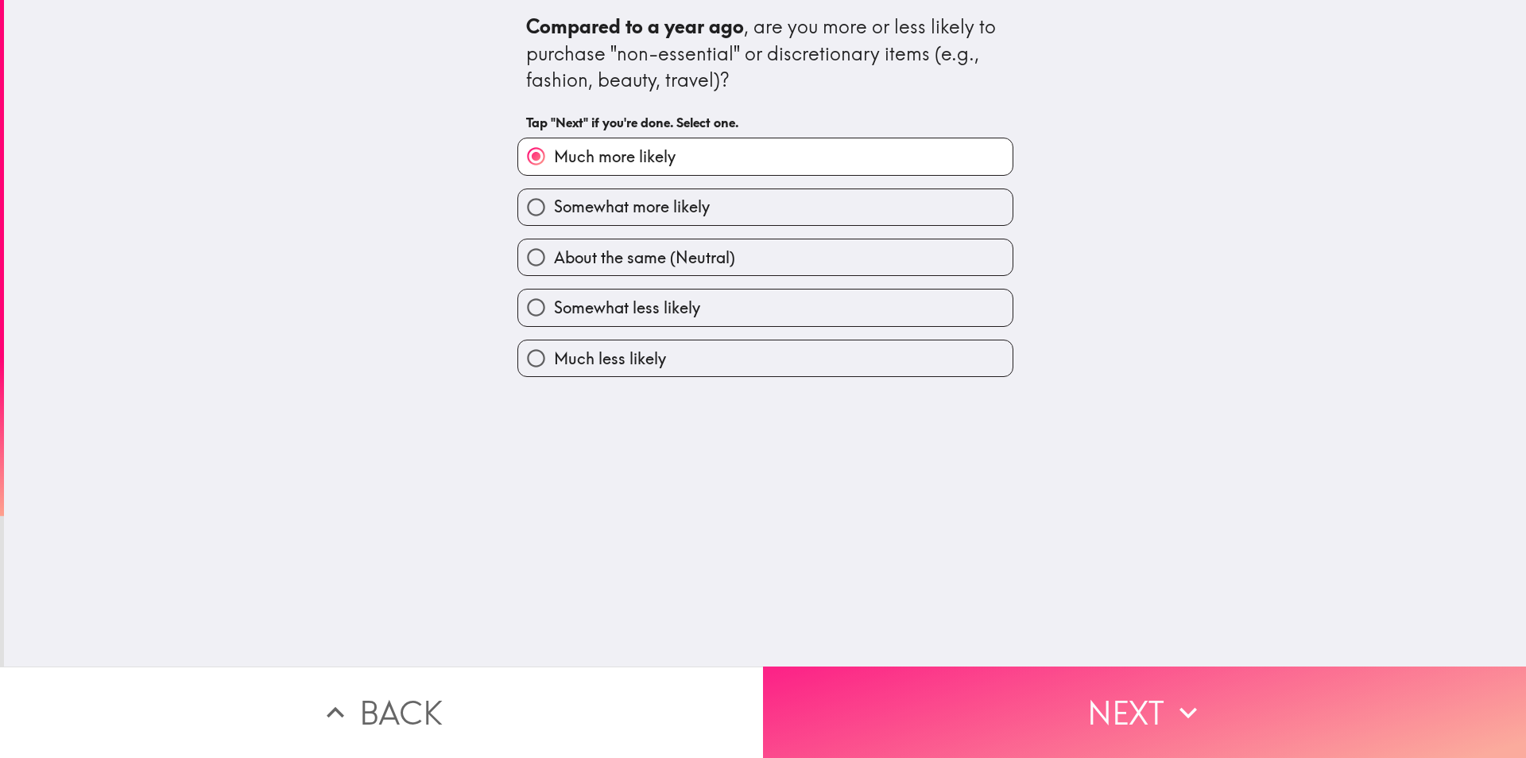
click at [1077, 677] on button "Next" at bounding box center [1144, 711] width 763 height 91
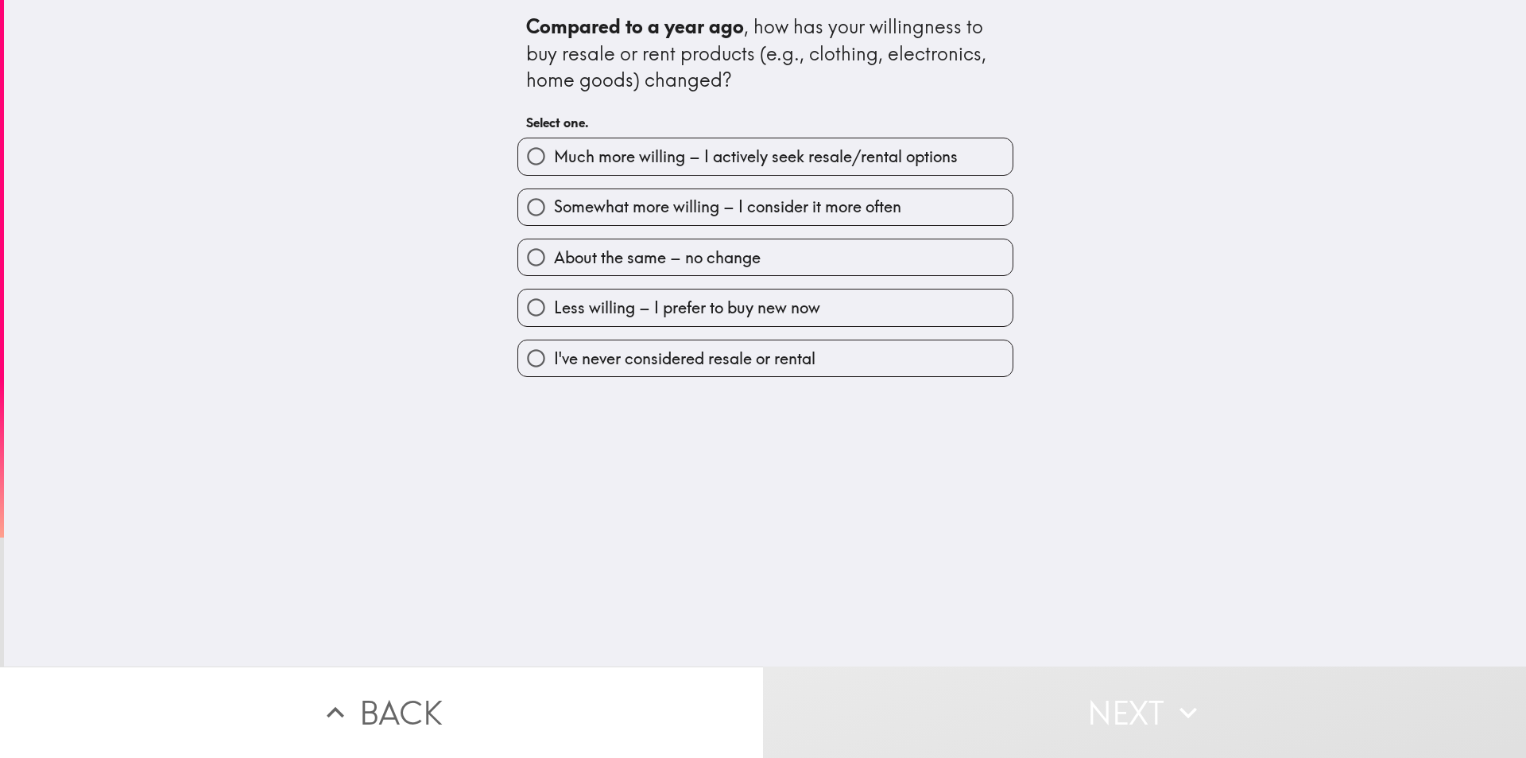
click at [638, 163] on span "Much more willing – I actively seek resale/rental options" at bounding box center [756, 156] width 404 height 22
click at [554, 163] on input "Much more willing – I actively seek resale/rental options" at bounding box center [536, 156] width 36 height 36
radio input "true"
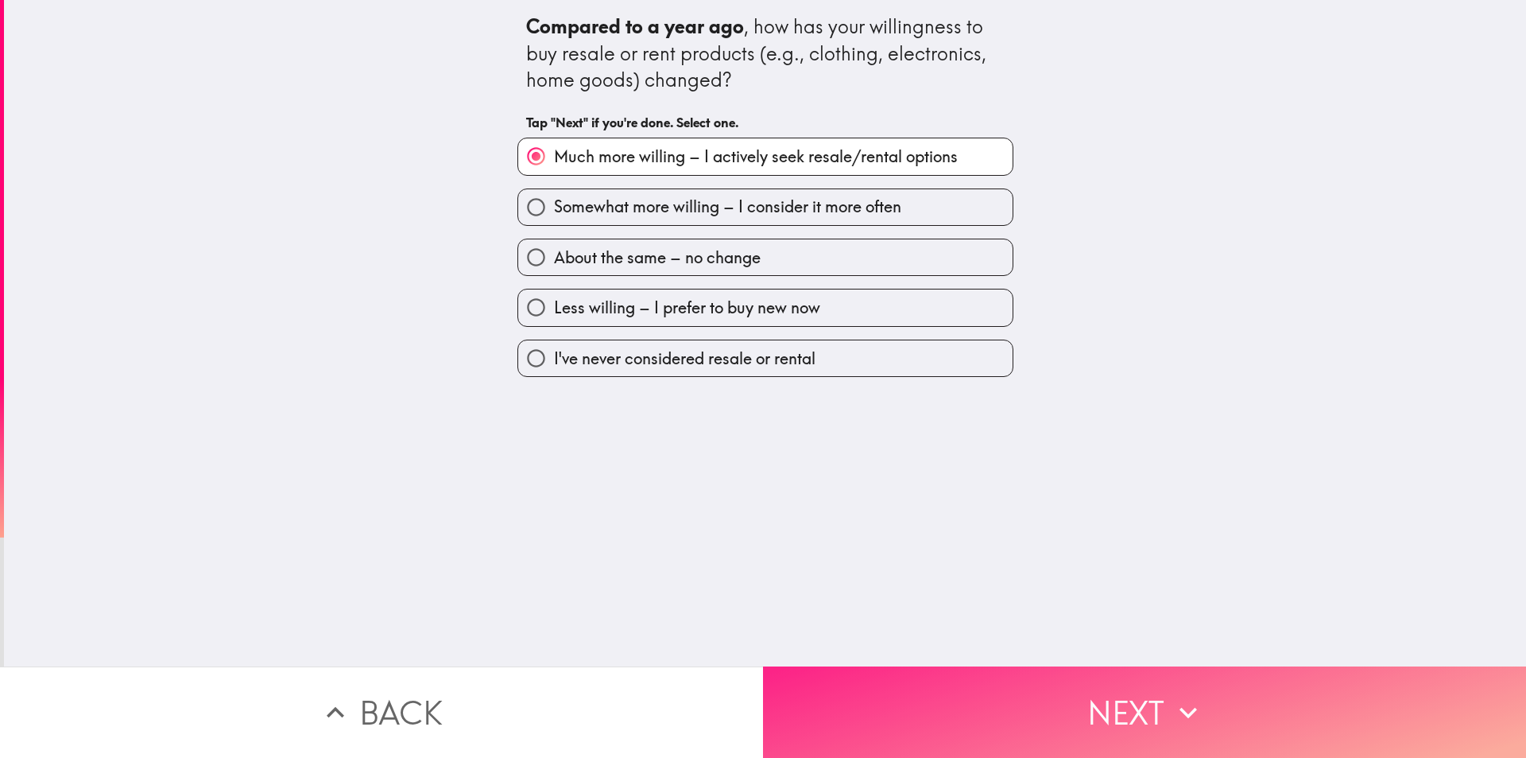
click at [1152, 693] on button "Next" at bounding box center [1144, 711] width 763 height 91
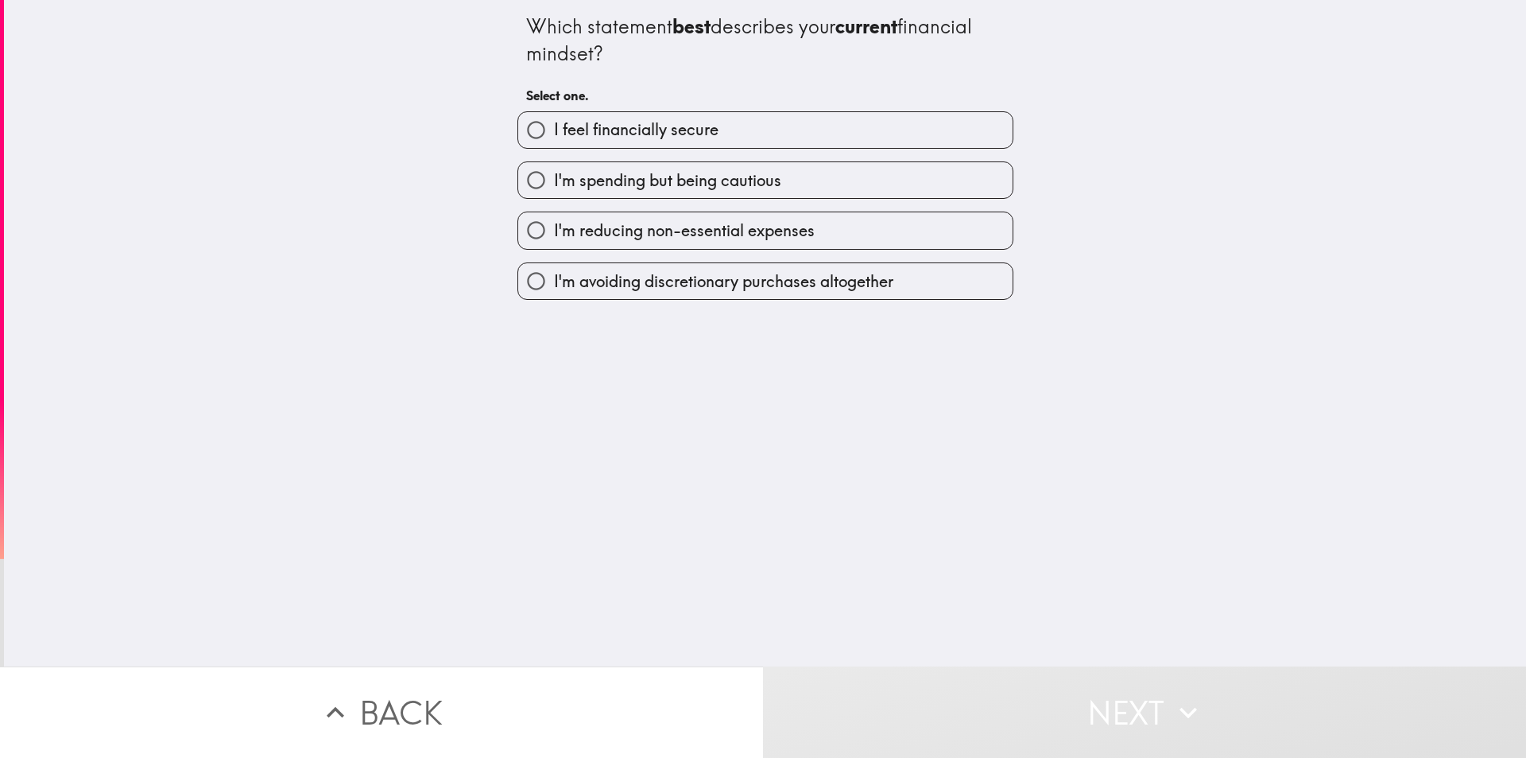
click at [608, 118] on span "I feel financially secure" at bounding box center [636, 129] width 165 height 22
click at [554, 118] on input "I feel financially secure" at bounding box center [536, 130] width 36 height 36
radio input "true"
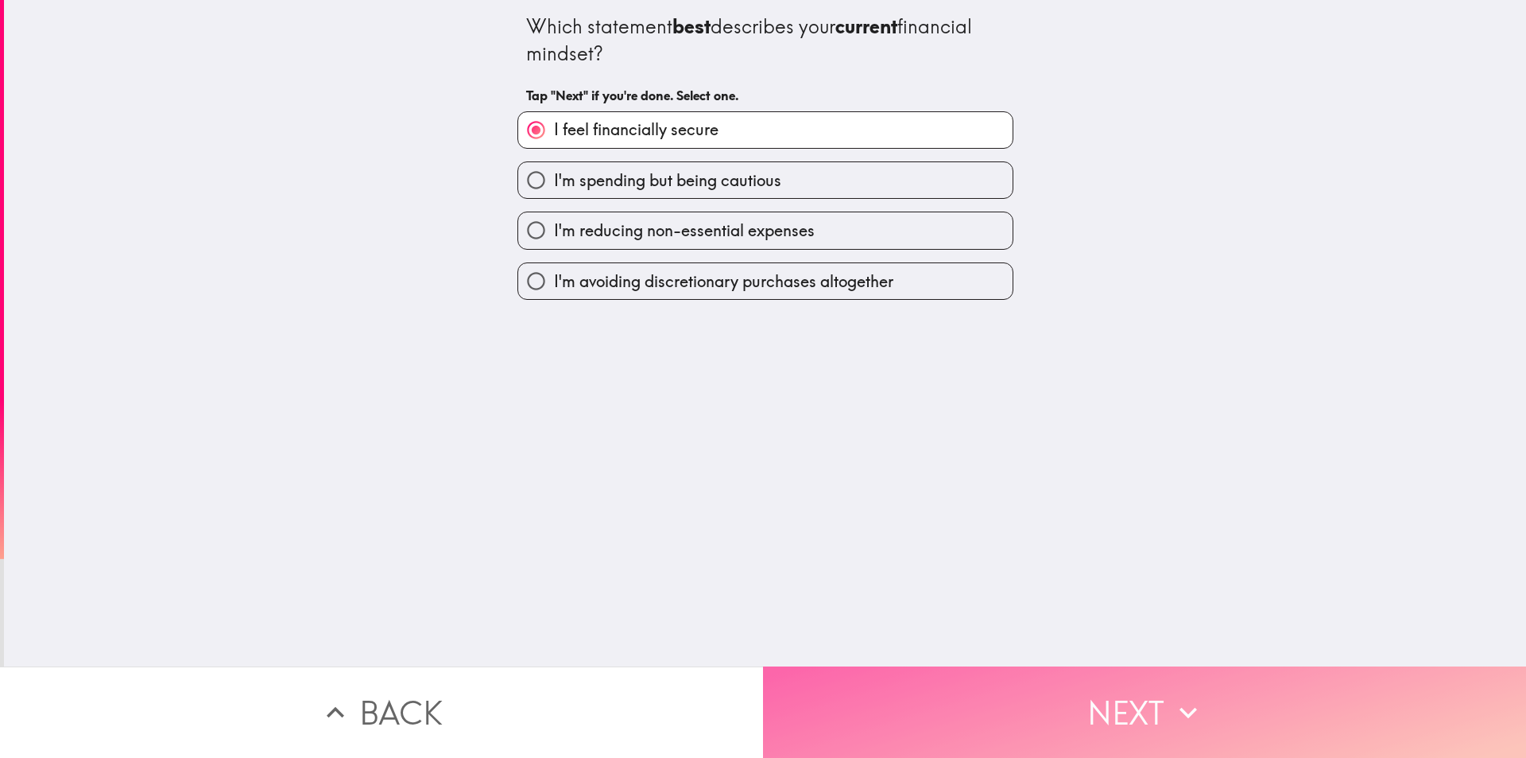
click at [1142, 694] on button "Next" at bounding box center [1144, 711] width 763 height 91
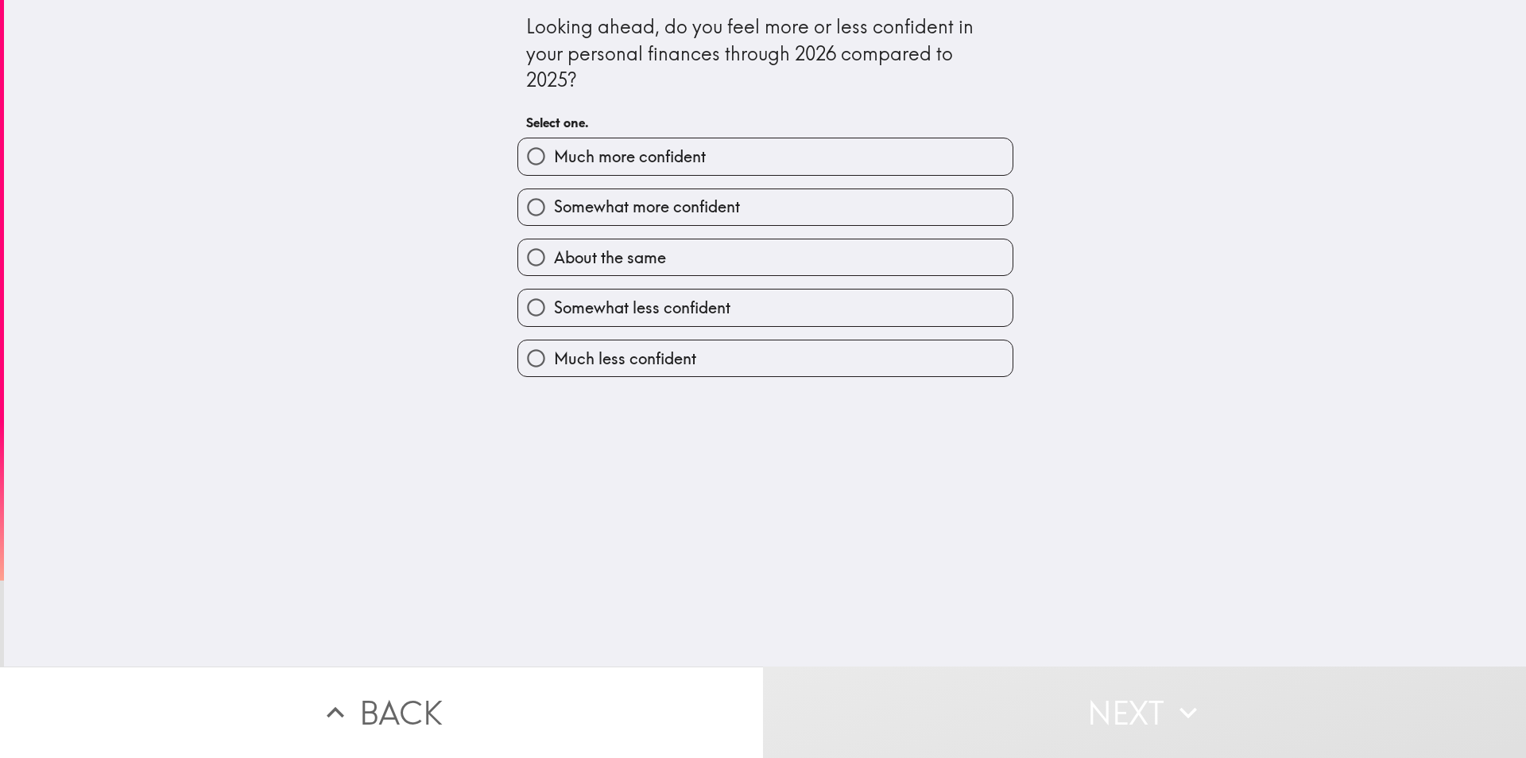
click at [554, 159] on span "Much more confident" at bounding box center [630, 156] width 152 height 22
click at [547, 159] on input "Much more confident" at bounding box center [536, 156] width 36 height 36
radio input "true"
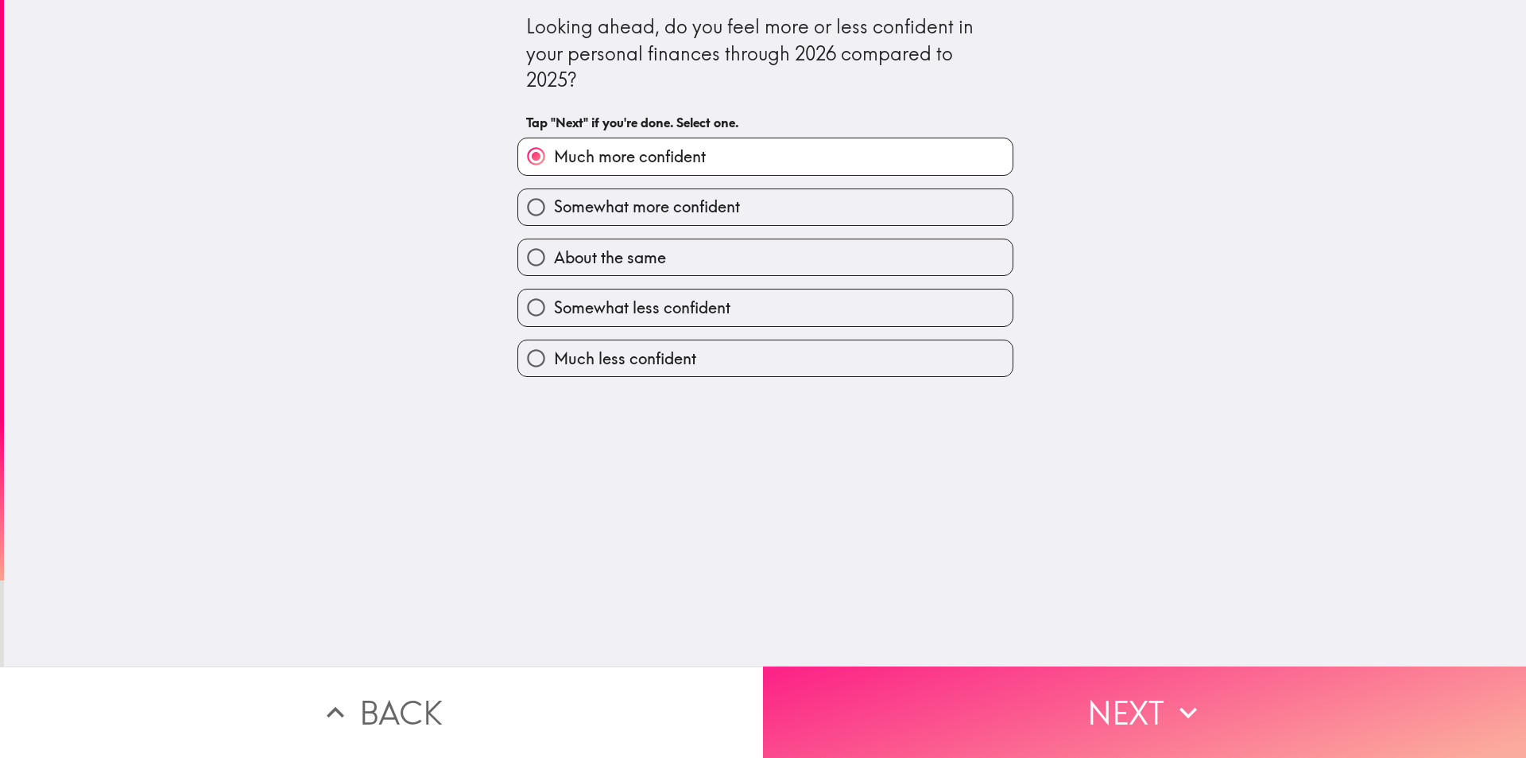
click at [1027, 715] on button "Next" at bounding box center [1144, 711] width 763 height 91
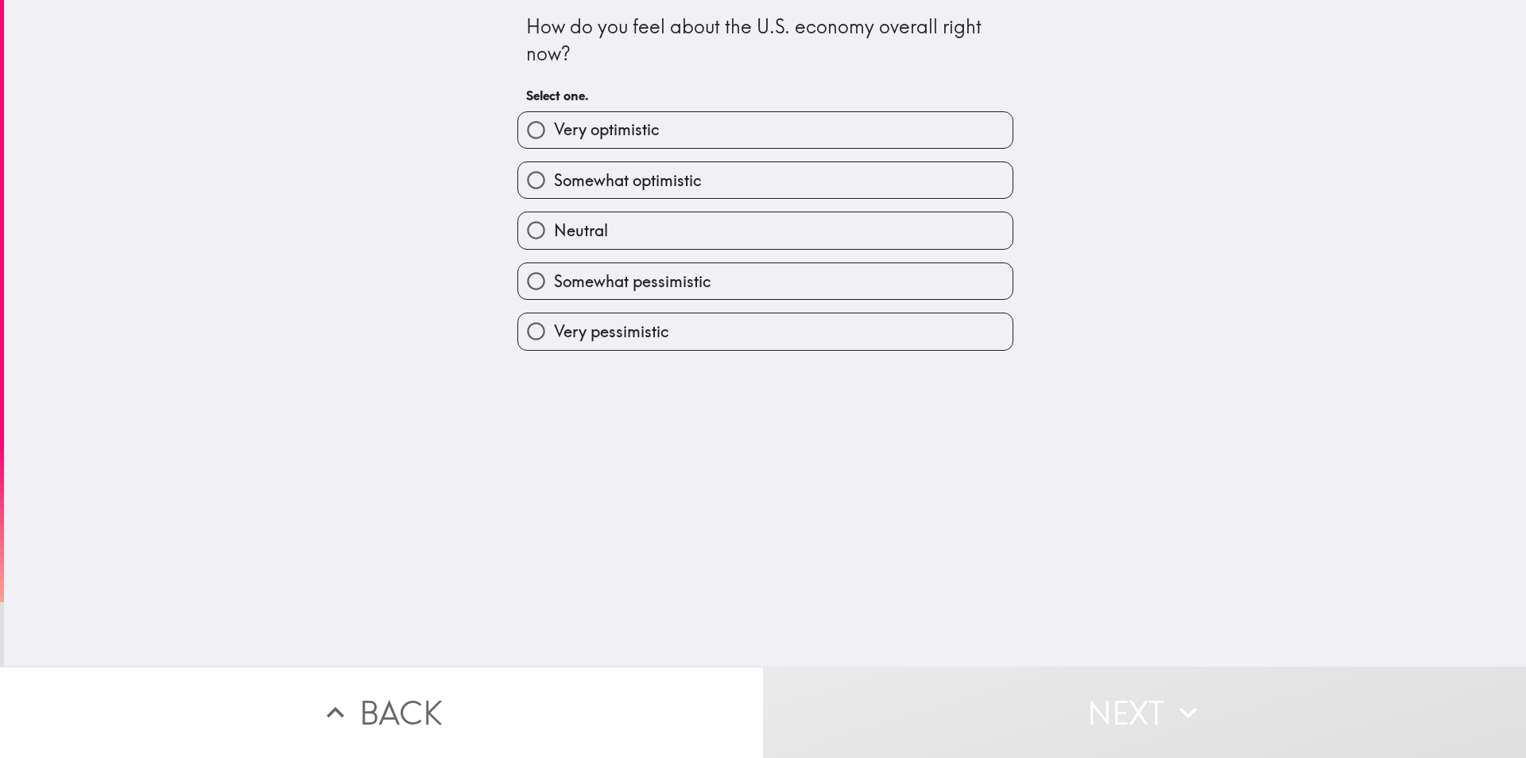
click at [626, 149] on div "Somewhat optimistic" at bounding box center [759, 174] width 509 height 50
click at [619, 135] on span "Very optimistic" at bounding box center [607, 129] width 106 height 22
click at [554, 135] on input "Very optimistic" at bounding box center [536, 130] width 36 height 36
radio input "true"
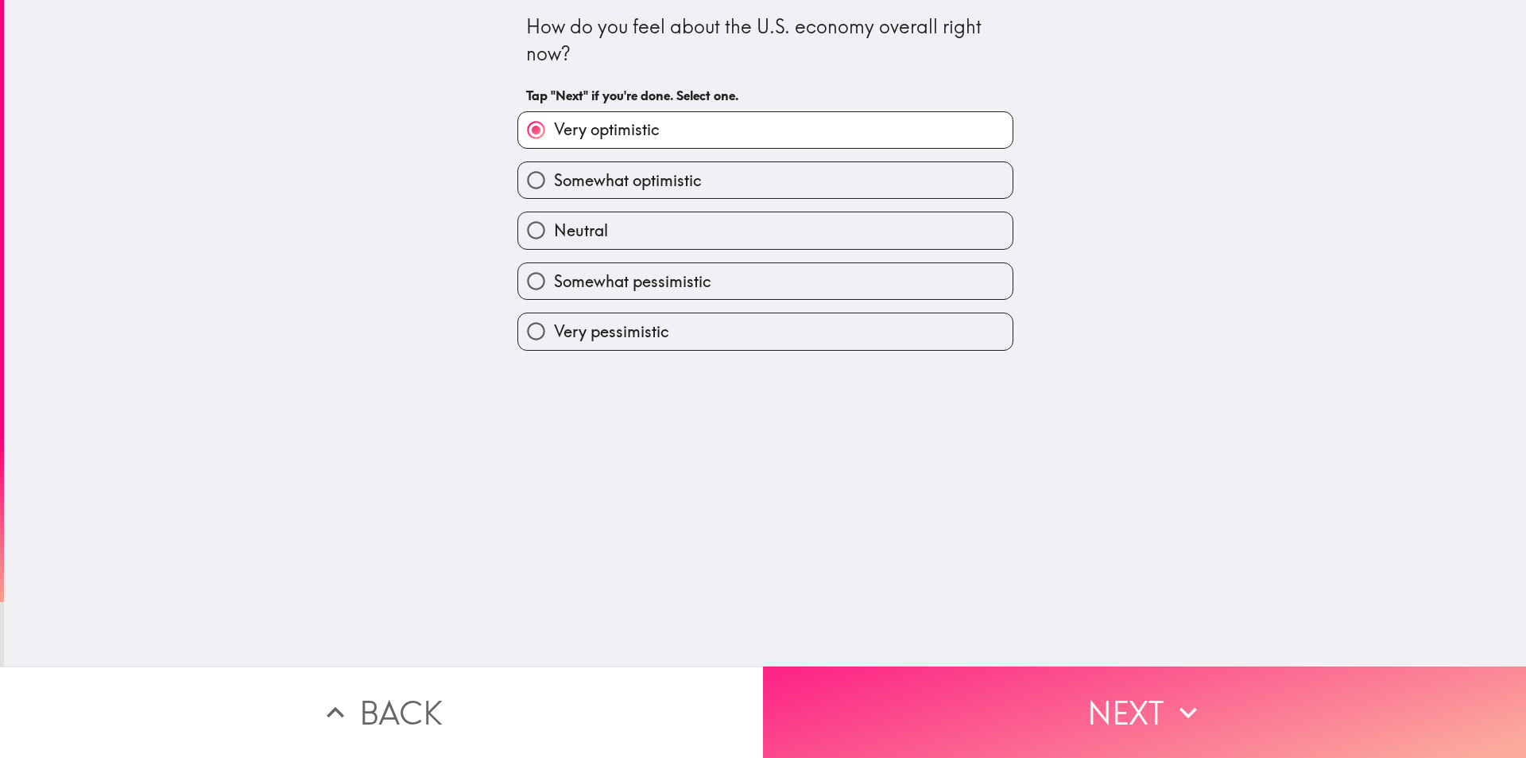
click at [1131, 694] on button "Next" at bounding box center [1144, 711] width 763 height 91
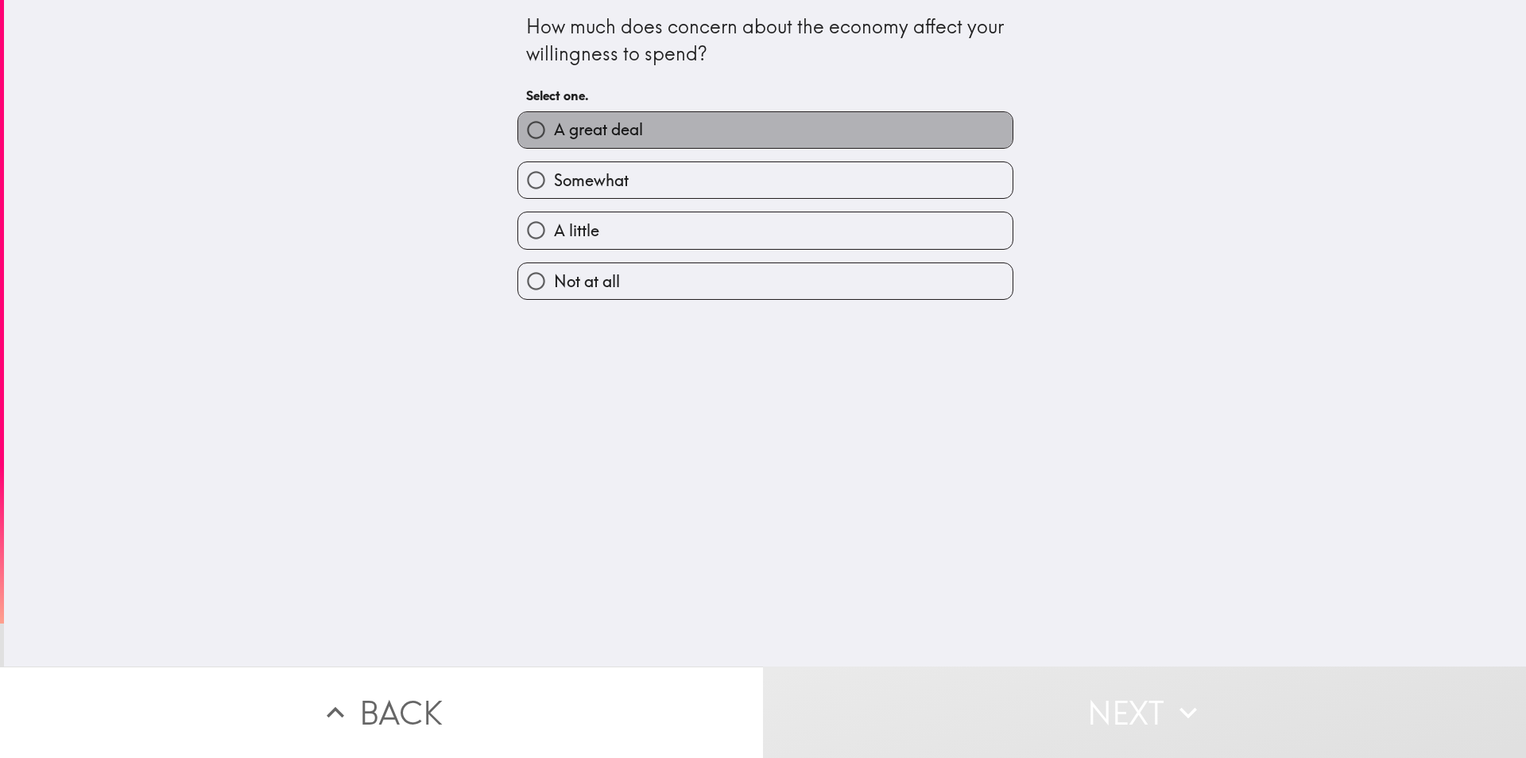
click at [572, 130] on span "A great deal" at bounding box center [598, 129] width 89 height 22
click at [554, 130] on input "A great deal" at bounding box center [536, 130] width 36 height 36
radio input "true"
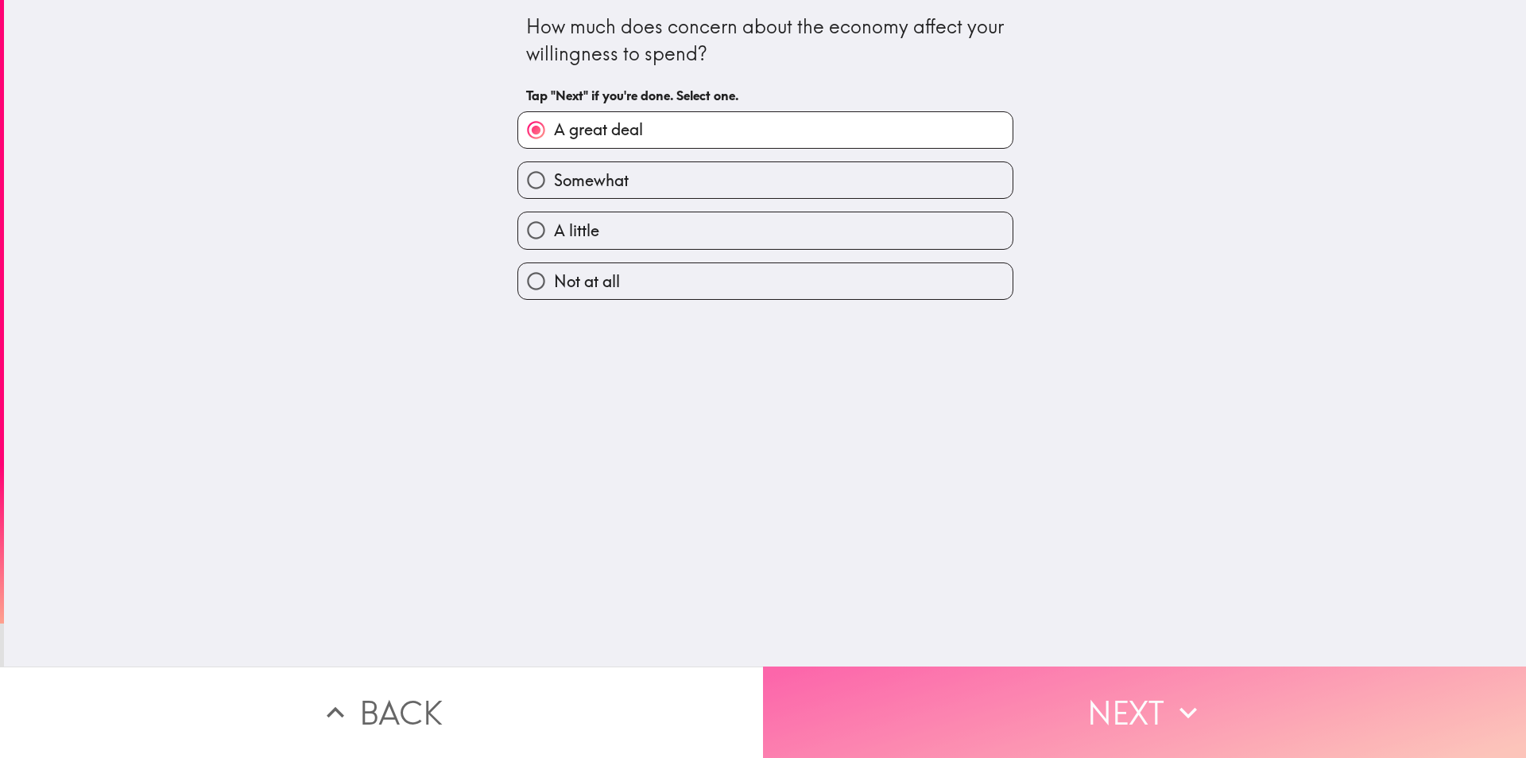
click at [1127, 685] on button "Next" at bounding box center [1144, 711] width 763 height 91
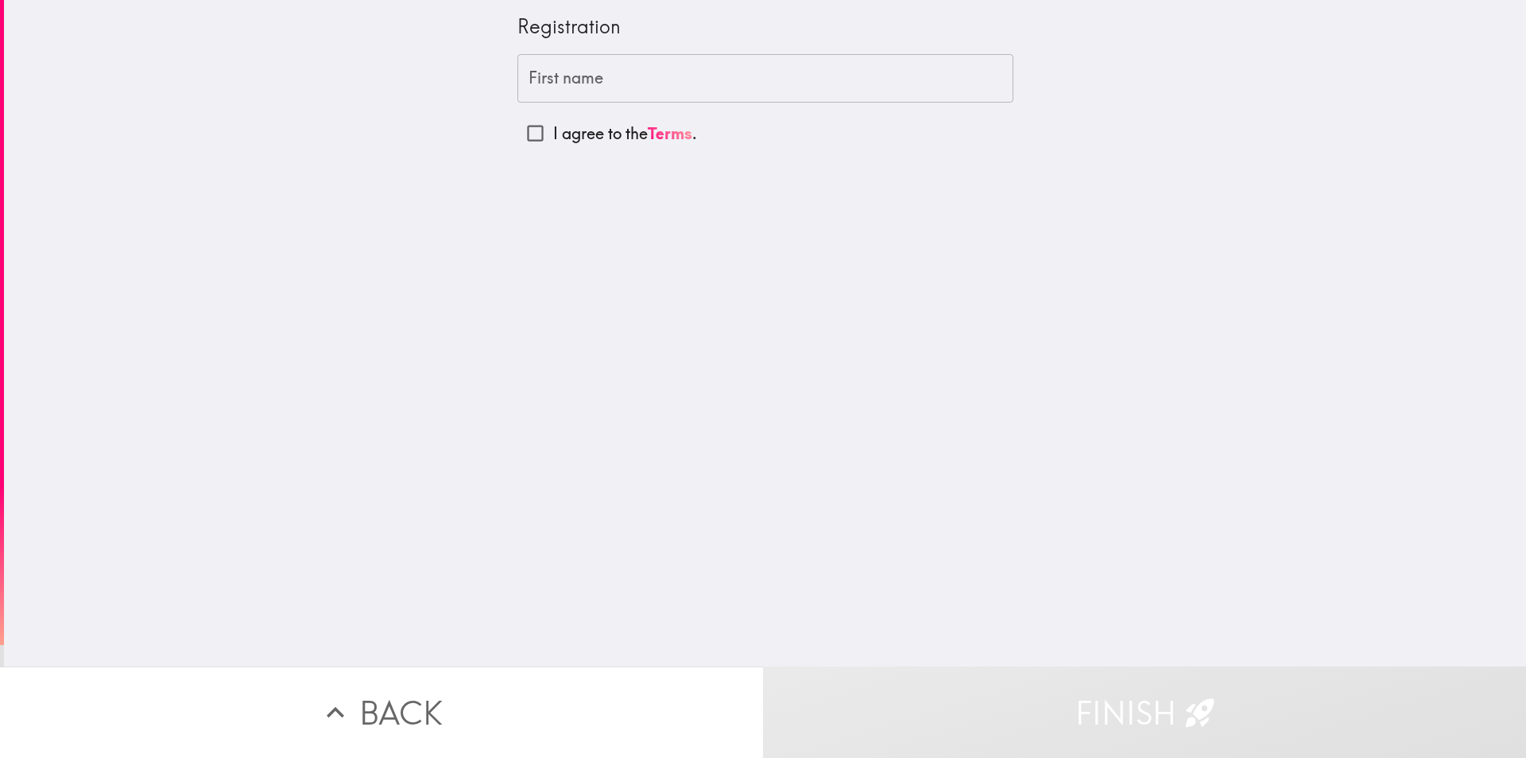
click at [607, 81] on input "First name" at bounding box center [766, 78] width 496 height 49
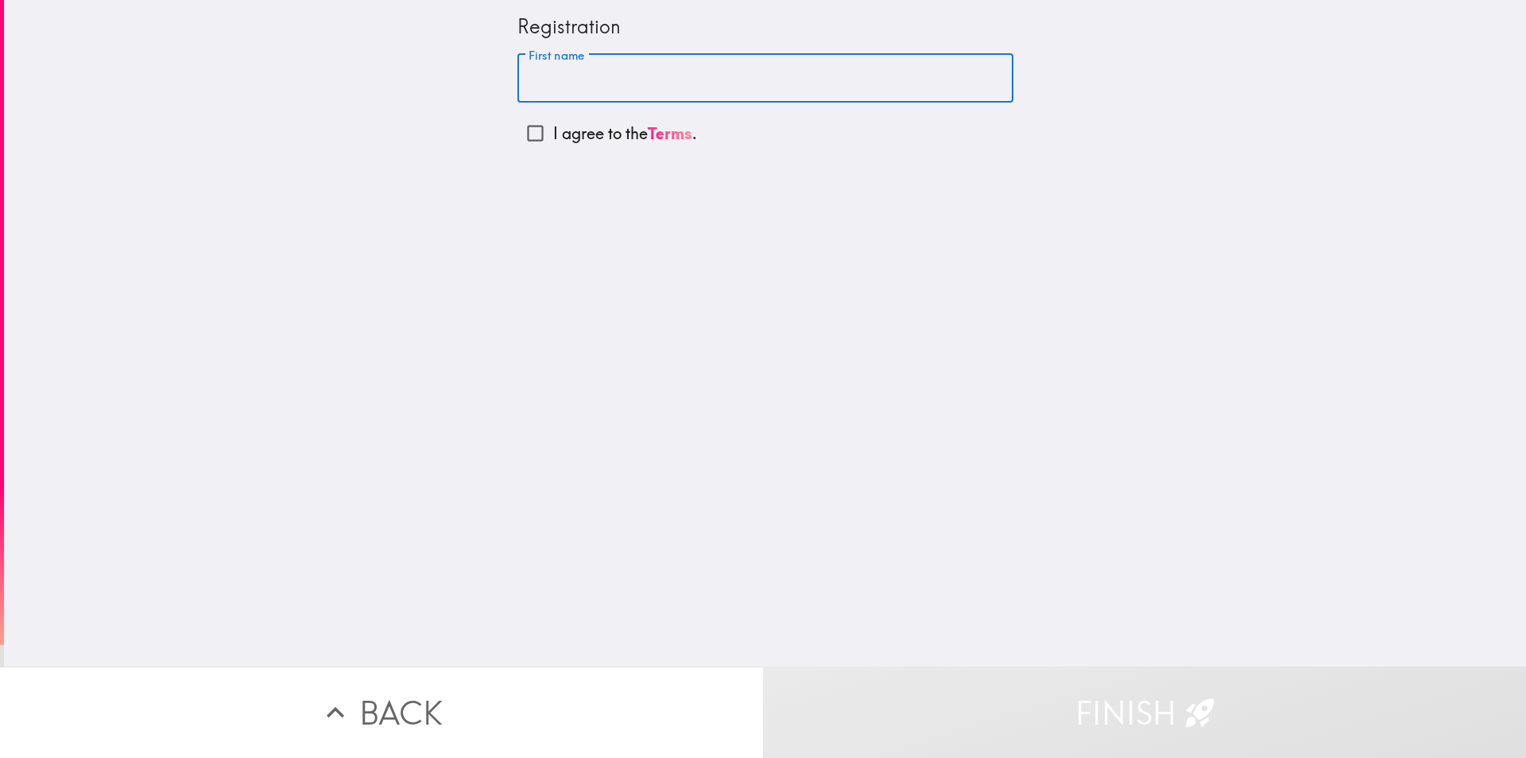
click at [649, 81] on input "First name" at bounding box center [766, 78] width 496 height 49
paste input "ARUN"
type input "ARUN"
click at [1161, 323] on div "Registration First name [PERSON_NAME] First name I agree to the Terms ." at bounding box center [765, 333] width 1522 height 666
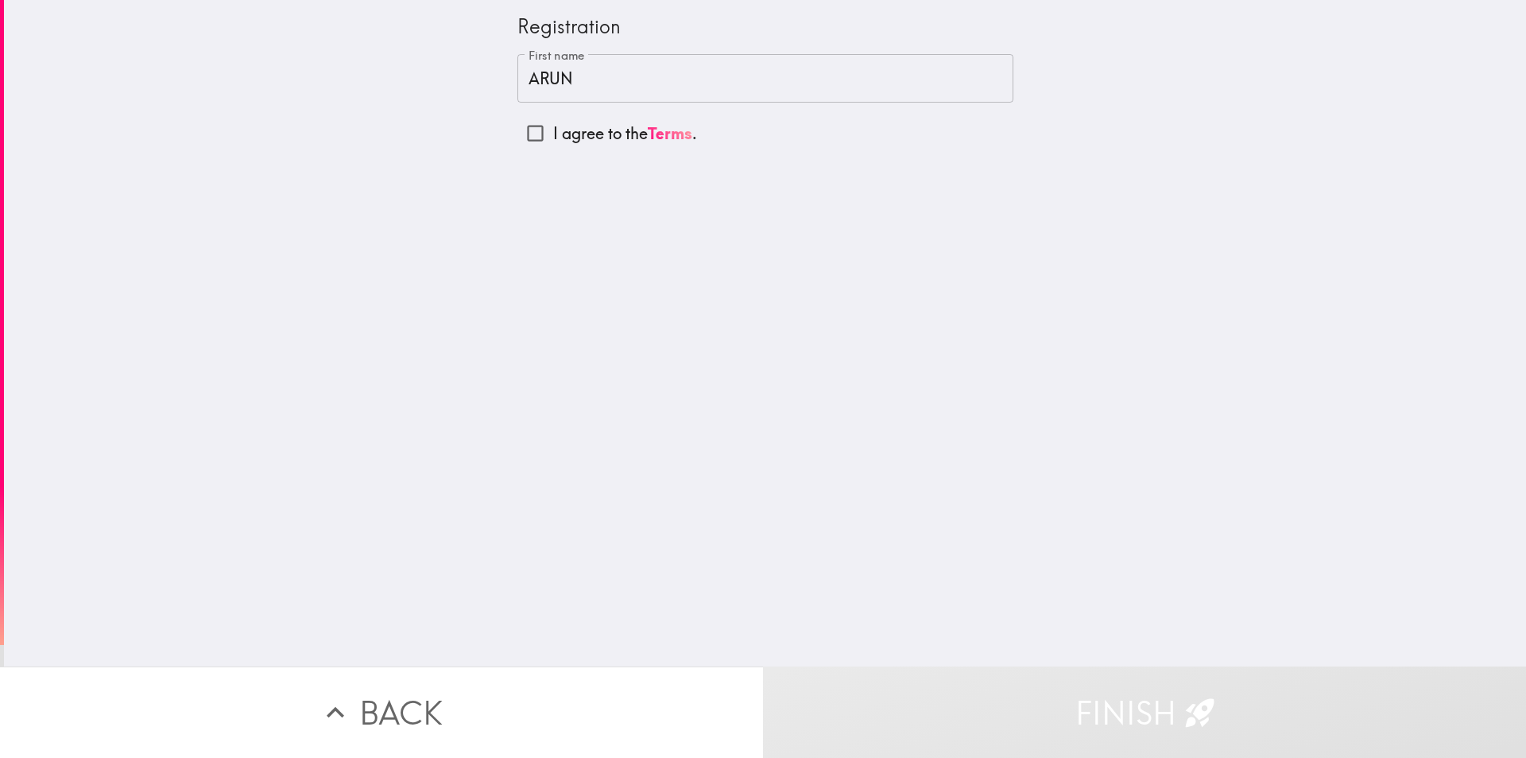
click at [522, 133] on input "I agree to the Terms ." at bounding box center [536, 133] width 36 height 36
checkbox input "true"
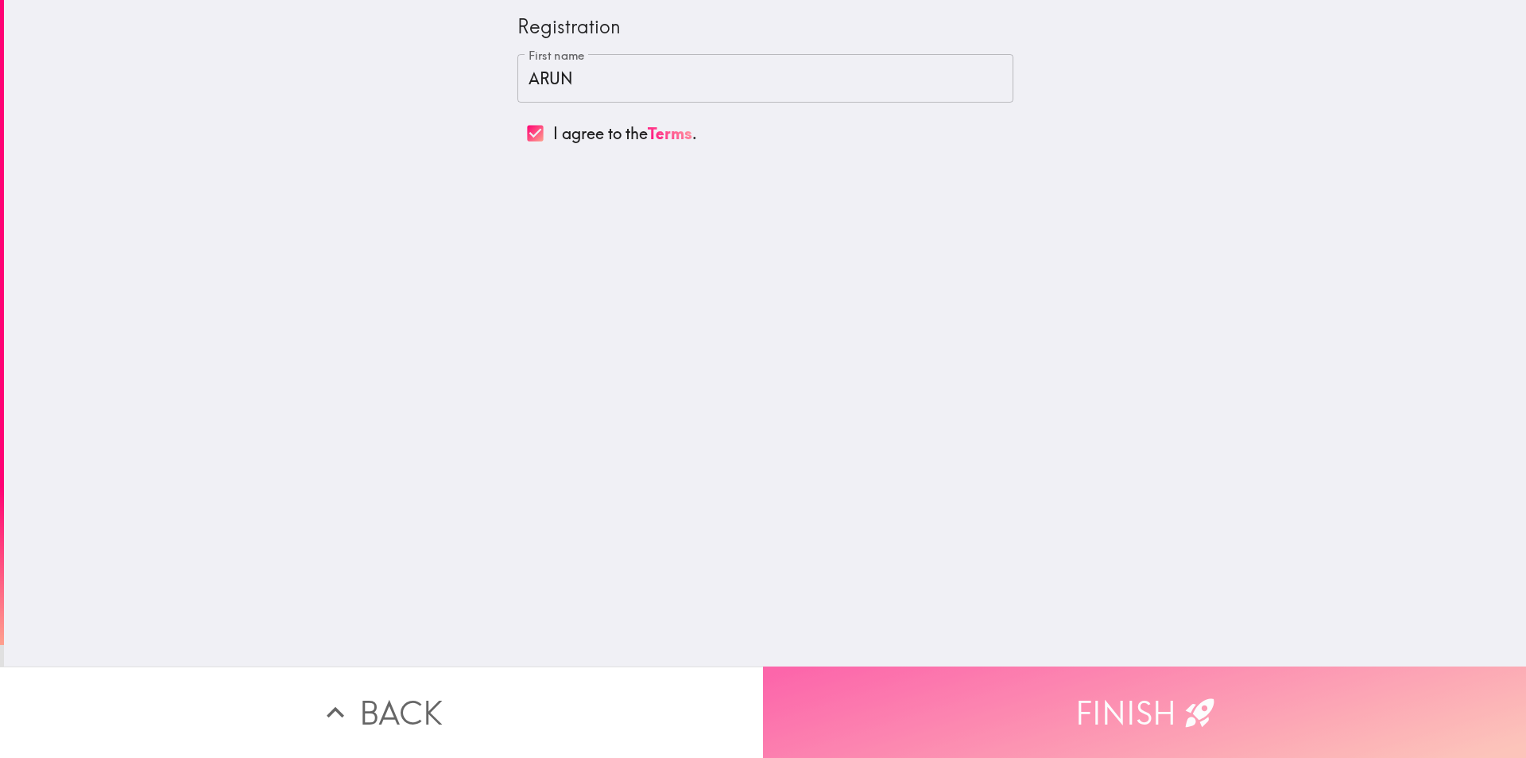
click at [1133, 695] on button "Finish" at bounding box center [1144, 711] width 763 height 91
